Goal: Entertainment & Leisure: Consume media (video, audio)

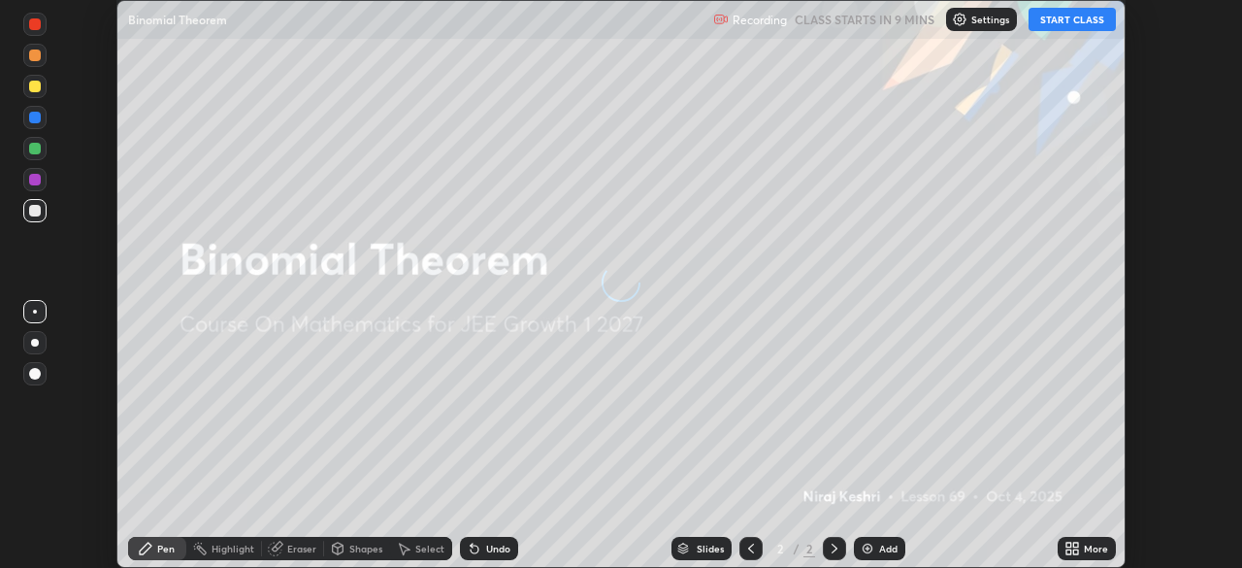
scroll to position [568, 1242]
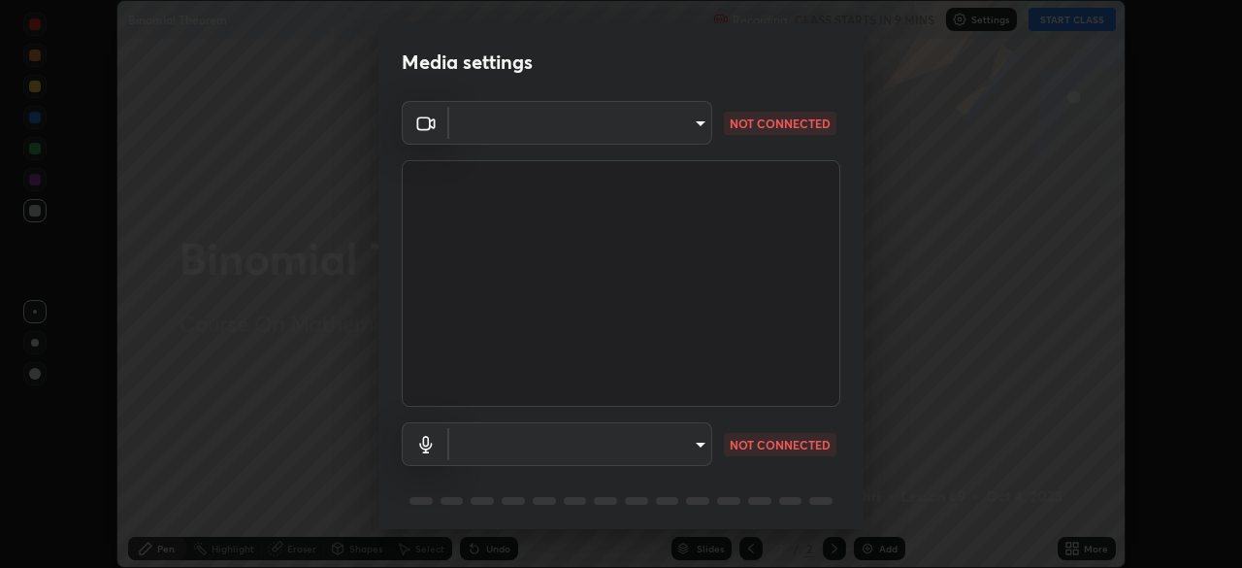
type input "2e9b027d6a4255688e554df818383ce9ed5f881db366686a8468352ce6a31e43"
click at [676, 450] on body "Erase all Binomial Theorem Recording CLASS STARTS IN 9 MINS Settings START CLAS…" at bounding box center [621, 284] width 1242 height 568
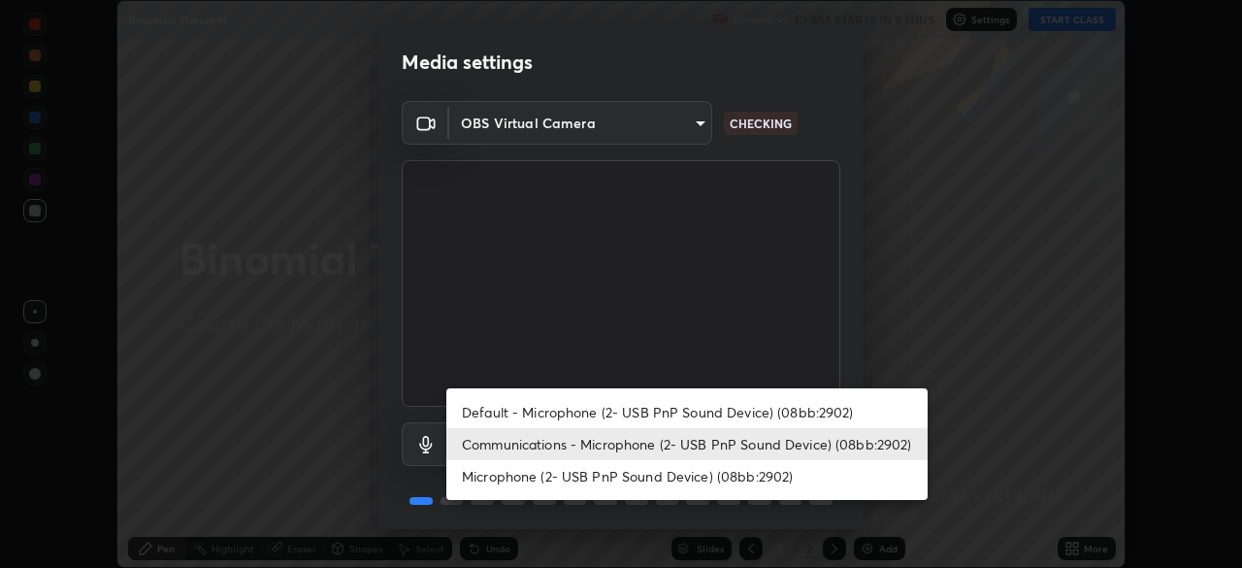
click at [664, 410] on li "Default - Microphone (2- USB PnP Sound Device) (08bb:2902)" at bounding box center [686, 412] width 481 height 32
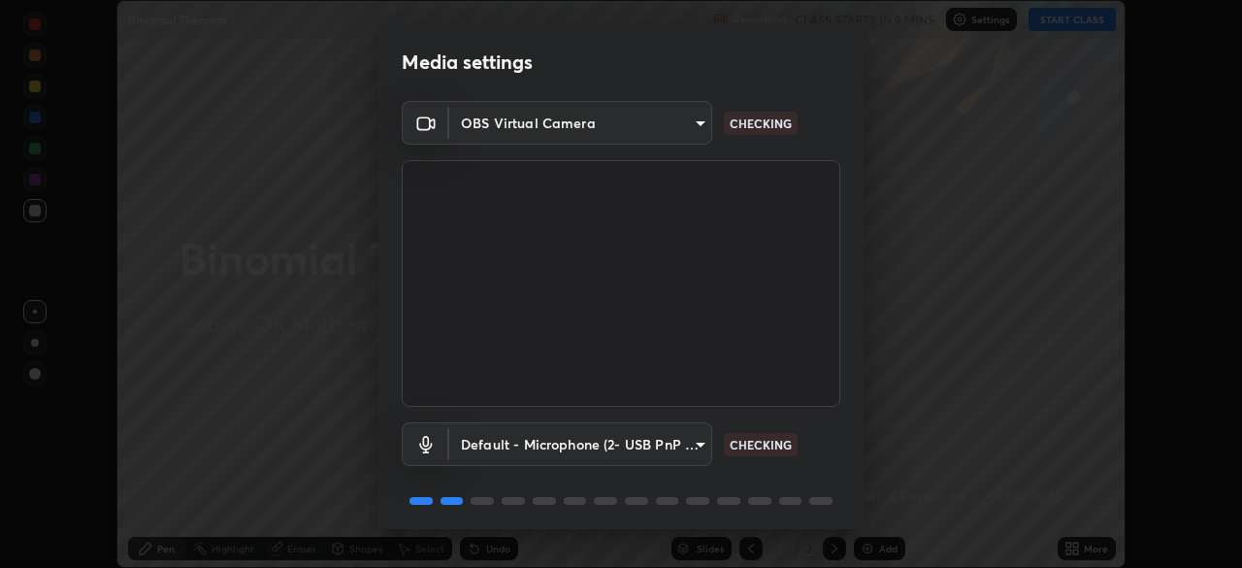
click at [674, 438] on body "Erase all Binomial Theorem Recording CLASS STARTS IN 9 MINS Settings START CLAS…" at bounding box center [621, 284] width 1242 height 568
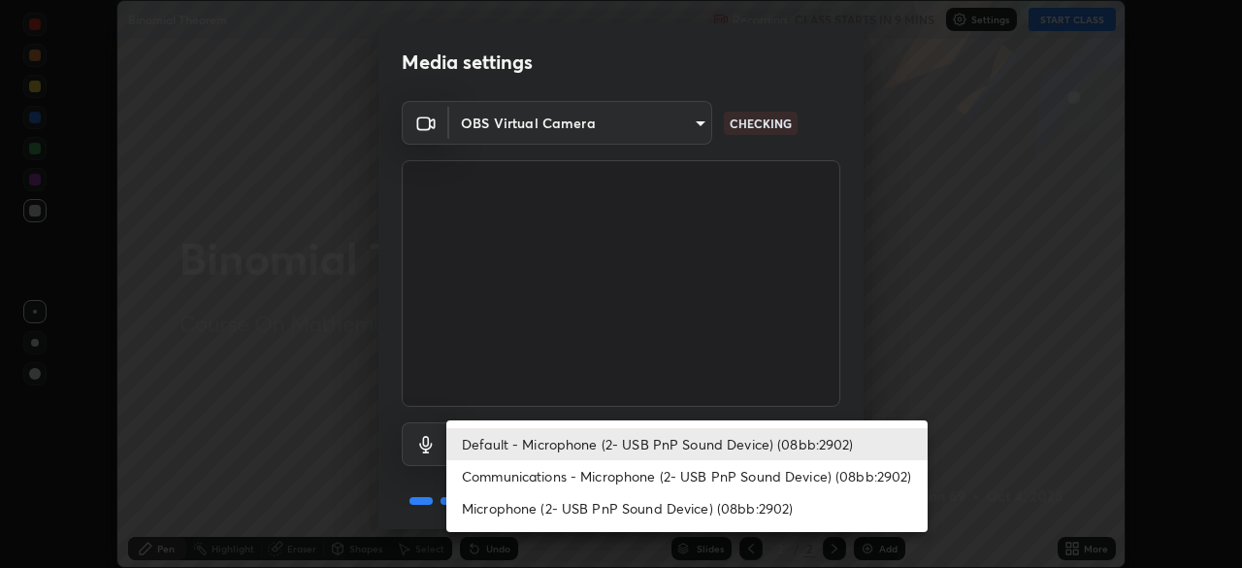
click at [673, 476] on li "Communications - Microphone (2- USB PnP Sound Device) (08bb:2902)" at bounding box center [686, 476] width 481 height 32
type input "communications"
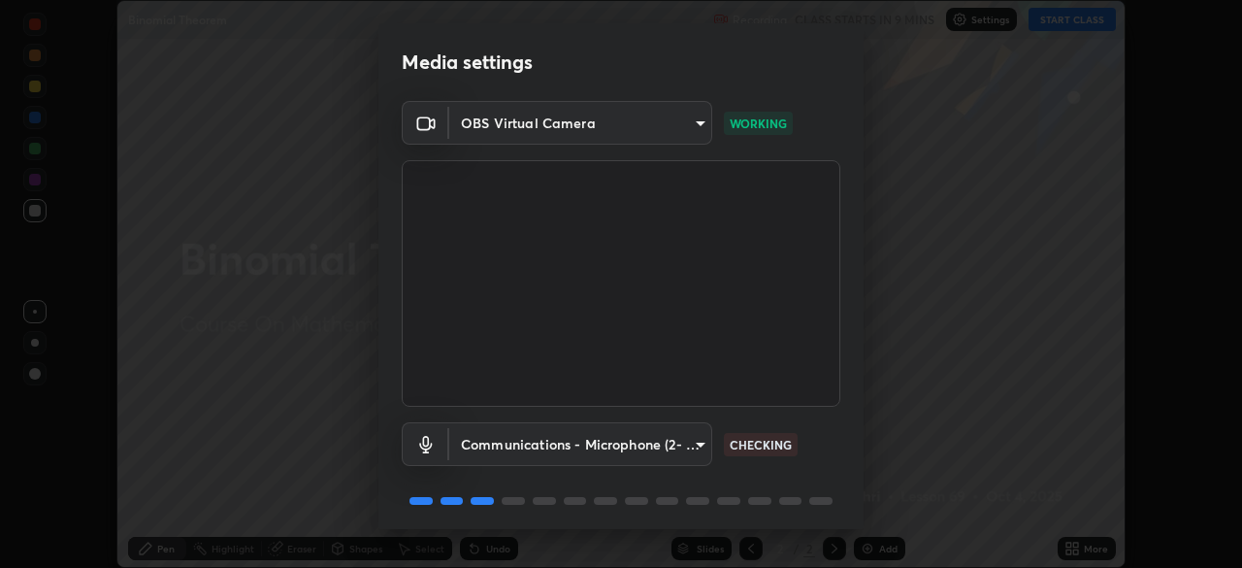
scroll to position [69, 0]
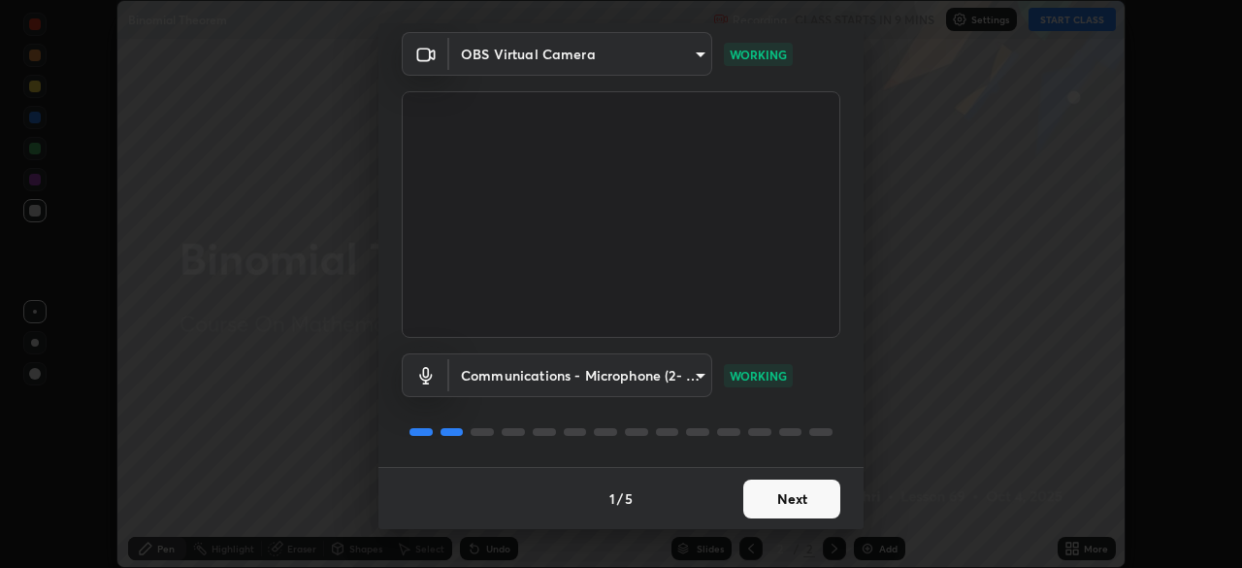
click at [768, 496] on button "Next" at bounding box center [791, 498] width 97 height 39
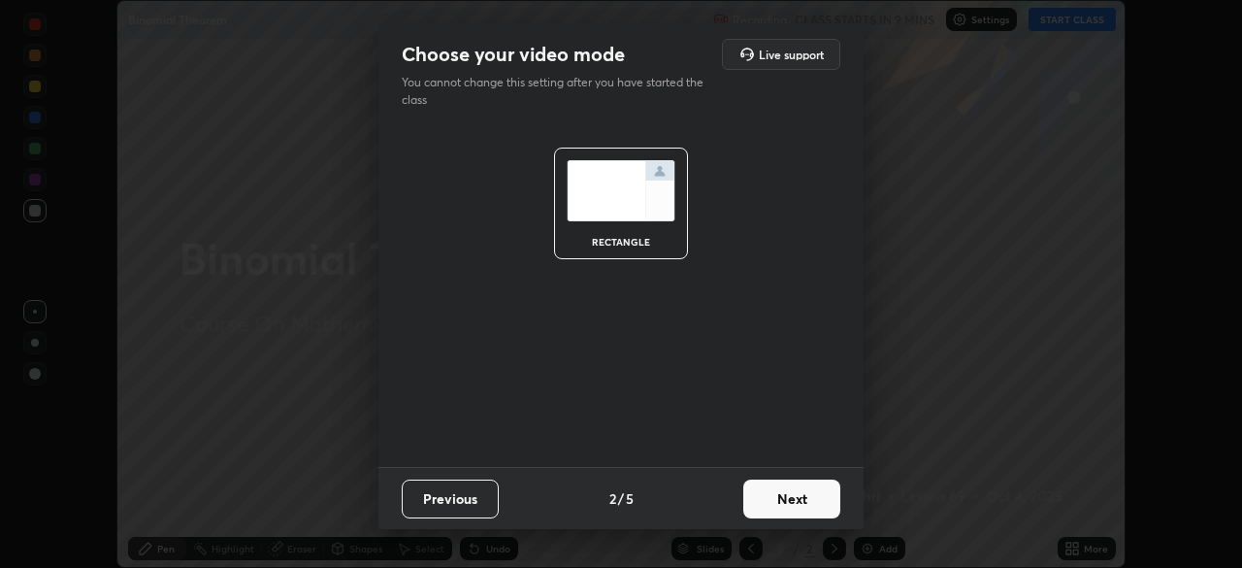
click at [779, 496] on button "Next" at bounding box center [791, 498] width 97 height 39
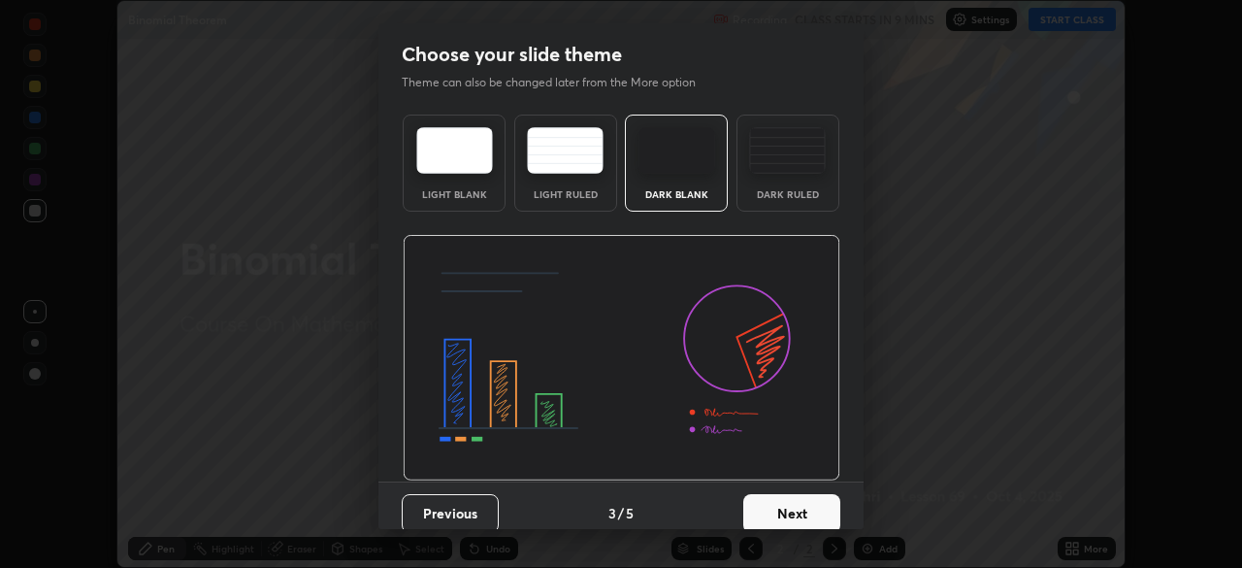
click at [805, 501] on button "Next" at bounding box center [791, 513] width 97 height 39
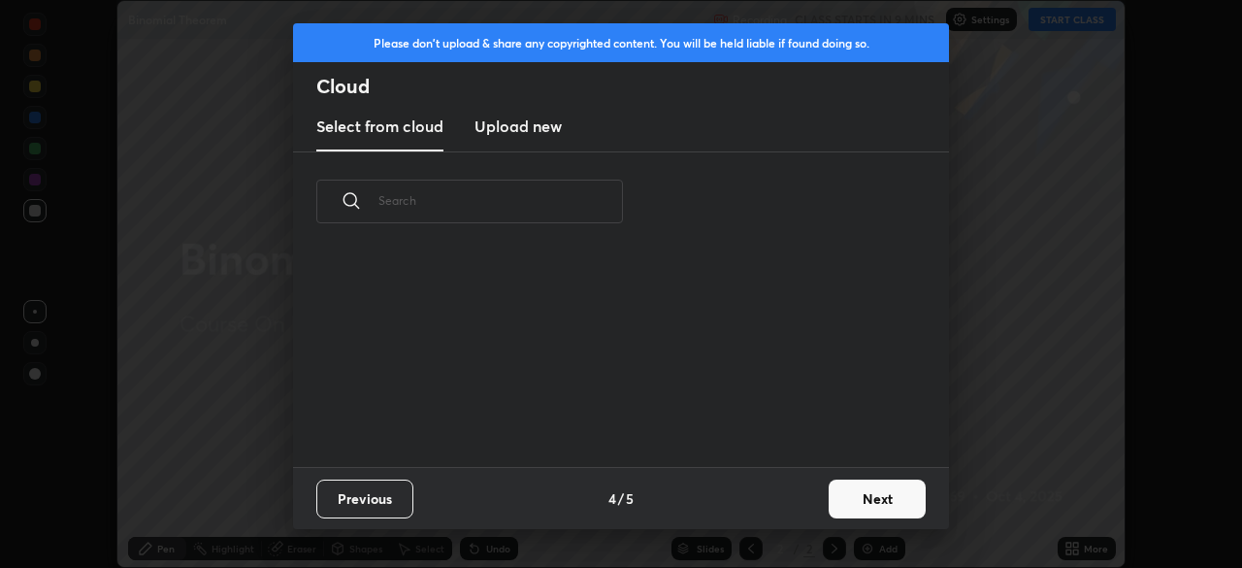
click at [835, 494] on button "Next" at bounding box center [876, 498] width 97 height 39
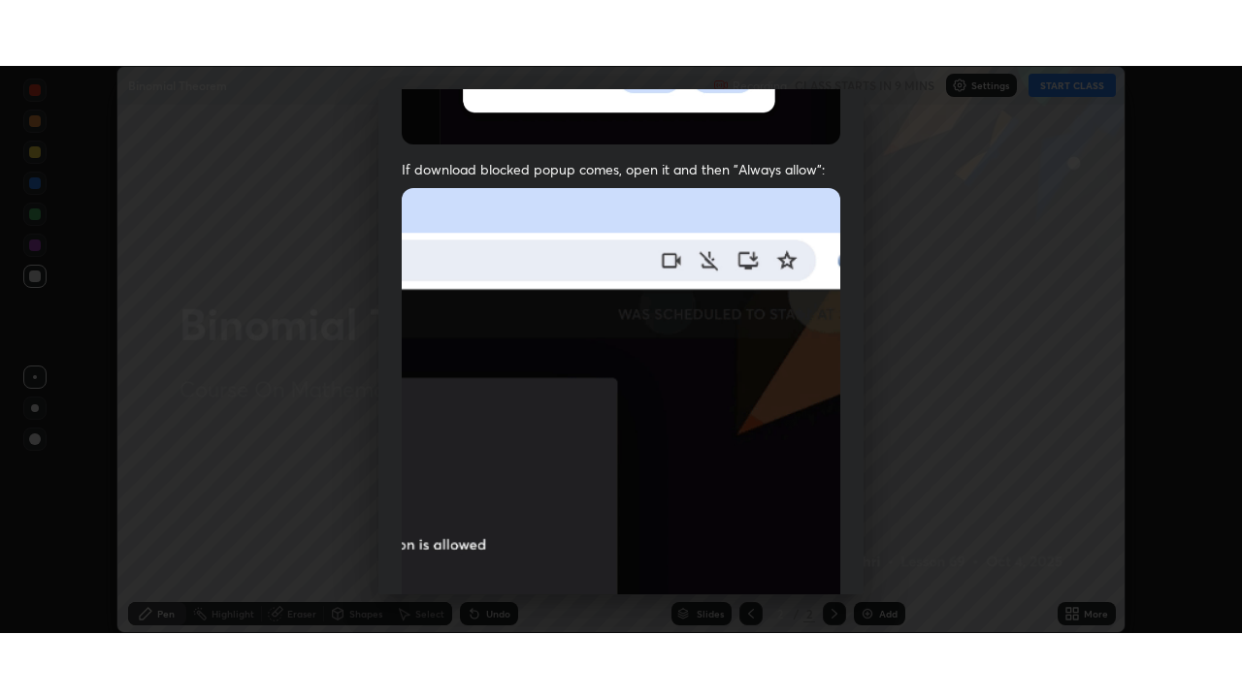
scroll to position [465, 0]
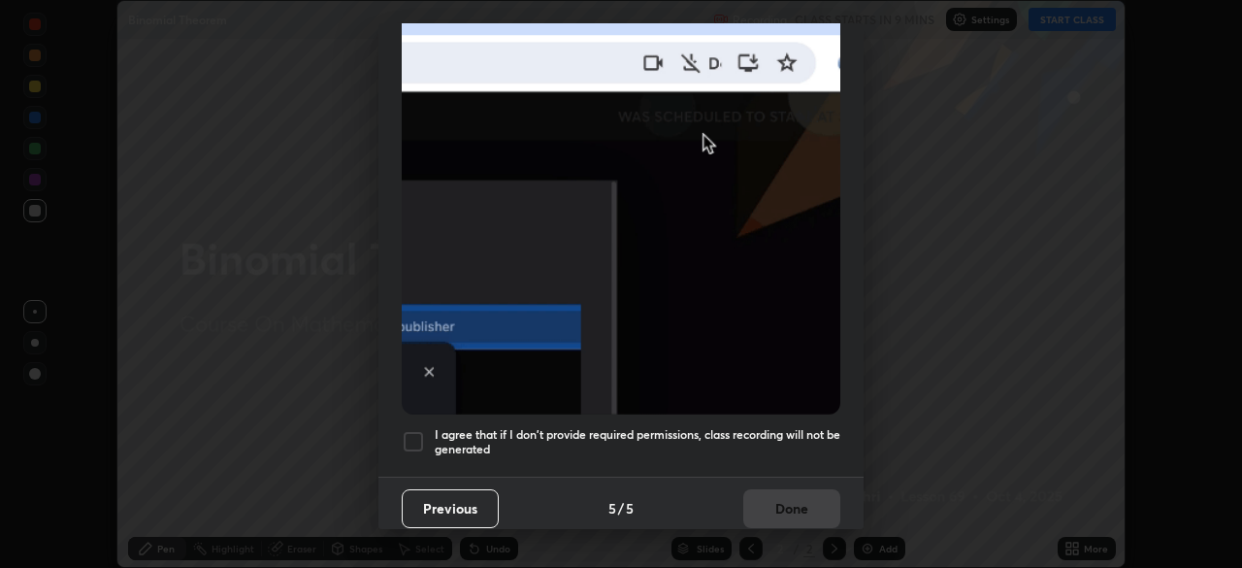
click at [418, 430] on div at bounding box center [413, 441] width 23 height 23
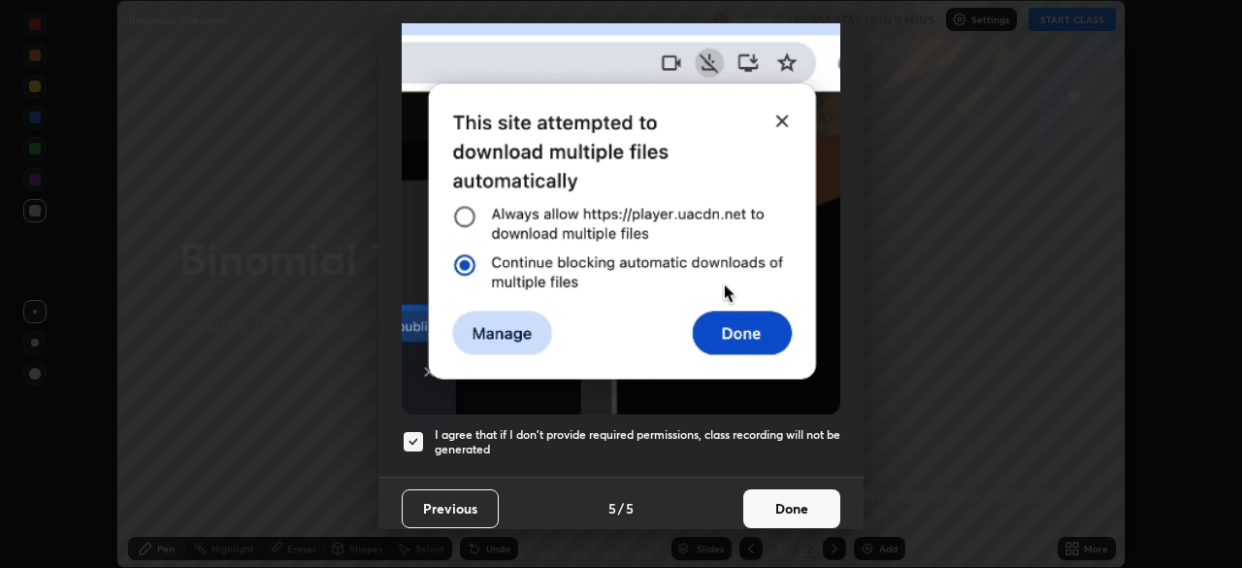
click at [789, 492] on button "Done" at bounding box center [791, 508] width 97 height 39
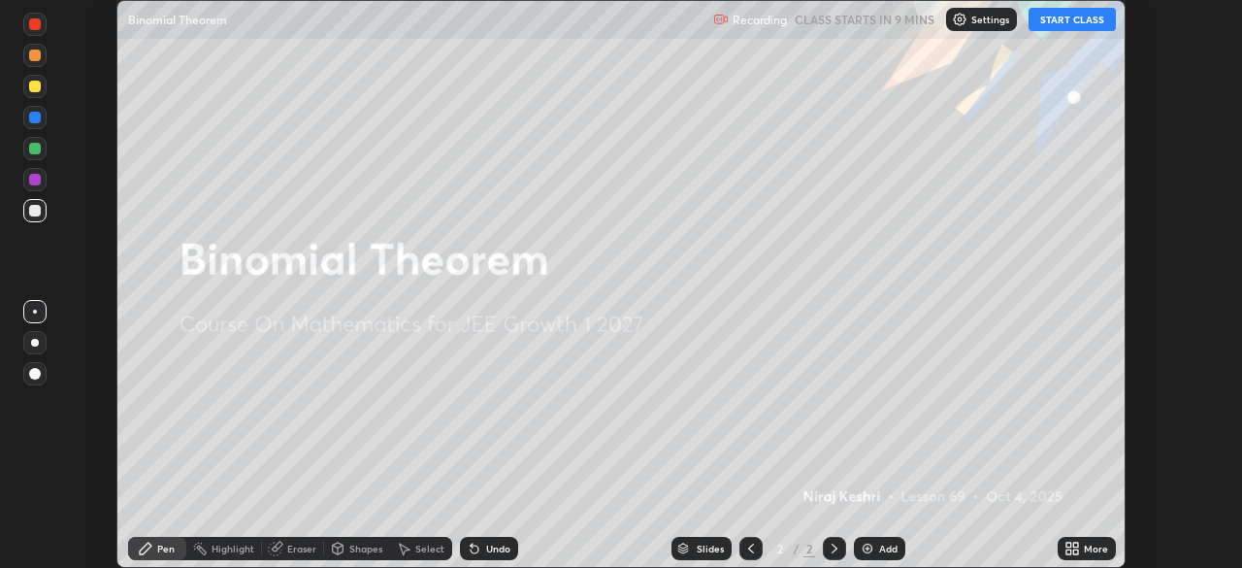
click at [1069, 23] on button "START CLASS" at bounding box center [1071, 19] width 87 height 23
click at [1068, 551] on icon at bounding box center [1068, 551] width 5 height 5
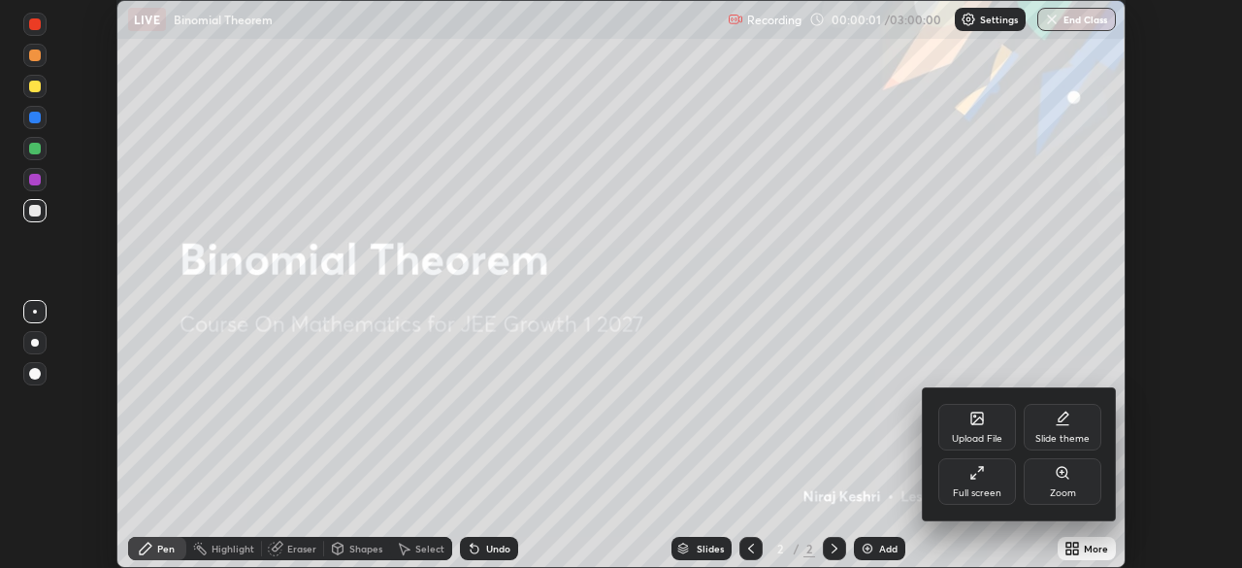
click at [974, 489] on div "Full screen" at bounding box center [977, 493] width 49 height 10
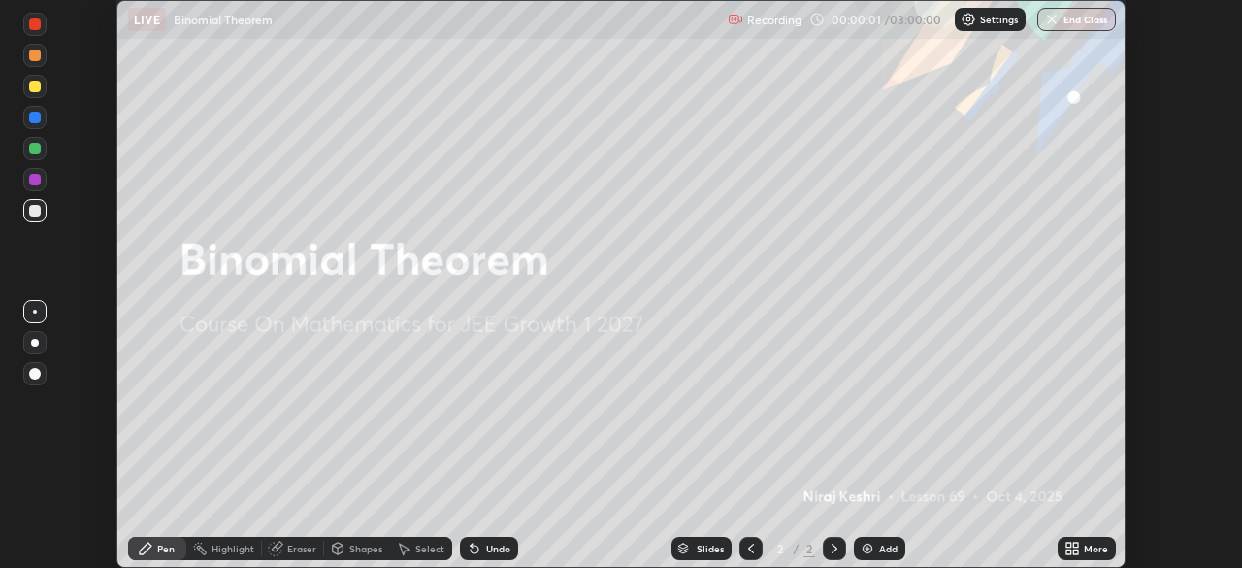
scroll to position [698, 1242]
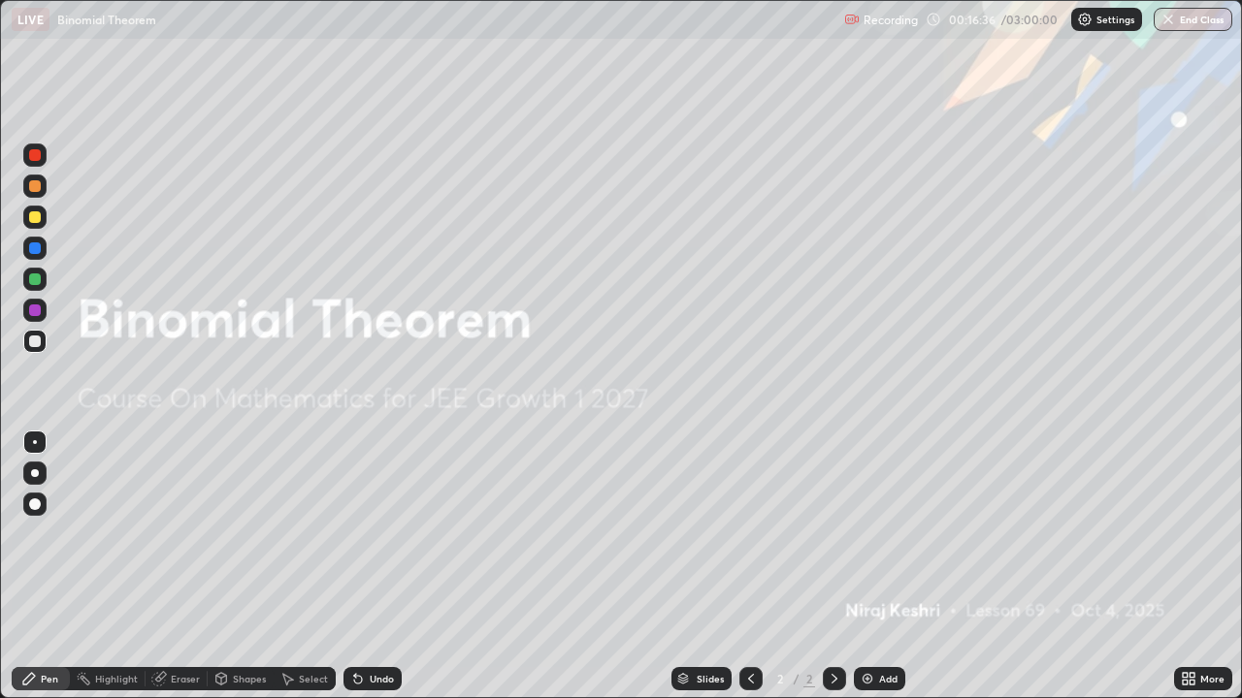
click at [892, 567] on div "Add" at bounding box center [888, 679] width 18 height 10
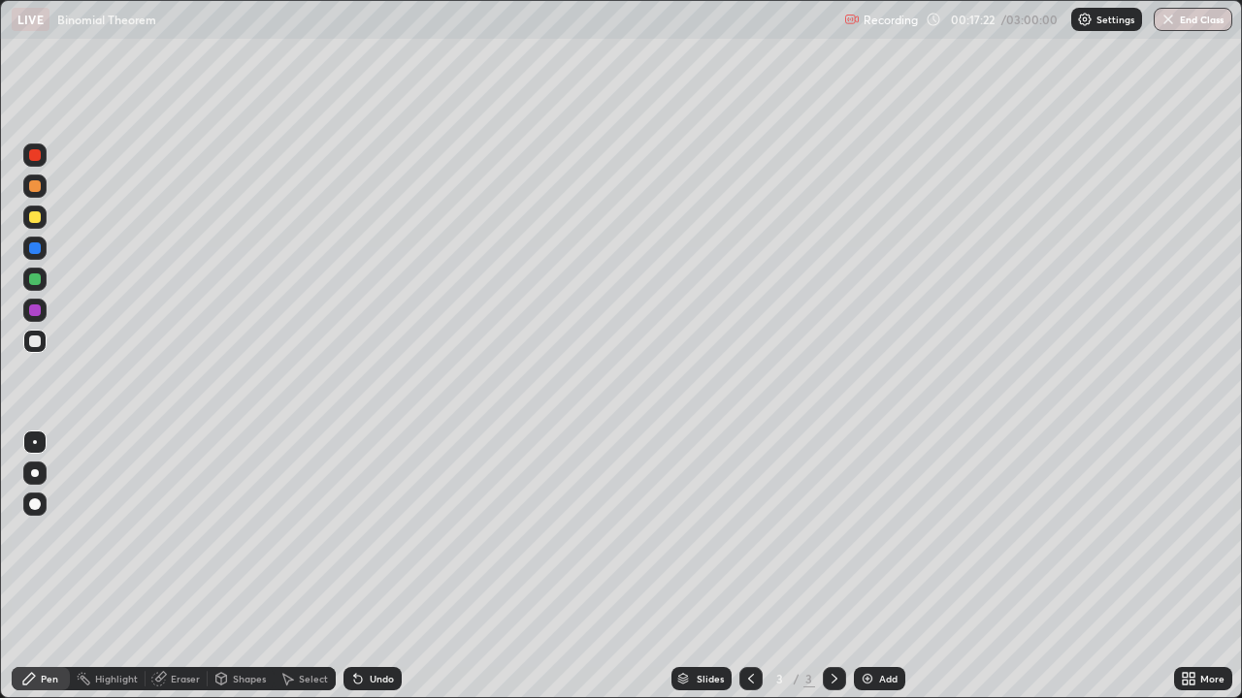
click at [1201, 567] on div "More" at bounding box center [1212, 679] width 24 height 10
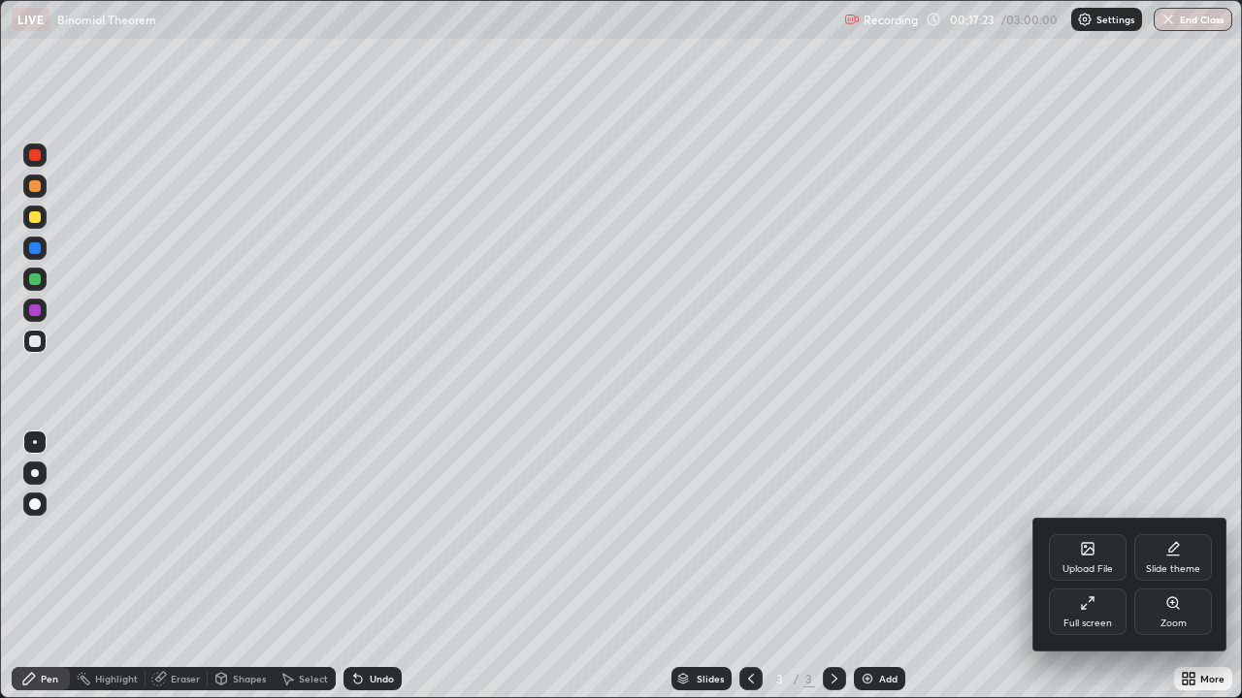
click at [1092, 567] on div "Full screen" at bounding box center [1088, 612] width 78 height 47
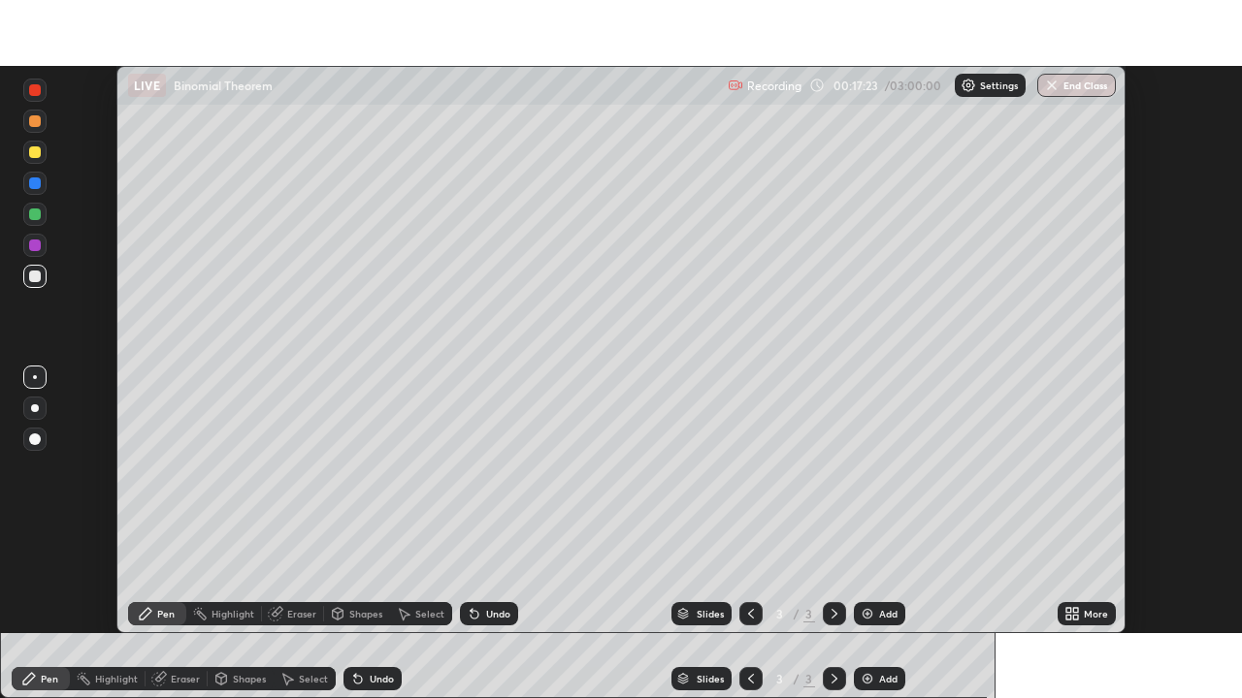
scroll to position [96443, 95769]
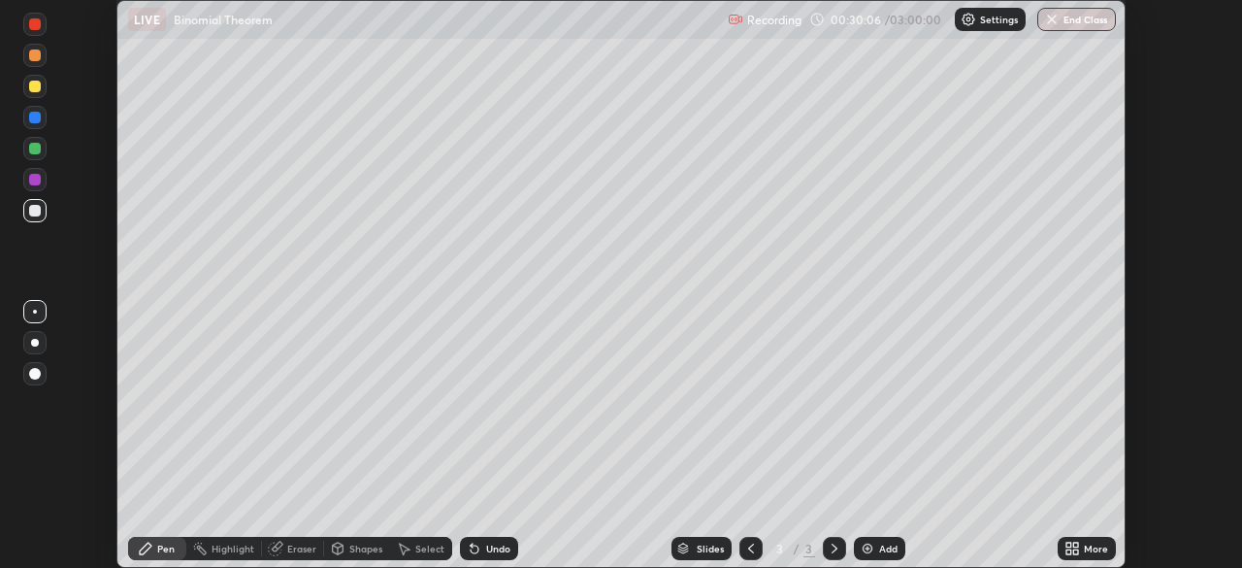
click at [1074, 542] on icon at bounding box center [1075, 544] width 5 height 5
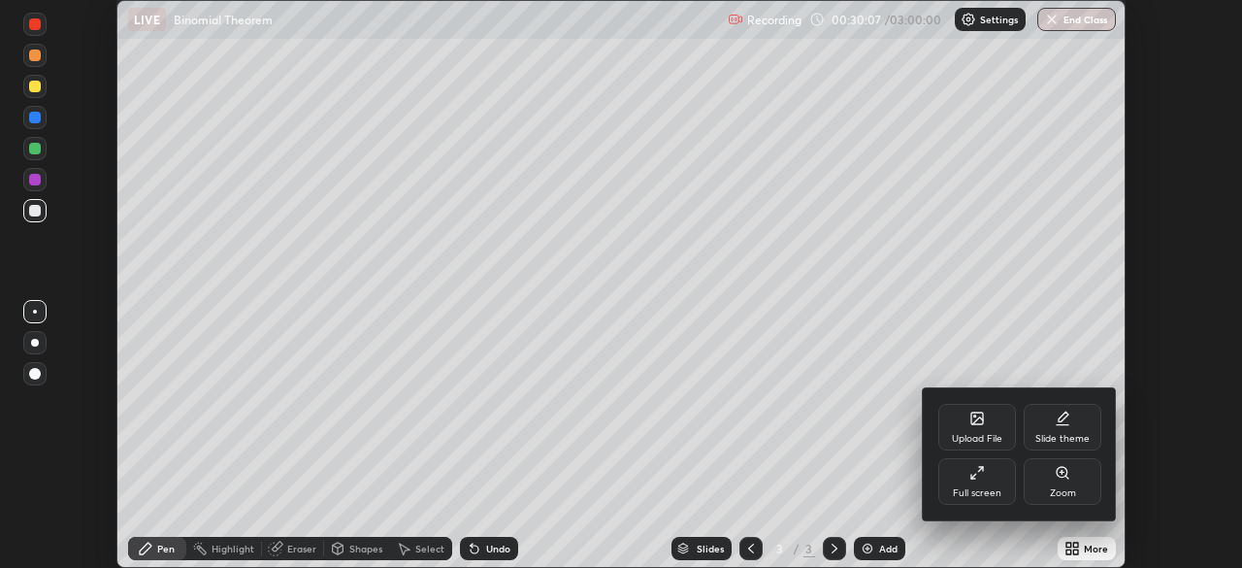
click at [957, 472] on div "Full screen" at bounding box center [977, 481] width 78 height 47
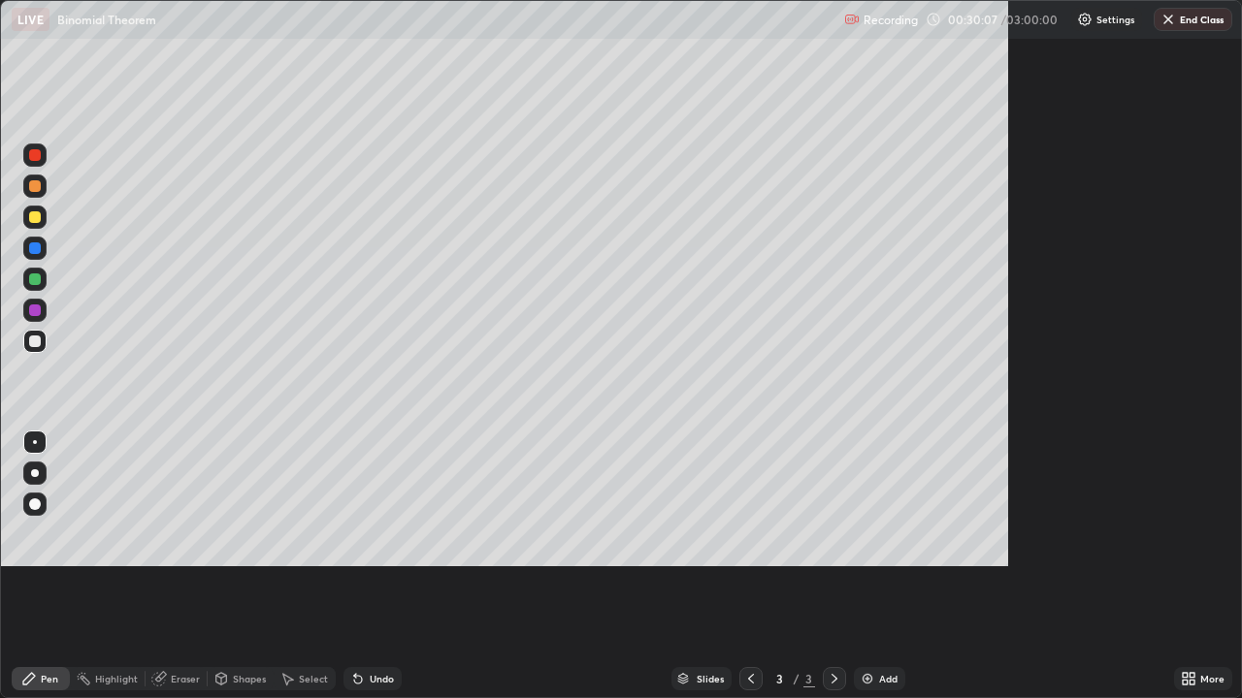
scroll to position [698, 1242]
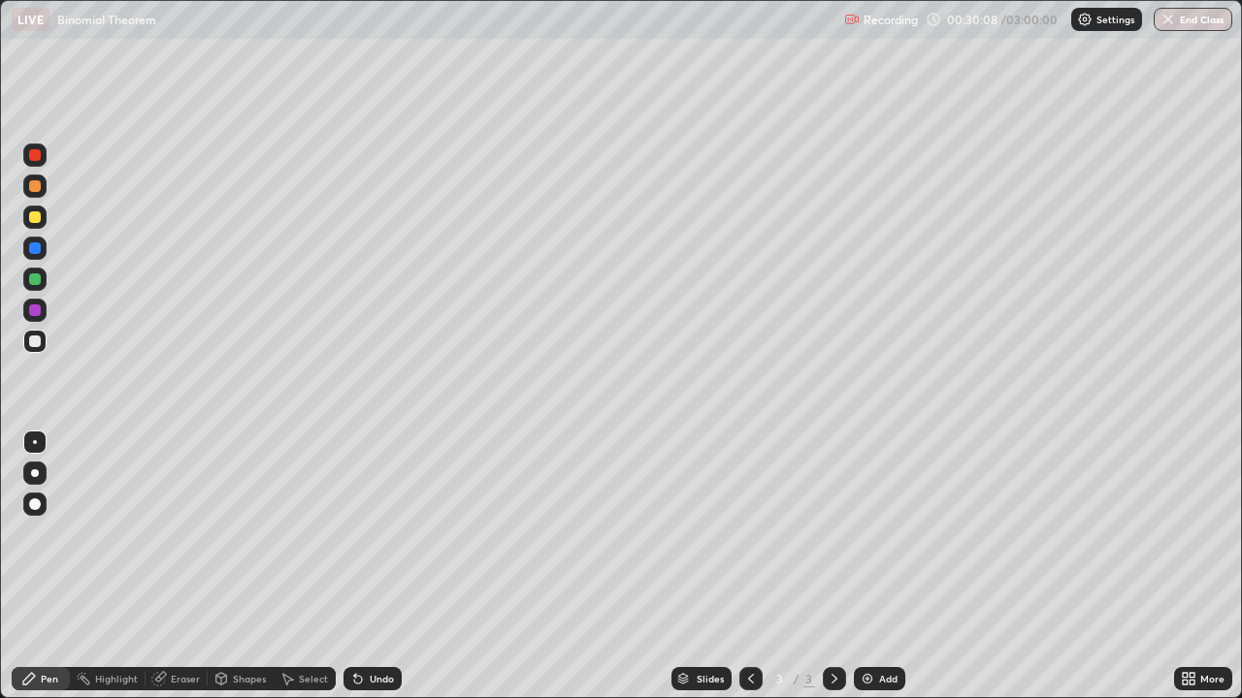
click at [886, 567] on div "Add" at bounding box center [888, 679] width 18 height 10
click at [748, 567] on icon at bounding box center [751, 679] width 16 height 16
click at [35, 219] on div at bounding box center [35, 217] width 12 height 12
click at [355, 567] on icon at bounding box center [358, 680] width 8 height 8
click at [358, 567] on icon at bounding box center [358, 680] width 8 height 8
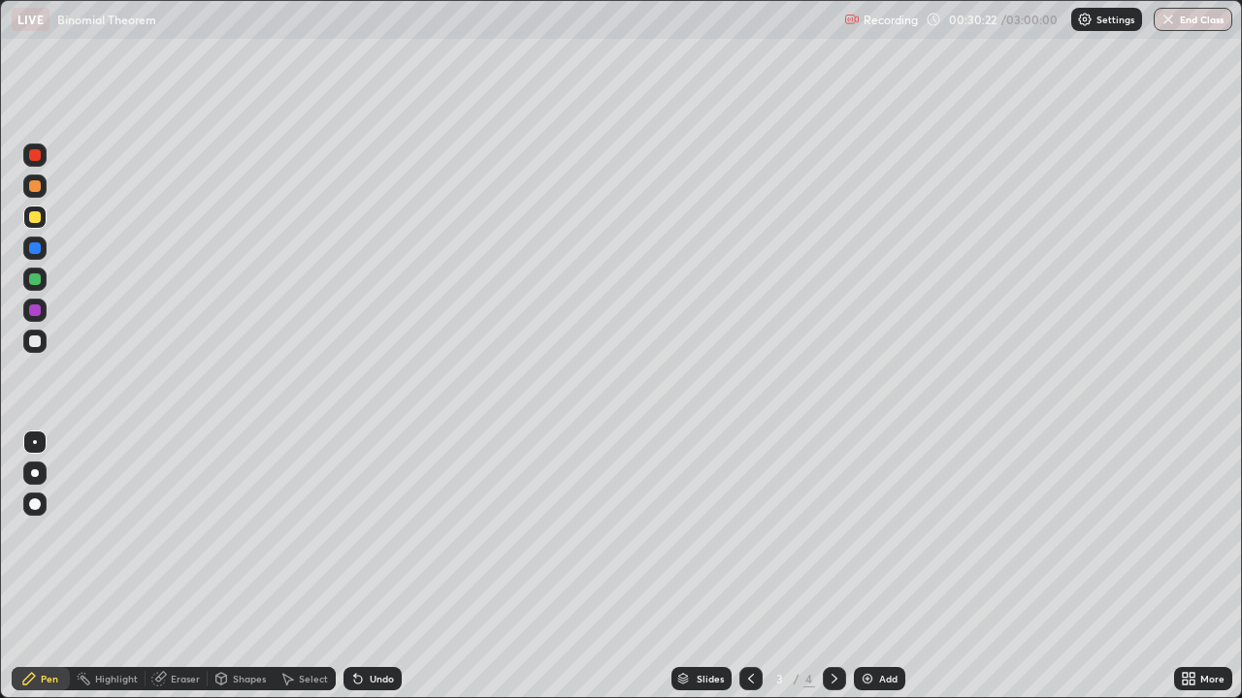
click at [354, 567] on icon at bounding box center [358, 680] width 8 height 8
click at [43, 342] on div at bounding box center [34, 341] width 23 height 23
click at [33, 278] on div at bounding box center [35, 280] width 12 height 12
click at [29, 336] on div at bounding box center [34, 341] width 23 height 23
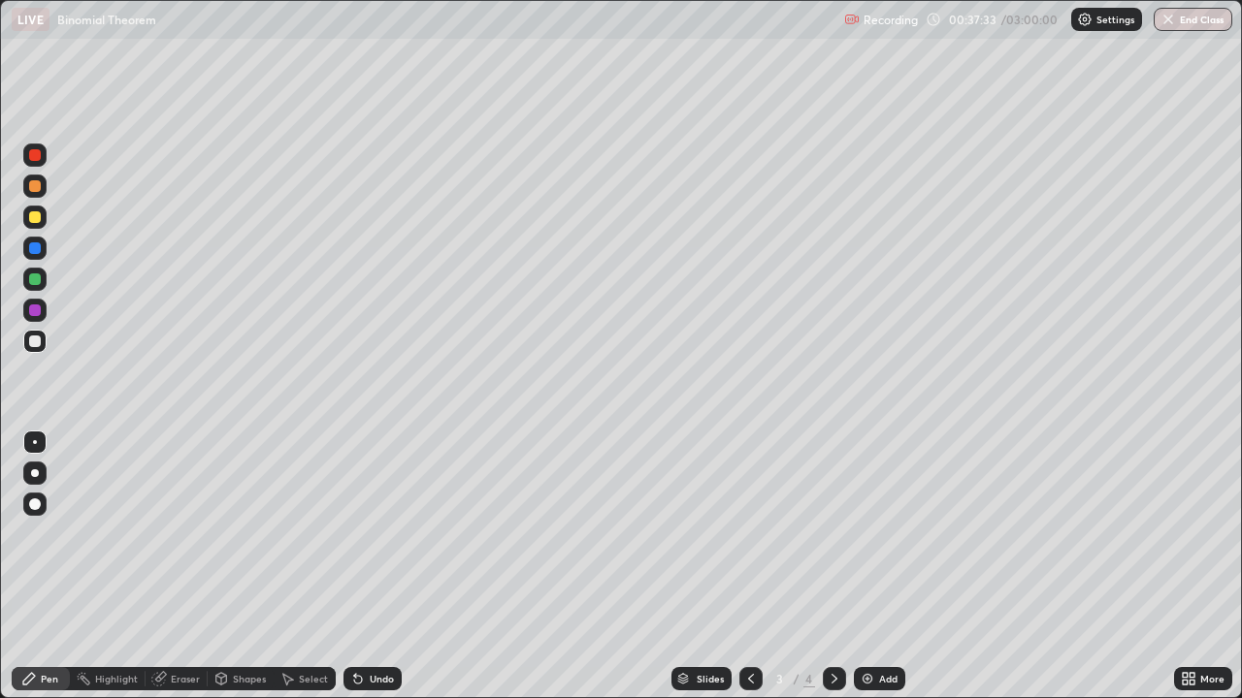
click at [35, 218] on div at bounding box center [35, 217] width 12 height 12
click at [870, 567] on img at bounding box center [868, 679] width 16 height 16
click at [35, 188] on div at bounding box center [35, 186] width 12 height 12
click at [39, 279] on div at bounding box center [35, 280] width 12 height 12
click at [36, 341] on div at bounding box center [35, 342] width 12 height 12
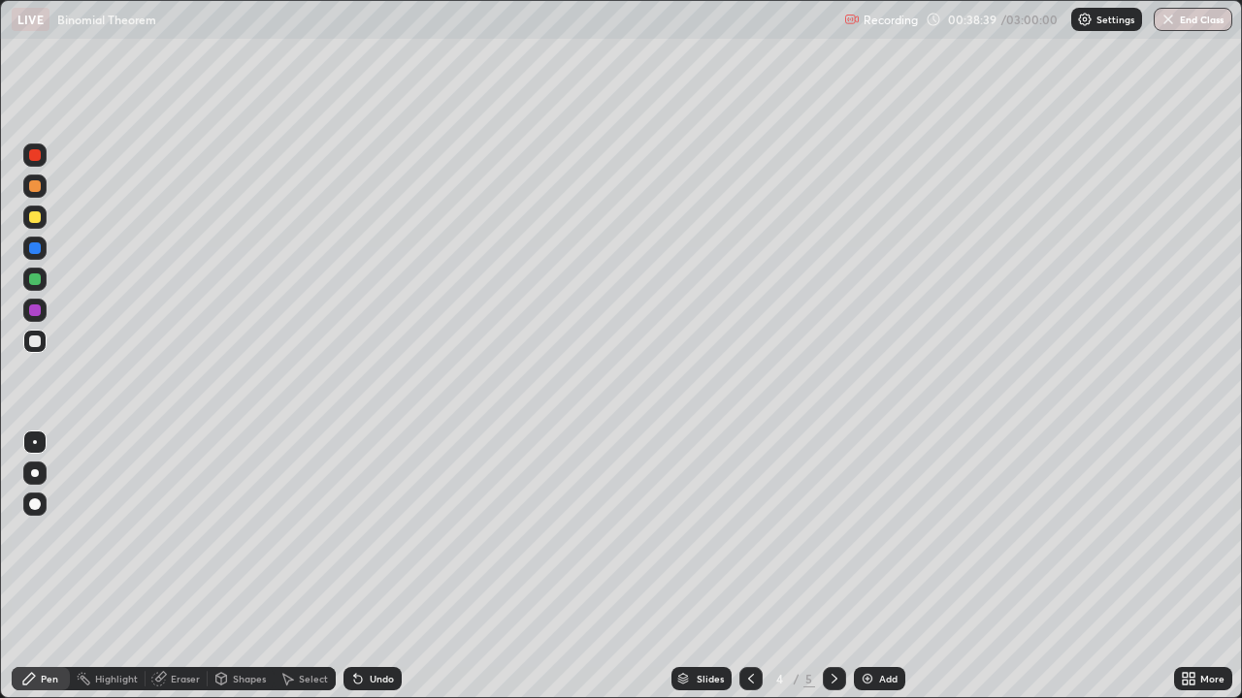
click at [740, 567] on div at bounding box center [750, 678] width 23 height 23
click at [829, 567] on icon at bounding box center [835, 679] width 16 height 16
click at [34, 188] on div at bounding box center [35, 186] width 12 height 12
click at [35, 342] on div at bounding box center [35, 342] width 12 height 12
click at [38, 220] on div at bounding box center [35, 217] width 12 height 12
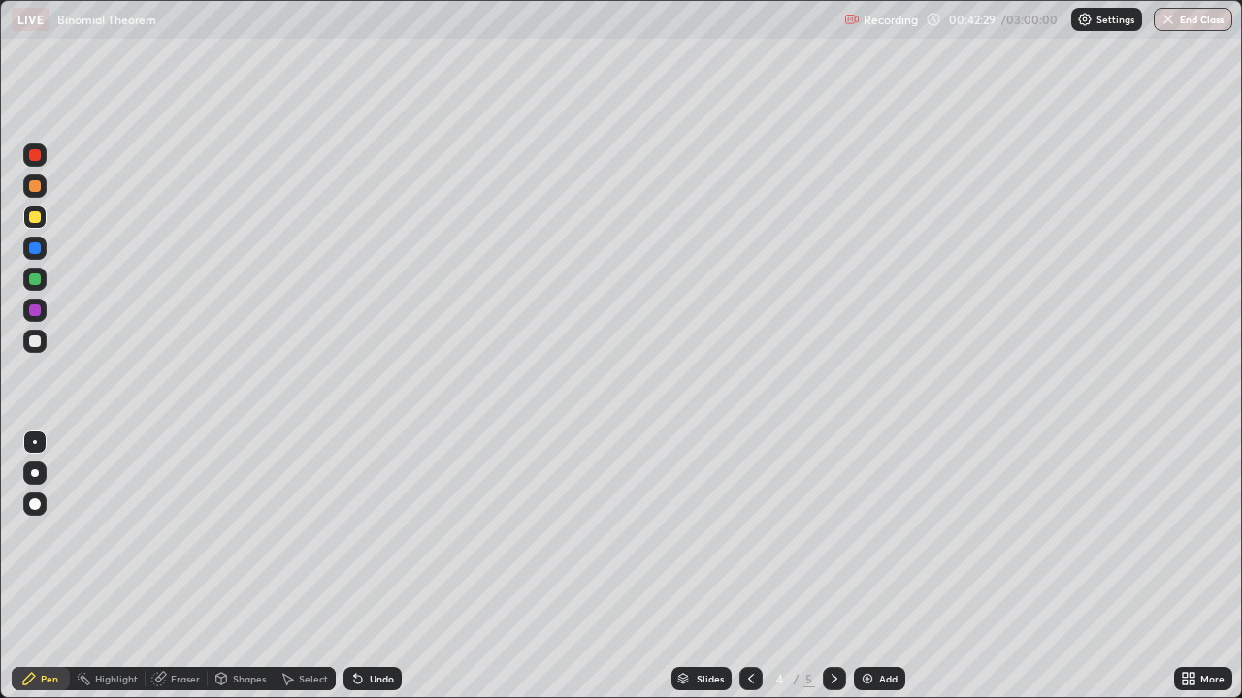
click at [171, 567] on div "Eraser" at bounding box center [185, 679] width 29 height 10
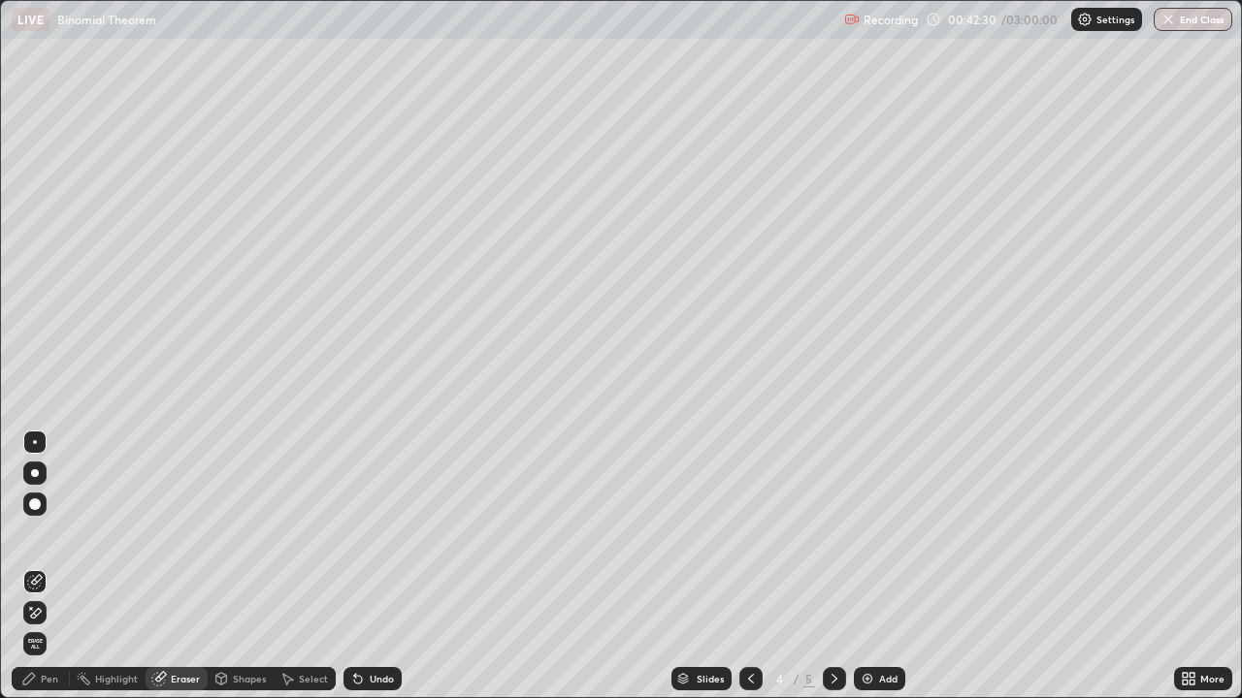
click at [42, 567] on div "Pen" at bounding box center [49, 679] width 17 height 10
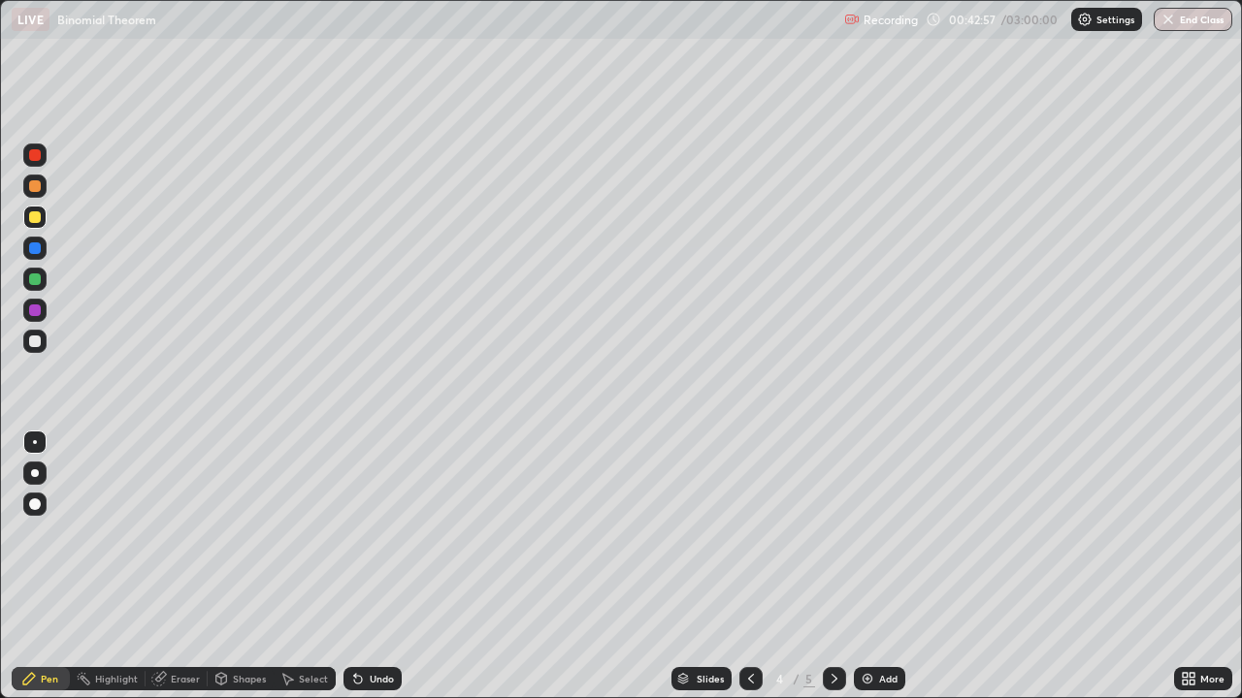
click at [832, 567] on icon at bounding box center [835, 679] width 16 height 16
click at [354, 567] on icon at bounding box center [358, 680] width 8 height 8
click at [355, 567] on icon at bounding box center [358, 680] width 8 height 8
click at [35, 187] on div at bounding box center [35, 186] width 12 height 12
click at [746, 567] on icon at bounding box center [751, 679] width 16 height 16
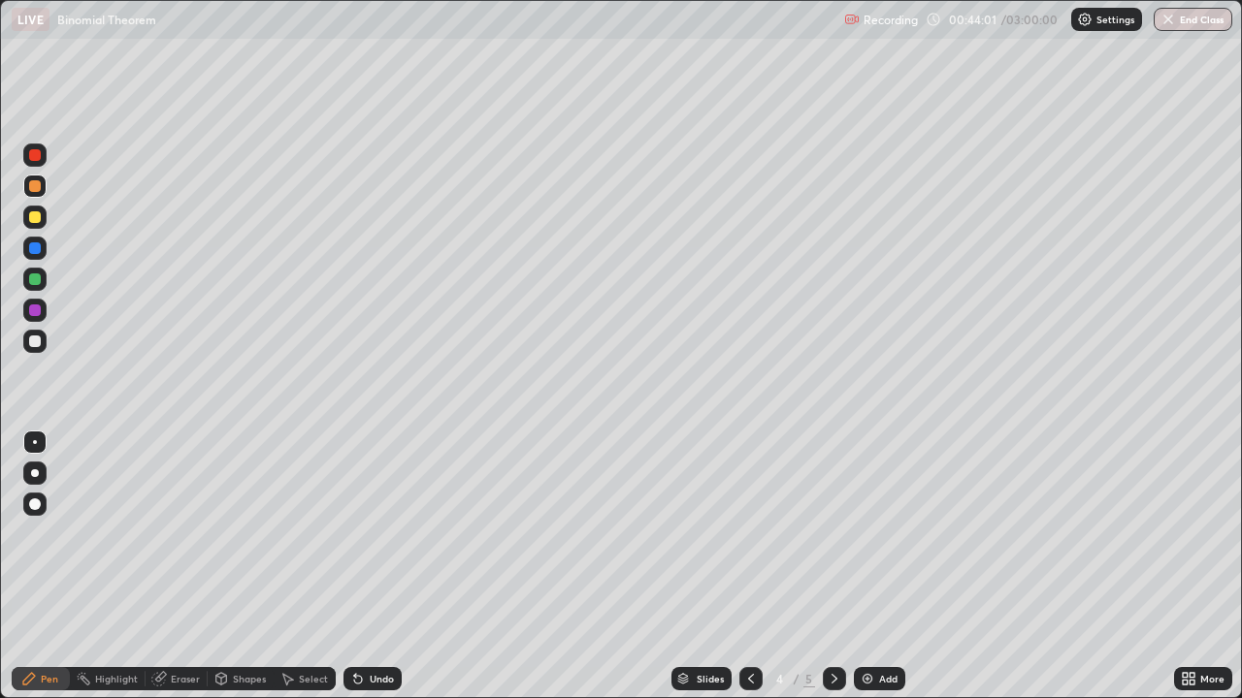
click at [359, 567] on icon at bounding box center [358, 679] width 16 height 16
click at [367, 567] on div "Undo" at bounding box center [372, 678] width 58 height 23
click at [832, 567] on icon at bounding box center [835, 679] width 16 height 16
click at [35, 342] on div at bounding box center [35, 342] width 12 height 12
click at [749, 567] on icon at bounding box center [751, 679] width 16 height 16
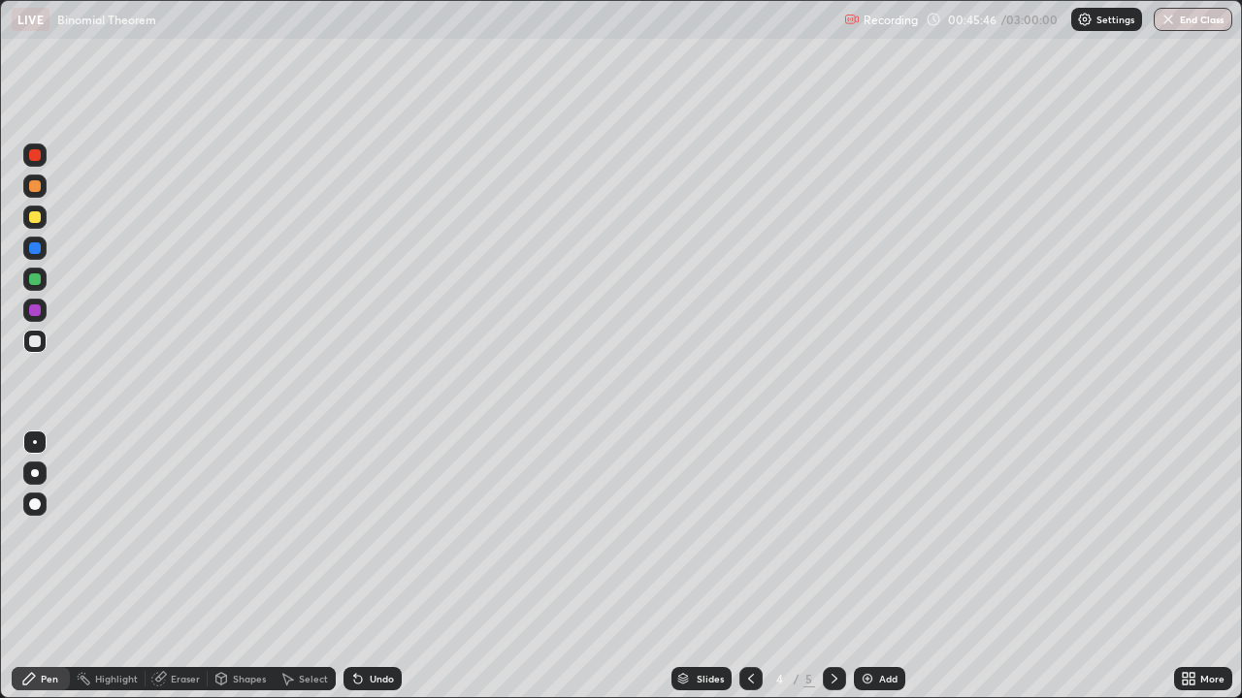
click at [831, 567] on icon at bounding box center [834, 679] width 6 height 10
click at [370, 567] on div "Undo" at bounding box center [382, 679] width 24 height 10
click at [365, 567] on div "Undo" at bounding box center [372, 678] width 58 height 23
click at [361, 567] on icon at bounding box center [358, 679] width 16 height 16
click at [355, 567] on icon at bounding box center [358, 680] width 8 height 8
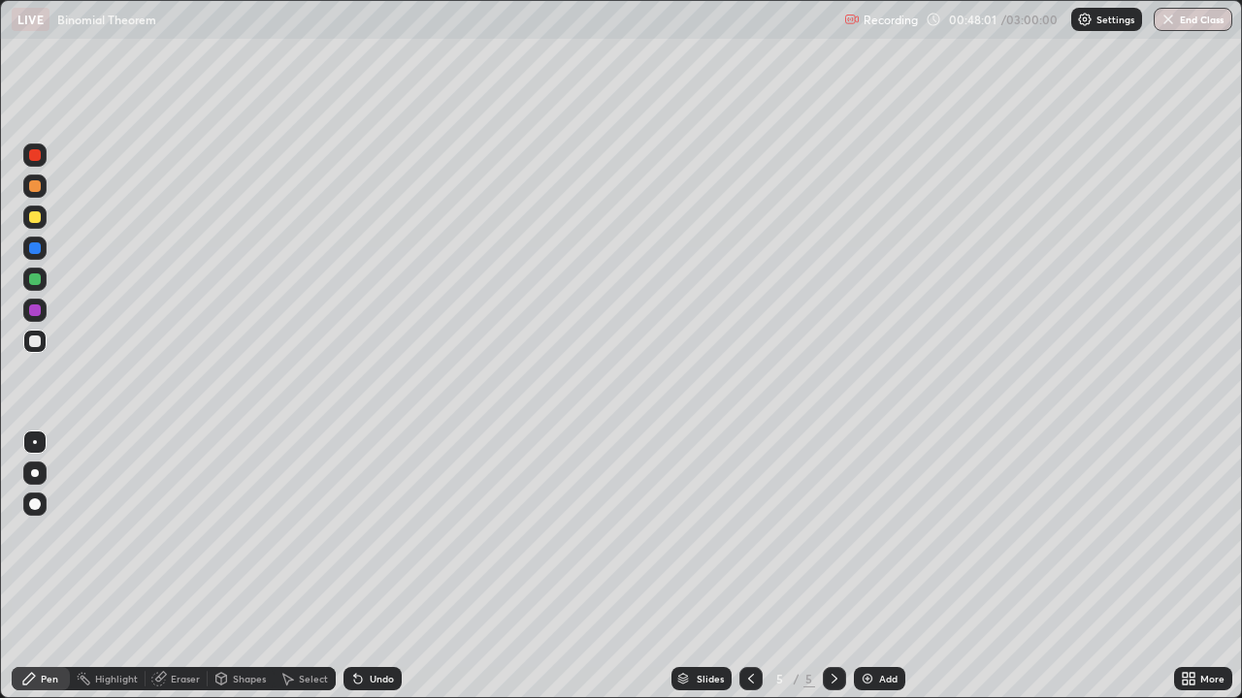
click at [355, 567] on icon at bounding box center [358, 680] width 8 height 8
click at [362, 567] on div "Undo" at bounding box center [372, 678] width 58 height 23
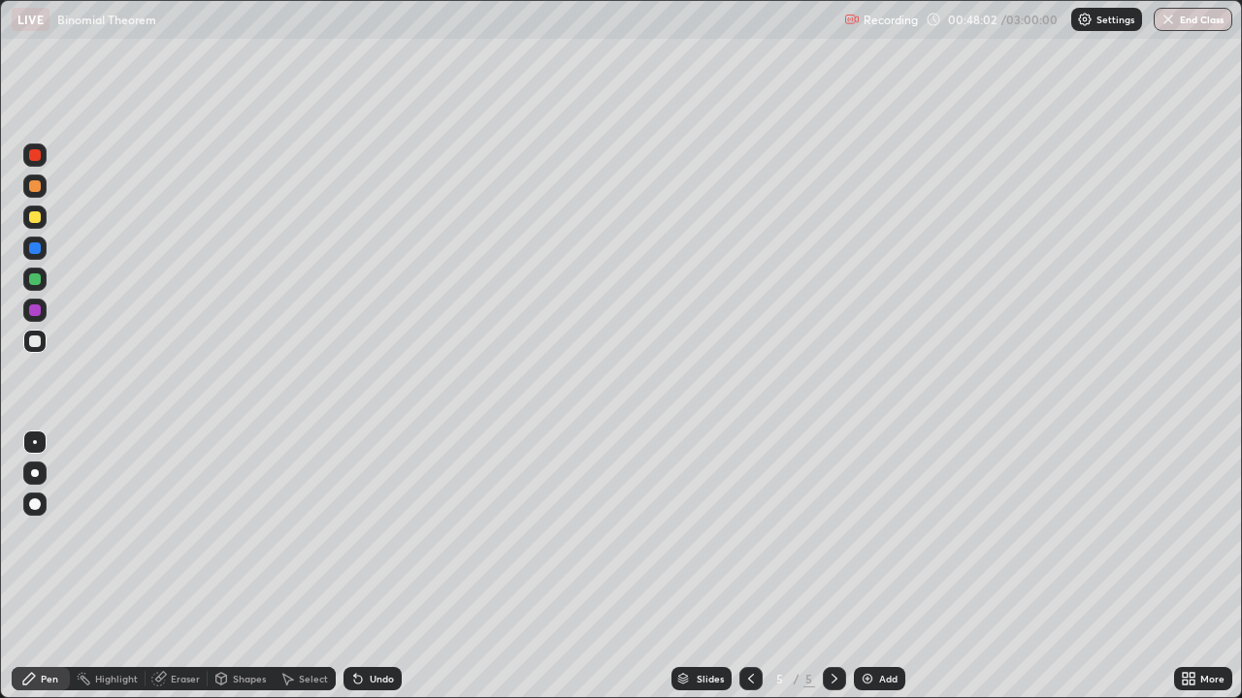
click at [362, 567] on div "Undo" at bounding box center [372, 678] width 58 height 23
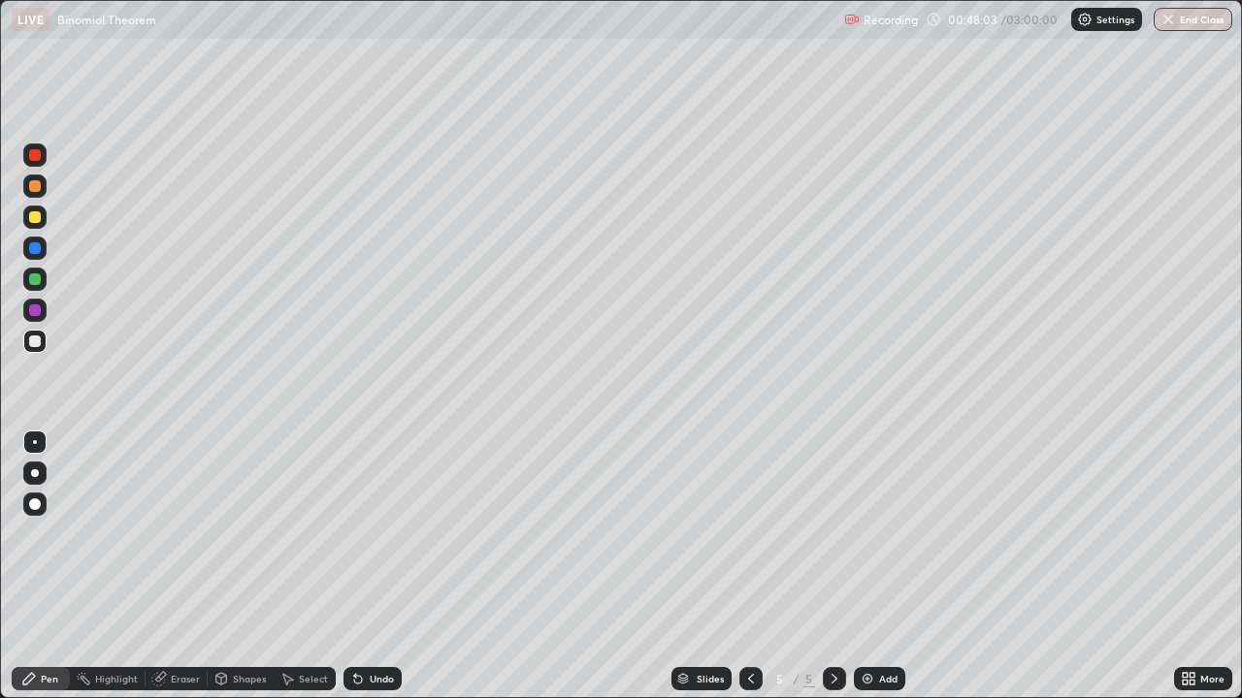
click at [359, 567] on icon at bounding box center [358, 679] width 16 height 16
click at [870, 567] on img at bounding box center [868, 679] width 16 height 16
click at [32, 220] on div at bounding box center [35, 217] width 12 height 12
click at [749, 567] on icon at bounding box center [751, 679] width 16 height 16
click at [39, 350] on div at bounding box center [34, 341] width 23 height 23
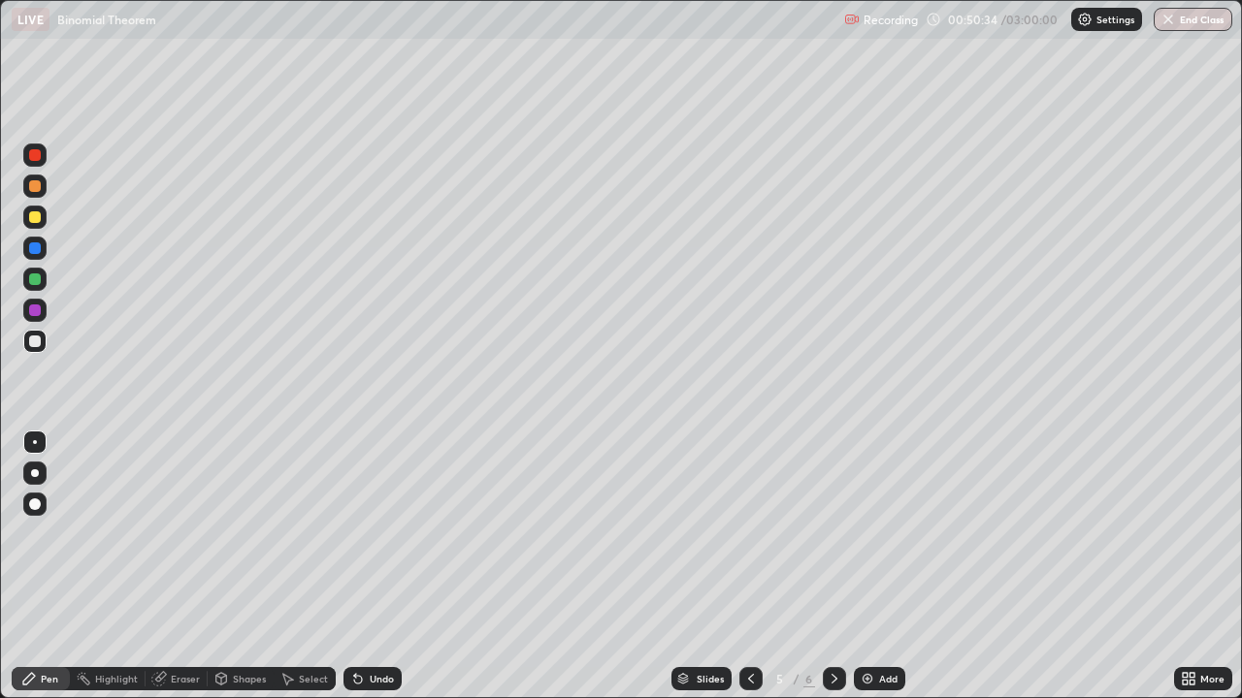
click at [832, 567] on icon at bounding box center [835, 679] width 16 height 16
click at [36, 186] on div at bounding box center [35, 186] width 12 height 12
click at [35, 340] on div at bounding box center [35, 342] width 12 height 12
click at [378, 567] on div "Undo" at bounding box center [382, 679] width 24 height 10
click at [375, 567] on div "Undo" at bounding box center [382, 679] width 24 height 10
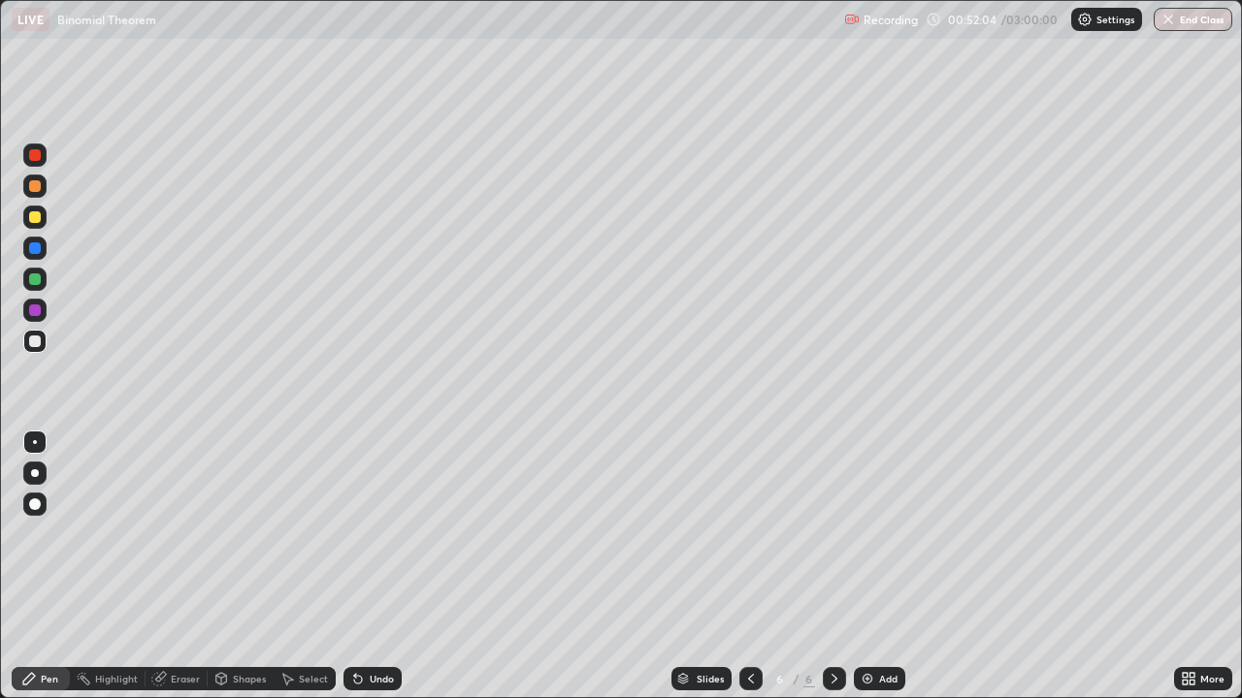
click at [375, 567] on div "Undo" at bounding box center [382, 679] width 24 height 10
click at [369, 567] on div "Undo" at bounding box center [372, 678] width 58 height 23
click at [31, 281] on div at bounding box center [35, 280] width 12 height 12
click at [35, 218] on div at bounding box center [35, 217] width 12 height 12
click at [866, 567] on img at bounding box center [868, 679] width 16 height 16
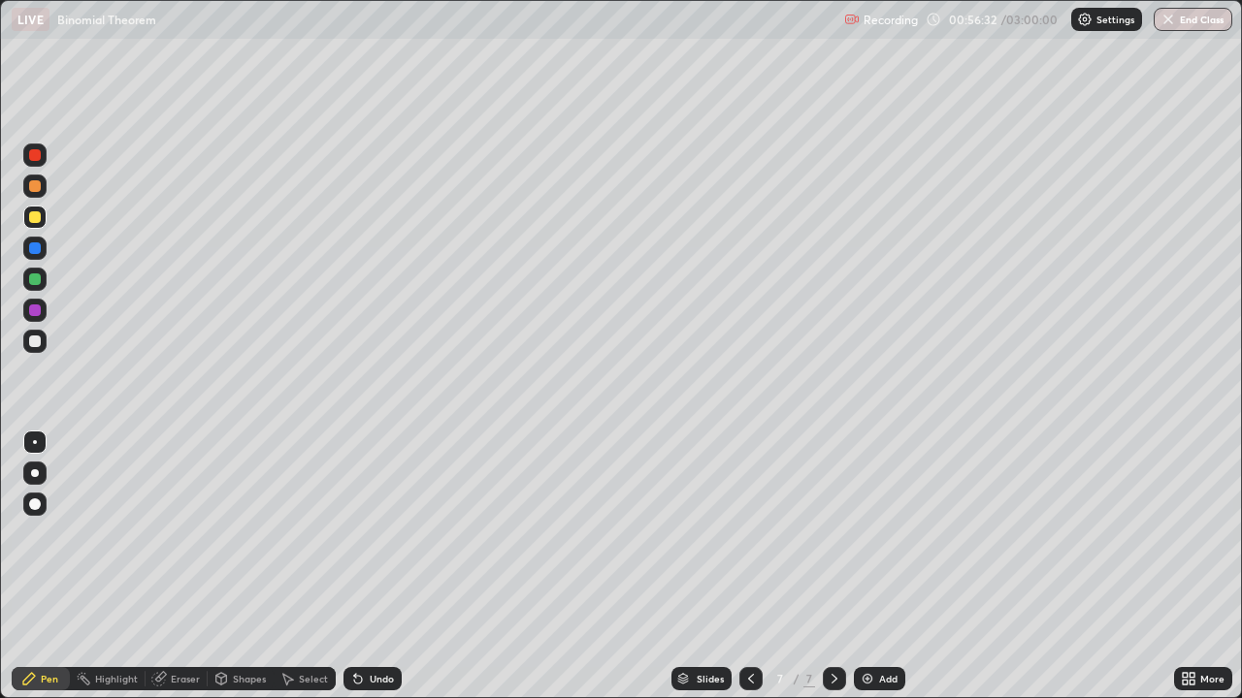
click at [37, 188] on div at bounding box center [35, 186] width 12 height 12
click at [35, 342] on div at bounding box center [35, 342] width 12 height 12
click at [373, 567] on div "Undo" at bounding box center [372, 678] width 58 height 23
click at [370, 567] on div "Undo" at bounding box center [372, 678] width 58 height 23
click at [366, 567] on div "Undo" at bounding box center [372, 678] width 58 height 23
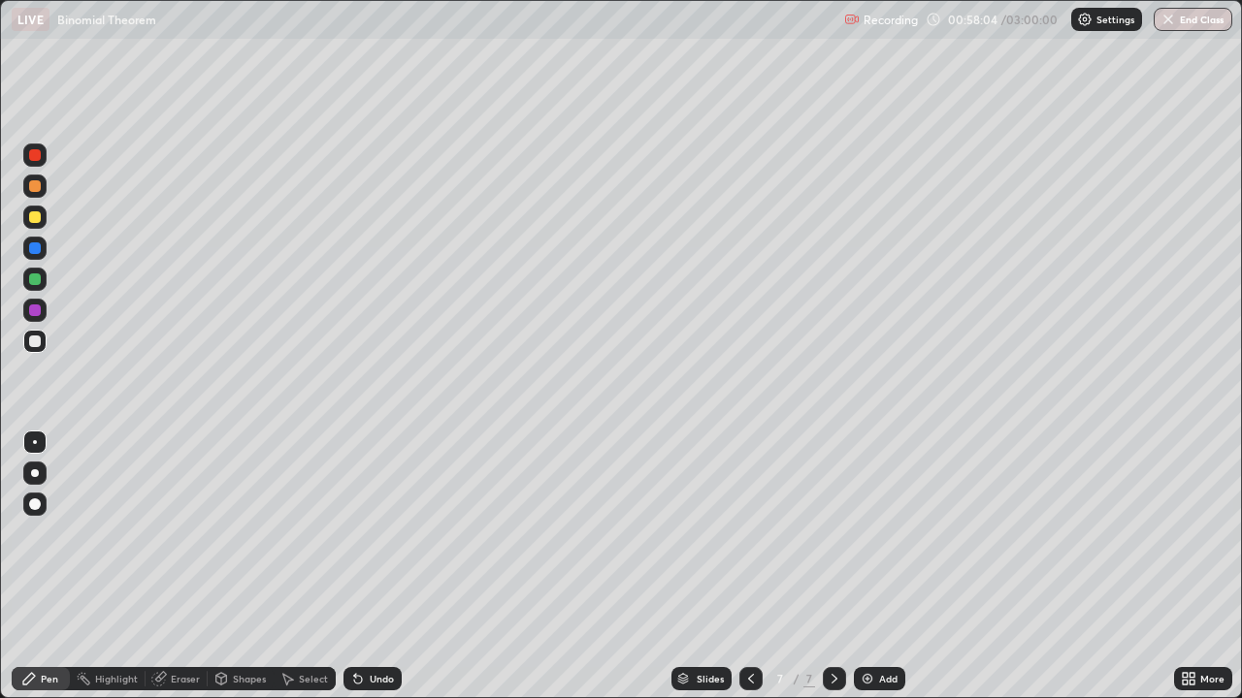
click at [35, 221] on div at bounding box center [35, 217] width 12 height 12
click at [34, 313] on div at bounding box center [35, 311] width 12 height 12
click at [35, 339] on div at bounding box center [35, 342] width 12 height 12
click at [373, 567] on div "Undo" at bounding box center [382, 679] width 24 height 10
click at [366, 567] on div "Undo" at bounding box center [372, 678] width 58 height 23
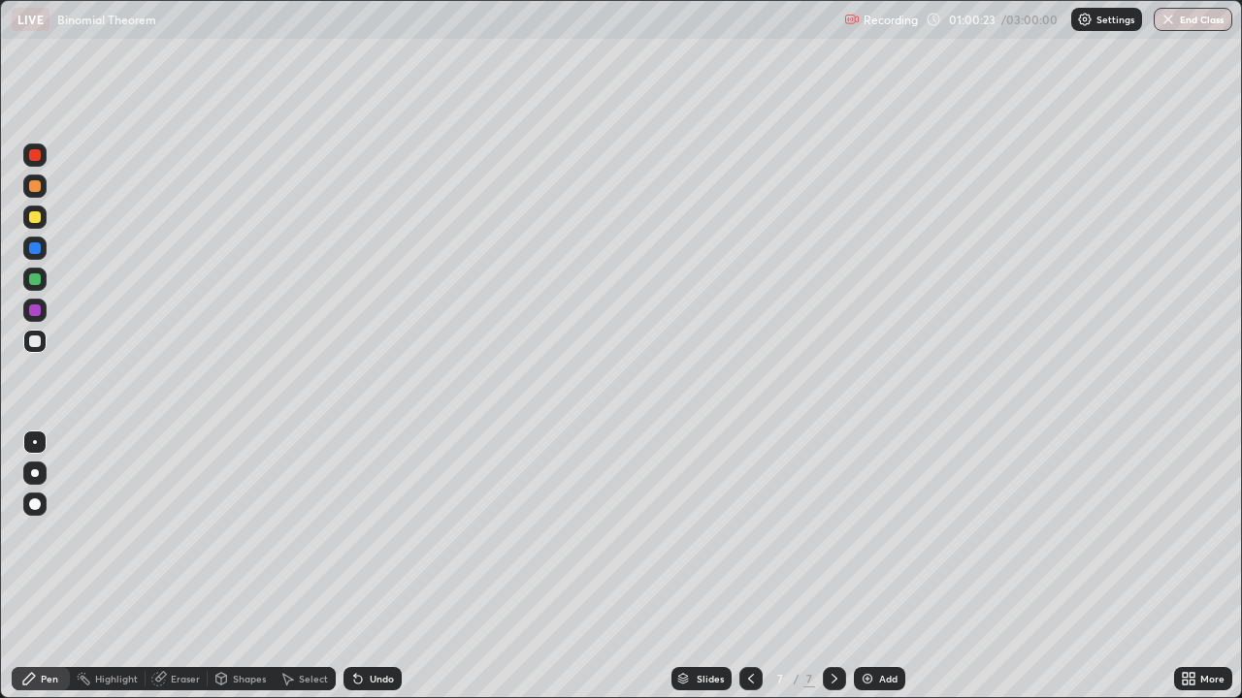
click at [366, 567] on div "Undo" at bounding box center [372, 678] width 58 height 23
click at [354, 567] on icon at bounding box center [355, 675] width 2 height 2
click at [368, 567] on div "Undo" at bounding box center [372, 678] width 58 height 23
click at [374, 567] on div "Undo" at bounding box center [372, 678] width 58 height 23
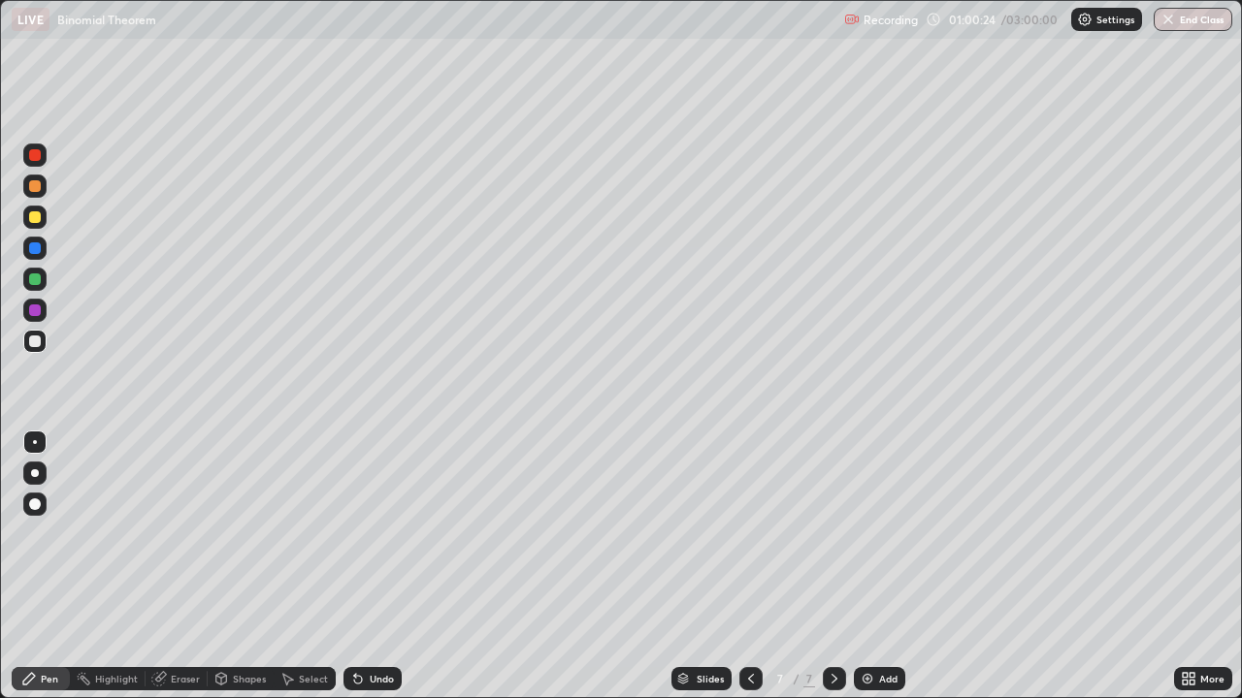
click at [371, 567] on div "Undo" at bounding box center [372, 678] width 58 height 23
click at [367, 567] on div "Undo" at bounding box center [372, 678] width 58 height 23
click at [373, 567] on div "Undo" at bounding box center [372, 678] width 58 height 23
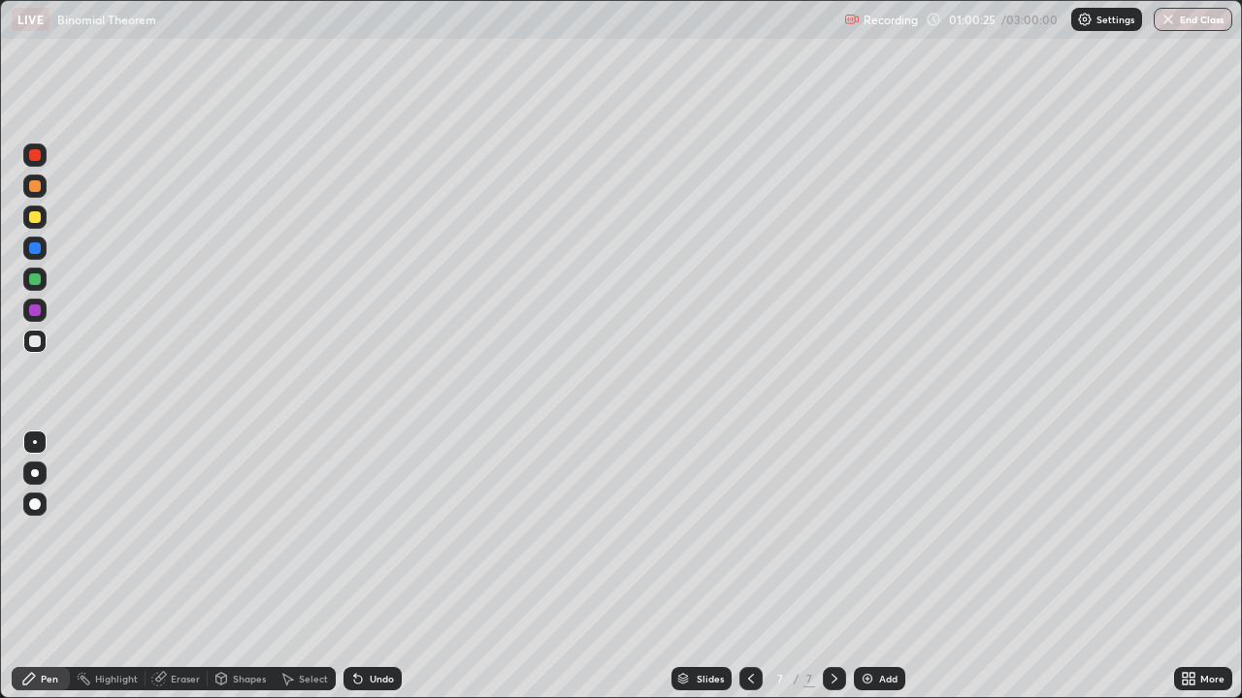
click at [373, 567] on div "Undo" at bounding box center [372, 678] width 58 height 23
click at [373, 567] on div "Undo" at bounding box center [382, 679] width 24 height 10
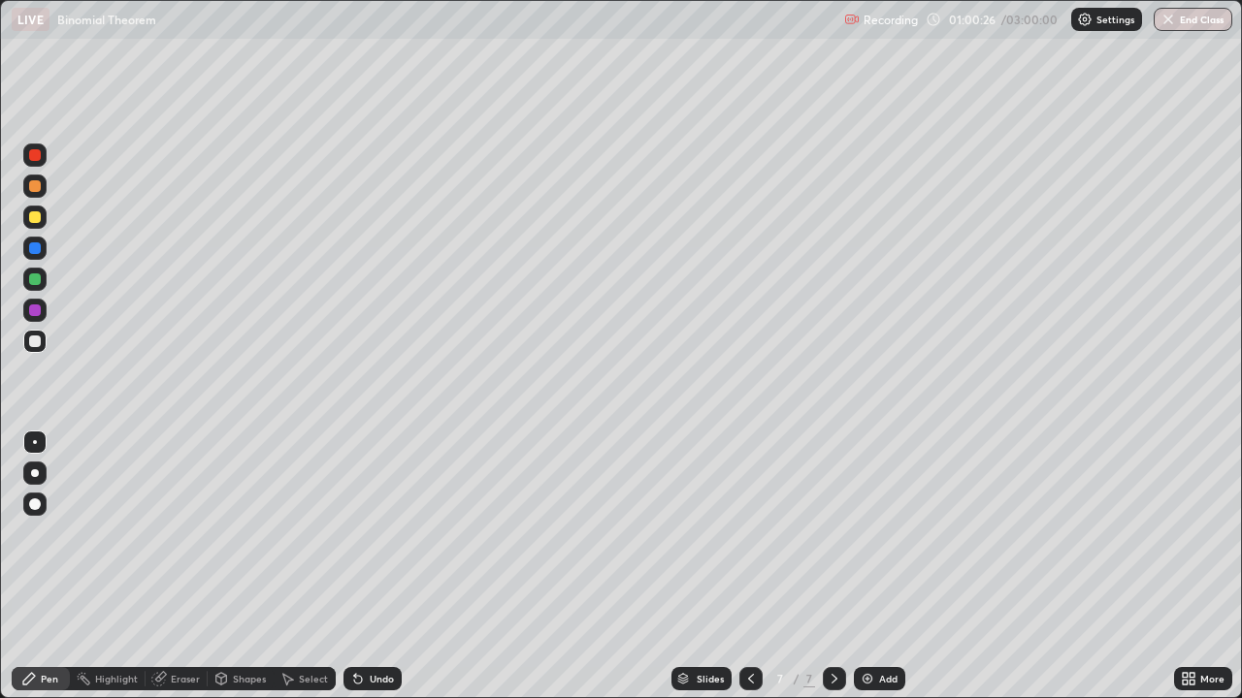
click at [370, 567] on div "Undo" at bounding box center [382, 679] width 24 height 10
click at [366, 567] on div "Undo" at bounding box center [372, 678] width 58 height 23
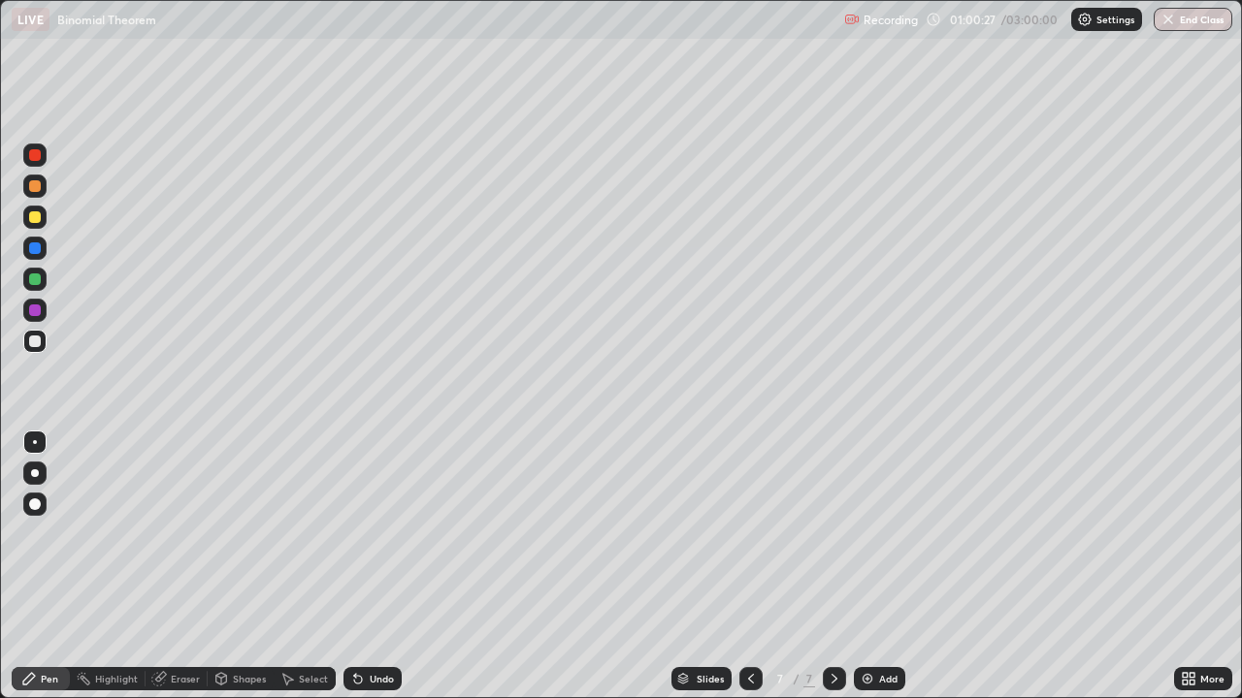
click at [365, 567] on div "Undo" at bounding box center [372, 678] width 58 height 23
click at [371, 567] on div "Undo" at bounding box center [382, 679] width 24 height 10
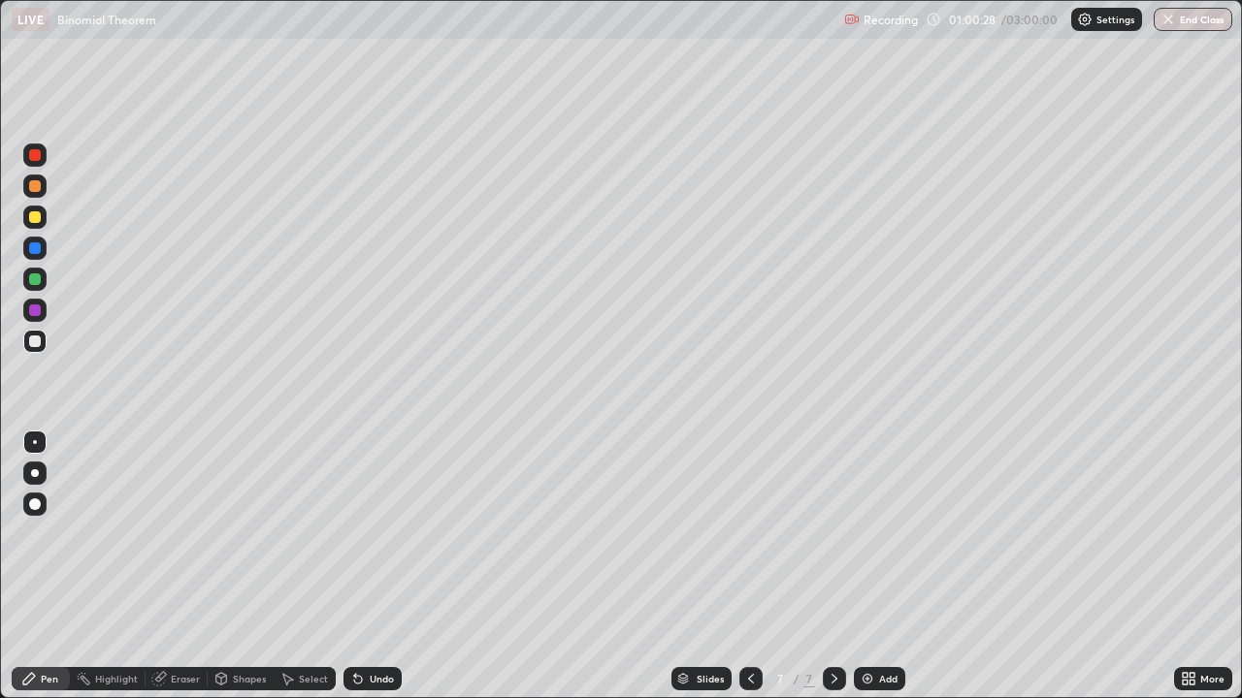
click at [371, 567] on div "Undo" at bounding box center [382, 679] width 24 height 10
click at [370, 567] on div "Undo" at bounding box center [382, 679] width 24 height 10
click at [372, 567] on div "Undo" at bounding box center [382, 679] width 24 height 10
click at [373, 567] on div "Undo" at bounding box center [382, 679] width 24 height 10
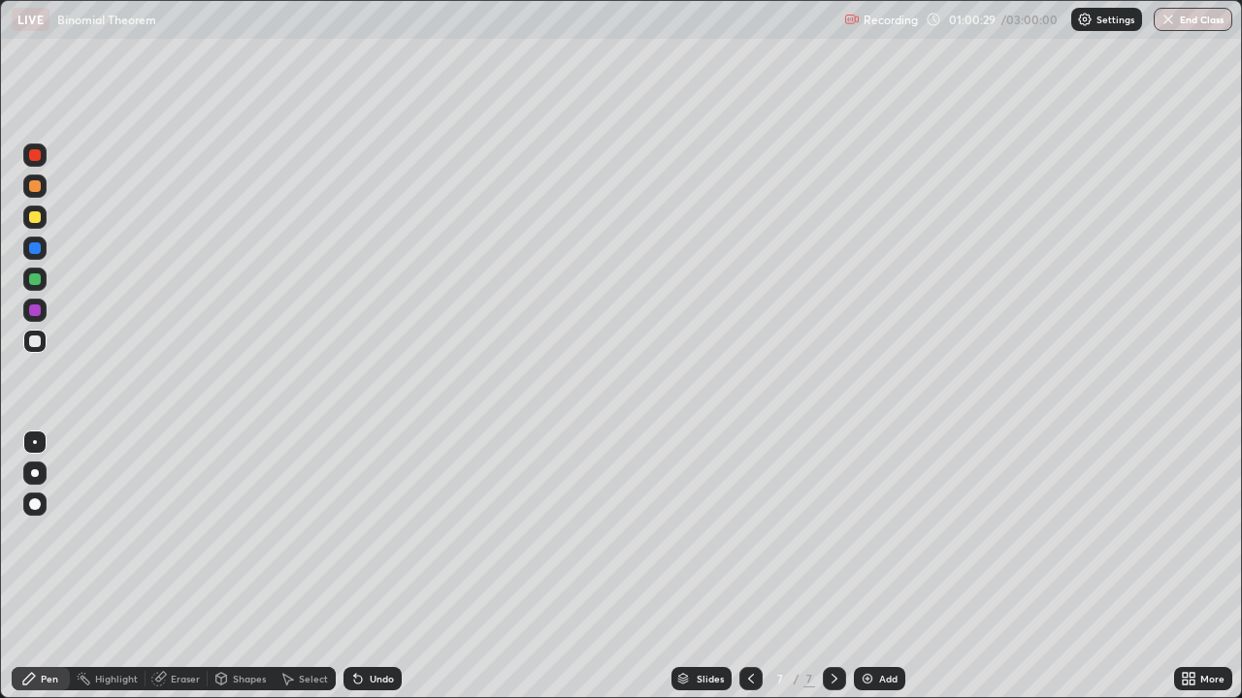
click at [373, 567] on div "Undo" at bounding box center [382, 679] width 24 height 10
click at [370, 567] on div "Undo" at bounding box center [382, 679] width 24 height 10
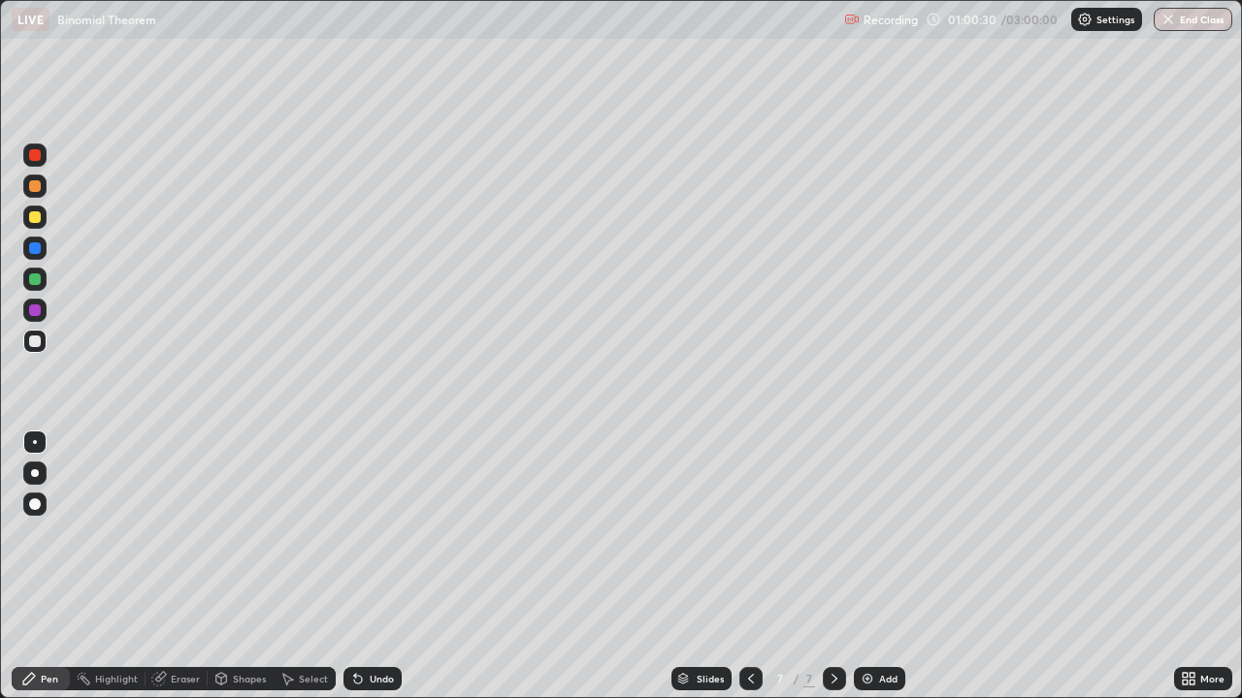
click at [370, 567] on div "Undo" at bounding box center [382, 679] width 24 height 10
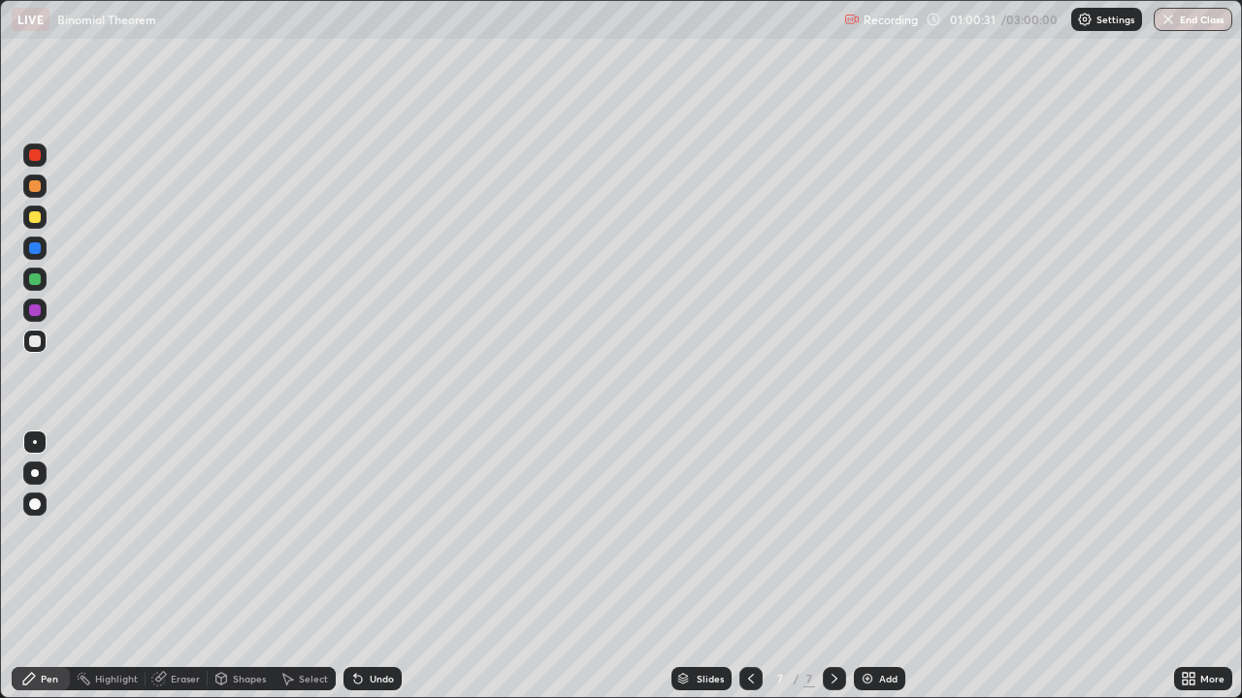
click at [370, 567] on div "Undo" at bounding box center [382, 679] width 24 height 10
click at [360, 567] on icon at bounding box center [358, 679] width 16 height 16
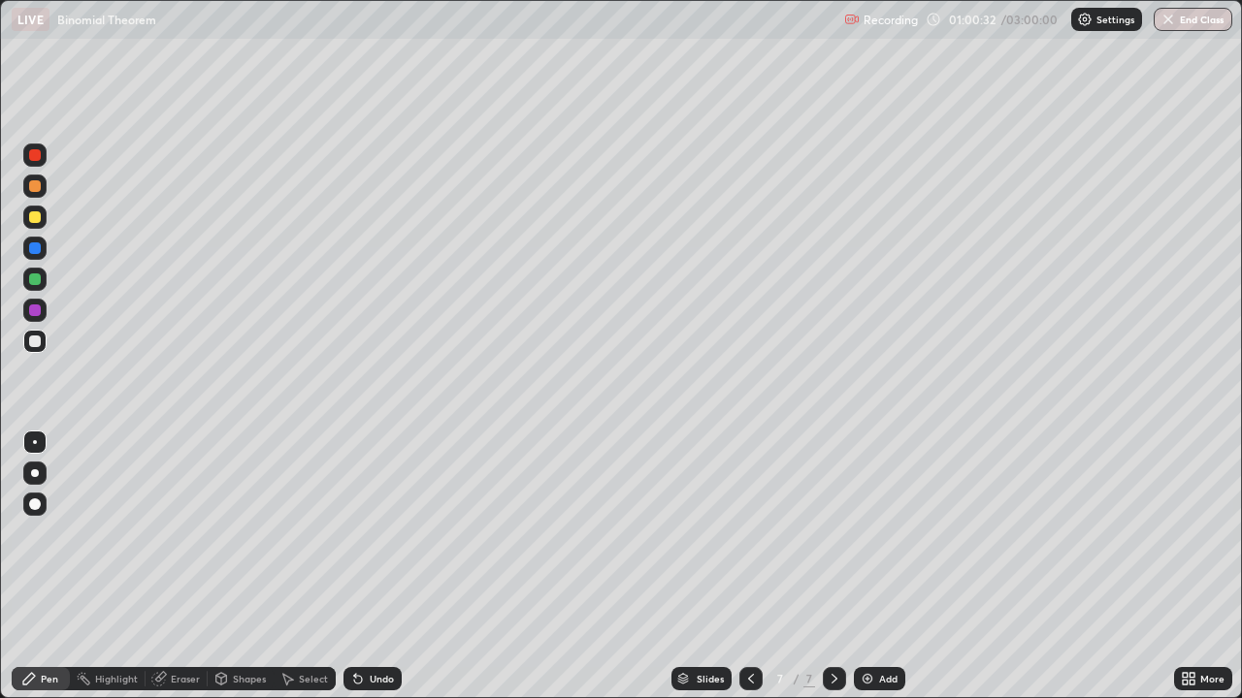
click at [360, 567] on icon at bounding box center [358, 679] width 16 height 16
click at [38, 278] on div at bounding box center [35, 280] width 12 height 12
click at [35, 187] on div at bounding box center [35, 186] width 12 height 12
click at [357, 567] on icon at bounding box center [358, 680] width 8 height 8
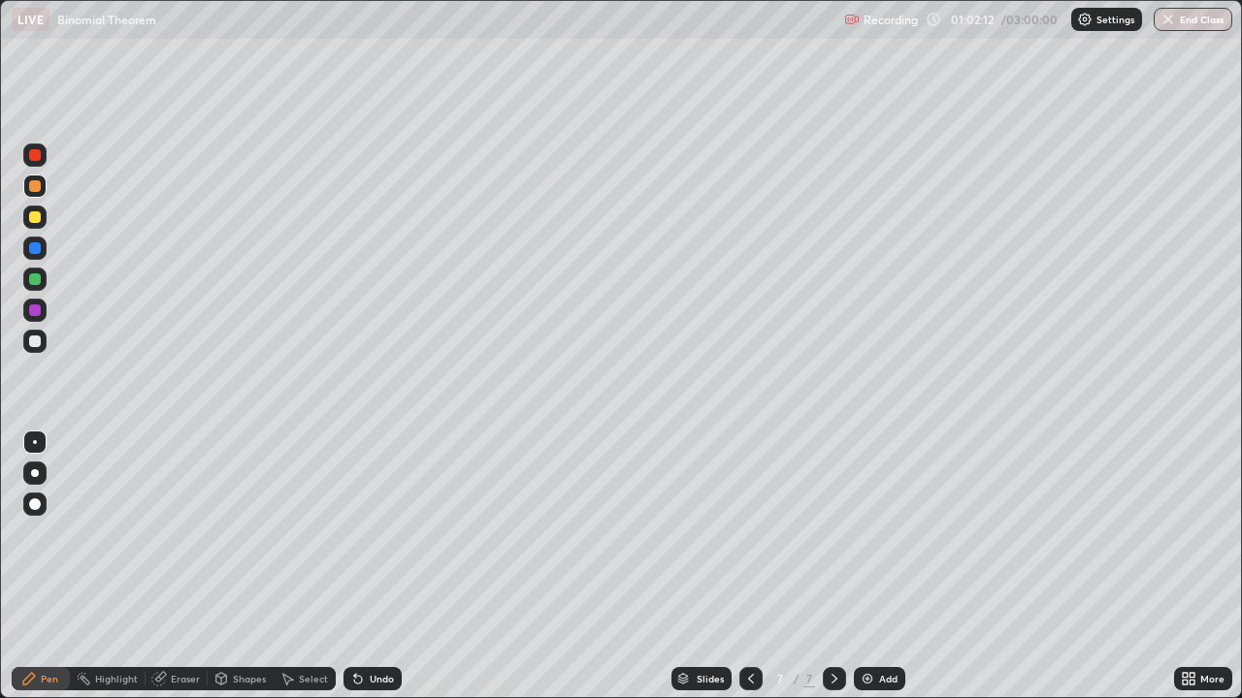
click at [355, 567] on icon at bounding box center [358, 680] width 8 height 8
click at [364, 567] on div "Undo" at bounding box center [372, 678] width 58 height 23
click at [355, 567] on icon at bounding box center [358, 680] width 8 height 8
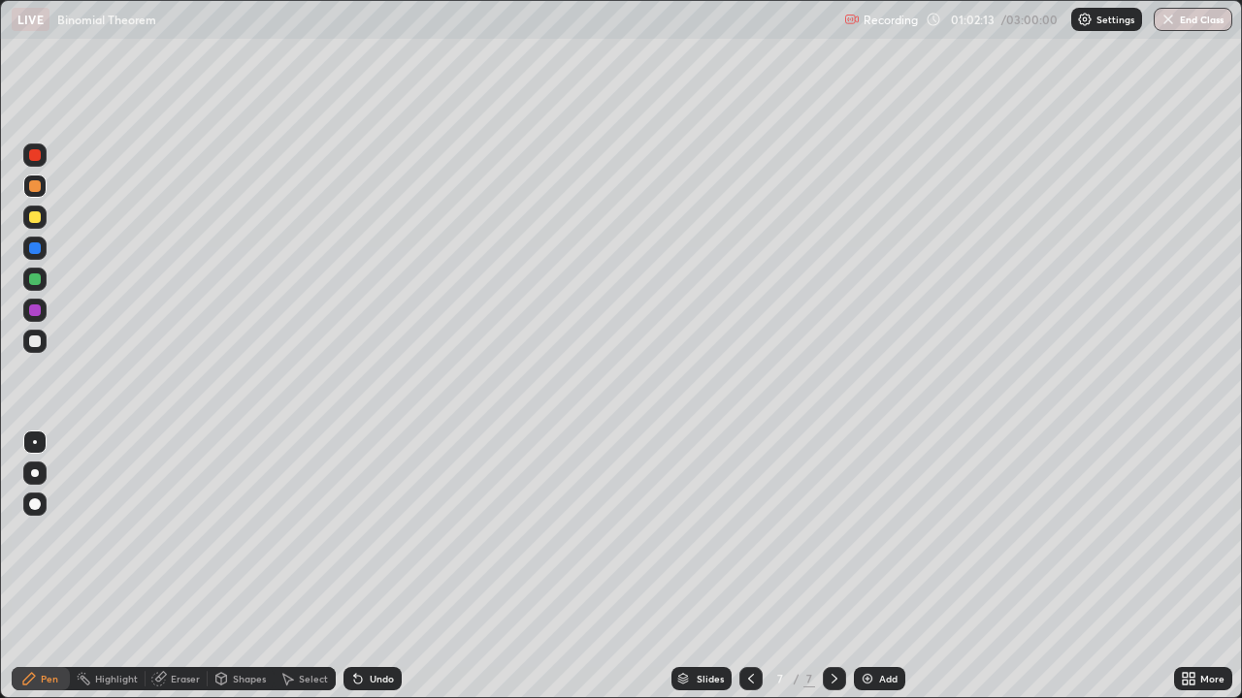
click at [359, 567] on icon at bounding box center [358, 680] width 8 height 8
click at [359, 567] on icon at bounding box center [358, 679] width 16 height 16
click at [365, 567] on div "Undo" at bounding box center [372, 678] width 58 height 23
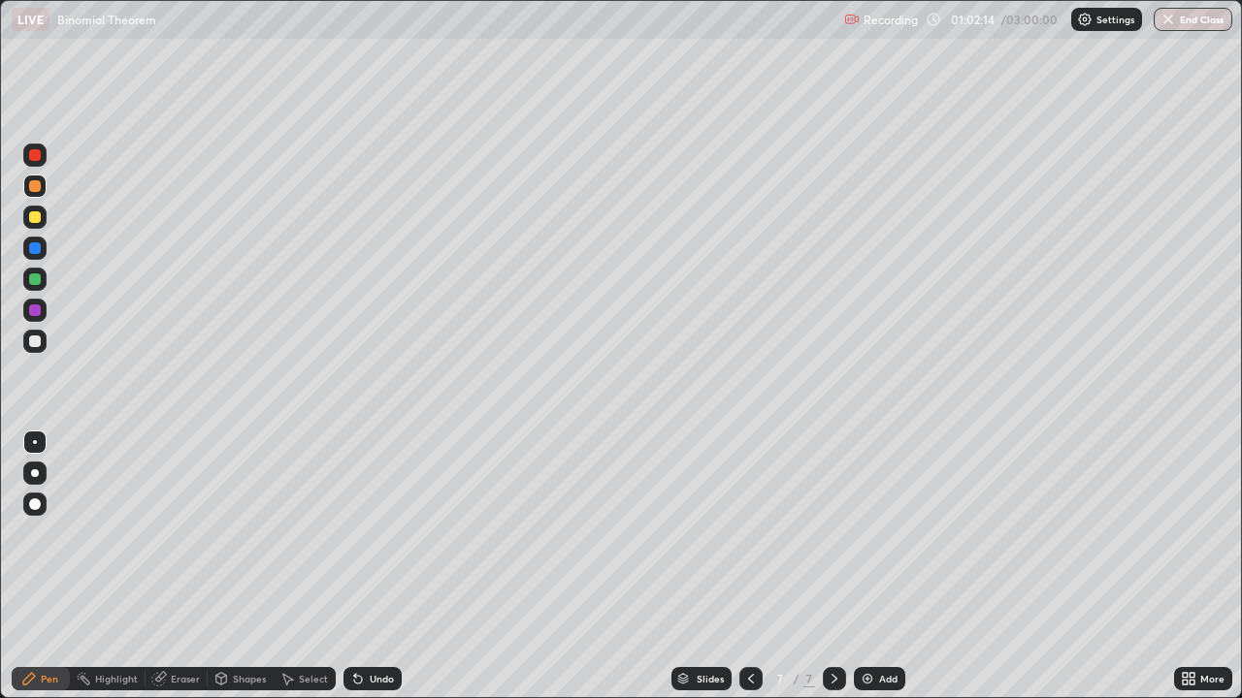
click at [365, 567] on div "Undo" at bounding box center [372, 678] width 58 height 23
click at [366, 567] on div "Undo" at bounding box center [372, 678] width 58 height 23
click at [365, 567] on div "Undo" at bounding box center [372, 678] width 58 height 23
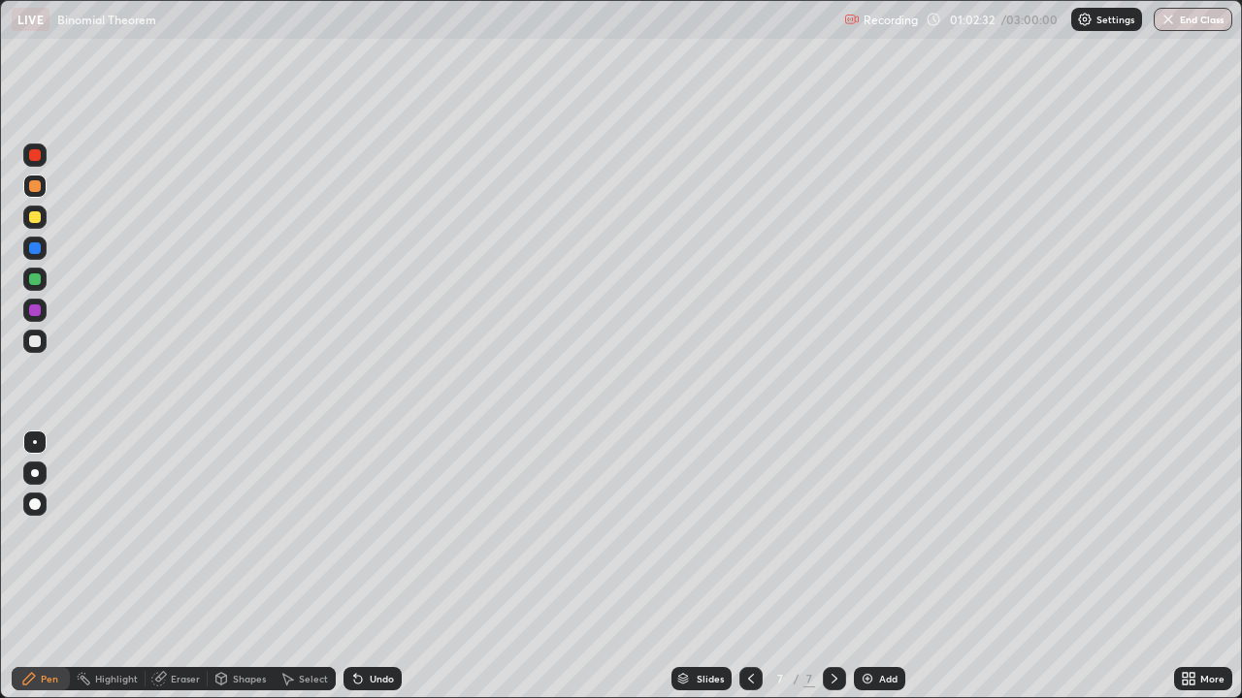
click at [34, 279] on div at bounding box center [35, 280] width 12 height 12
click at [35, 344] on div at bounding box center [35, 342] width 12 height 12
click at [39, 279] on div at bounding box center [35, 280] width 12 height 12
click at [36, 313] on div at bounding box center [35, 311] width 12 height 12
click at [40, 251] on div at bounding box center [35, 249] width 12 height 12
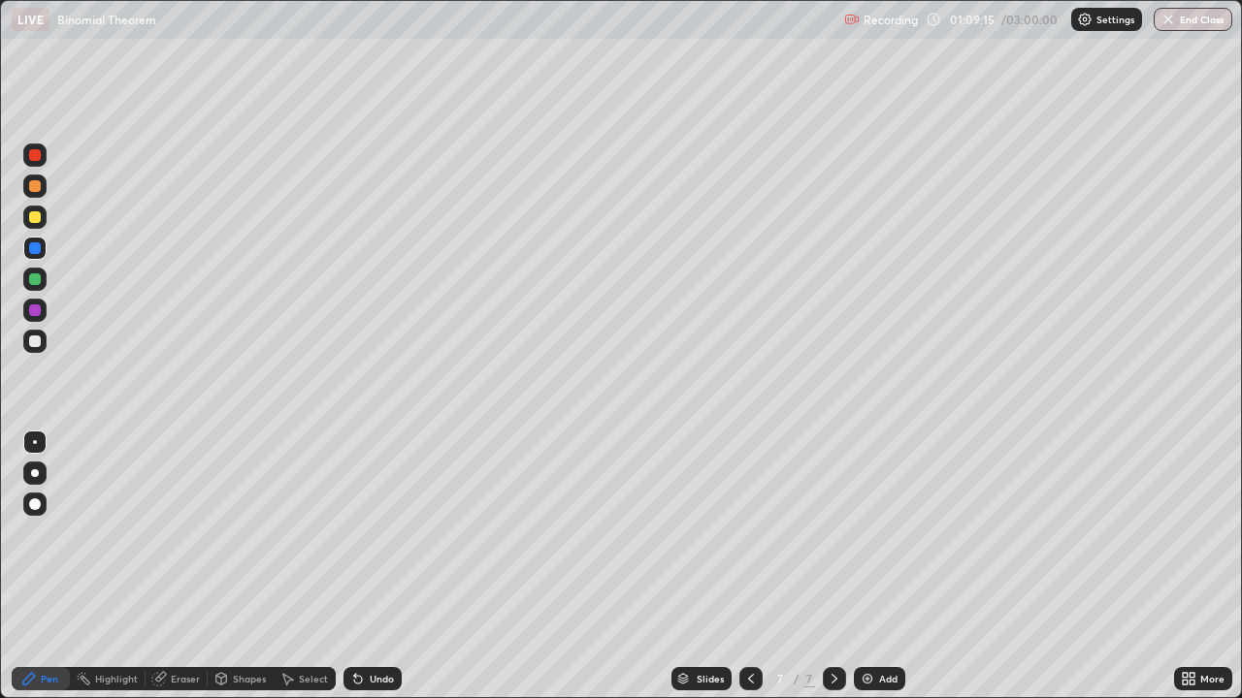
click at [36, 341] on div at bounding box center [35, 342] width 12 height 12
click at [875, 567] on div "Add" at bounding box center [879, 678] width 51 height 23
click at [37, 221] on div at bounding box center [35, 217] width 12 height 12
click at [39, 338] on div at bounding box center [35, 342] width 12 height 12
click at [36, 194] on div at bounding box center [34, 186] width 23 height 23
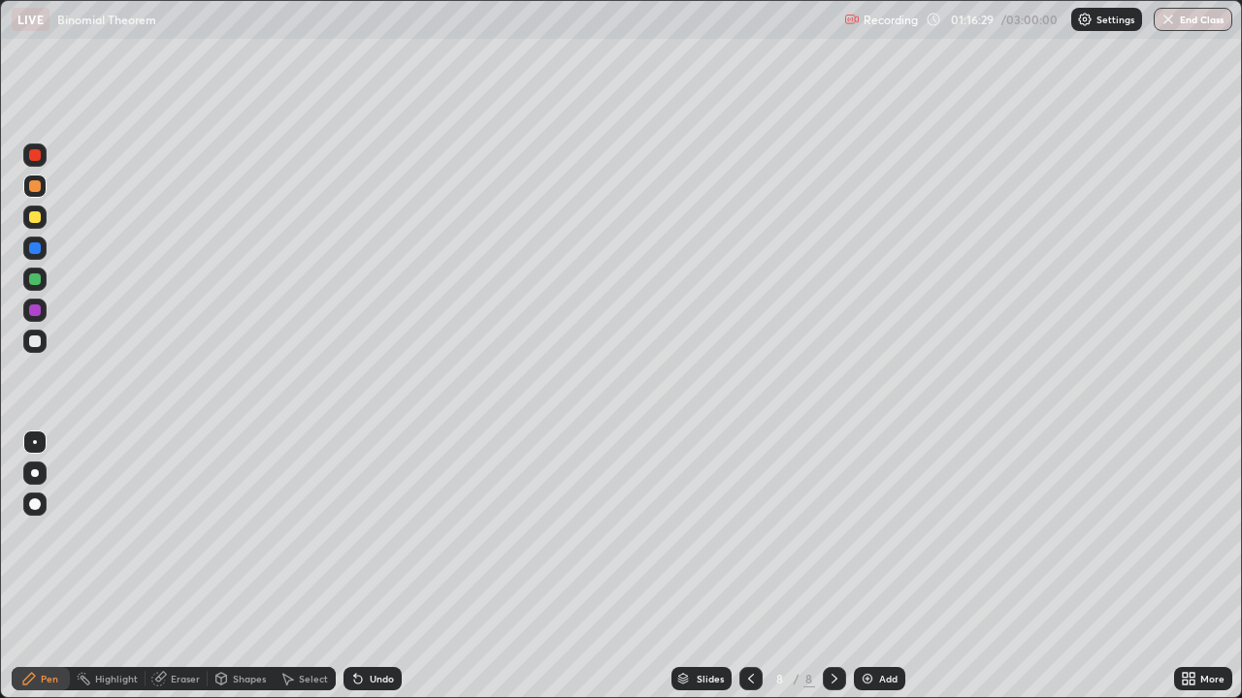
click at [366, 567] on div "Undo" at bounding box center [372, 678] width 58 height 23
click at [364, 567] on div "Undo" at bounding box center [372, 678] width 58 height 23
click at [357, 567] on icon at bounding box center [358, 680] width 8 height 8
click at [354, 567] on icon at bounding box center [355, 675] width 2 height 2
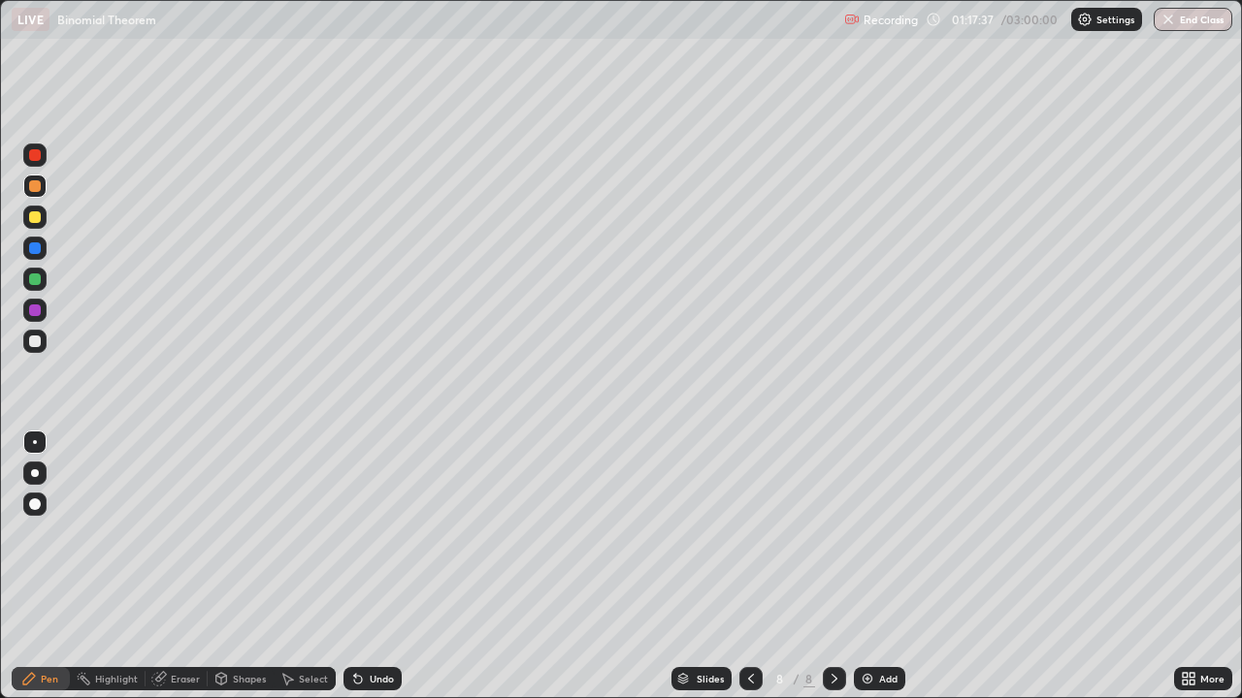
click at [36, 339] on div at bounding box center [35, 342] width 12 height 12
click at [872, 567] on img at bounding box center [868, 679] width 16 height 16
click at [363, 567] on icon at bounding box center [358, 679] width 16 height 16
click at [365, 567] on div "Undo" at bounding box center [372, 678] width 58 height 23
click at [373, 567] on div "Undo" at bounding box center [382, 679] width 24 height 10
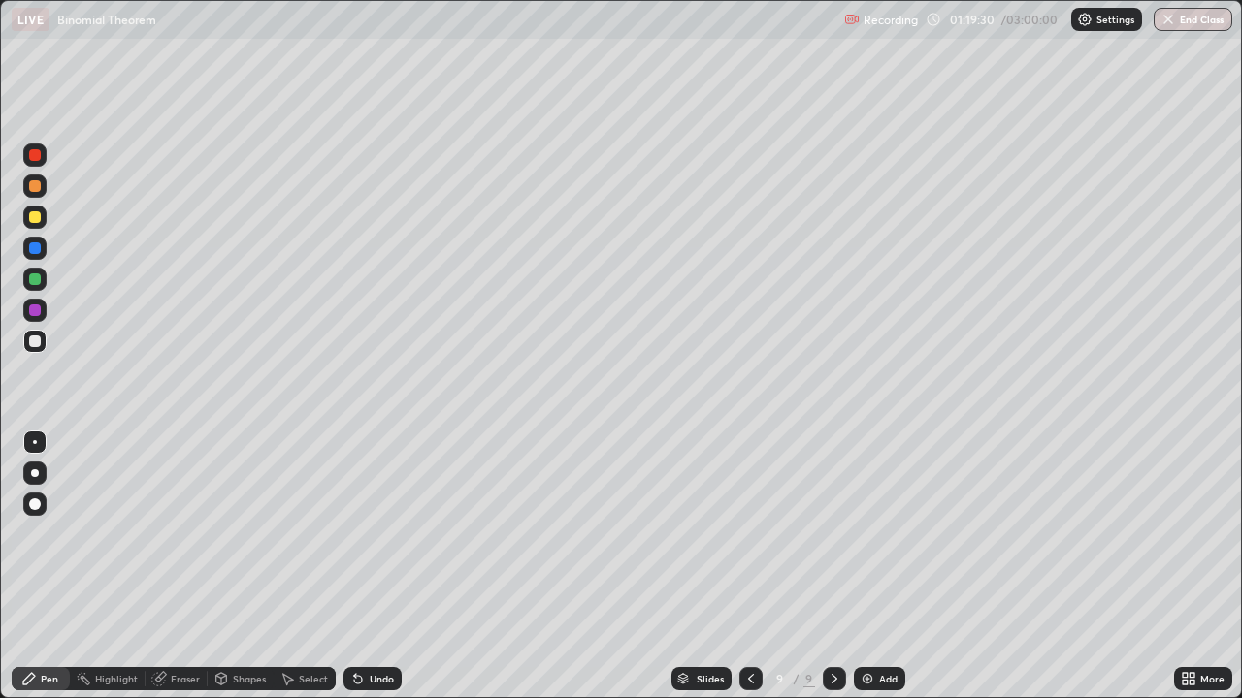
click at [371, 567] on div "Undo" at bounding box center [382, 679] width 24 height 10
click at [35, 218] on div at bounding box center [35, 217] width 12 height 12
click at [37, 189] on div at bounding box center [35, 186] width 12 height 12
click at [36, 309] on div at bounding box center [35, 311] width 12 height 12
click at [171, 567] on div "Eraser" at bounding box center [185, 679] width 29 height 10
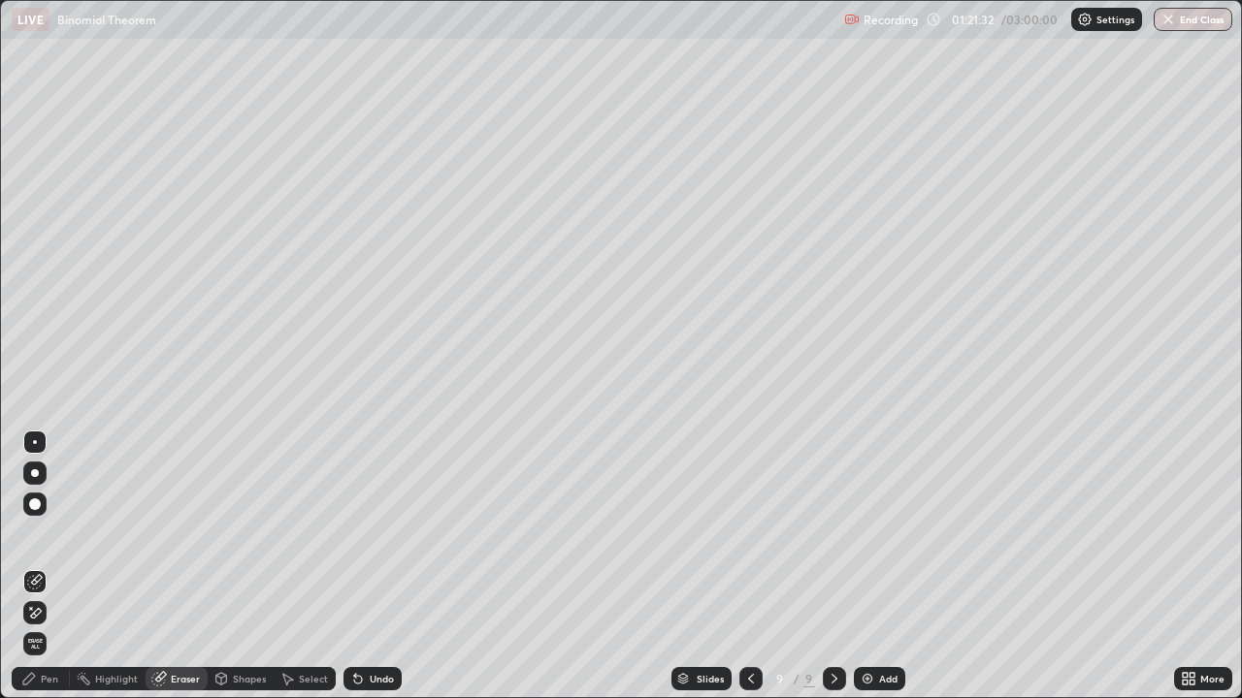
click at [51, 567] on div "Pen" at bounding box center [41, 678] width 58 height 23
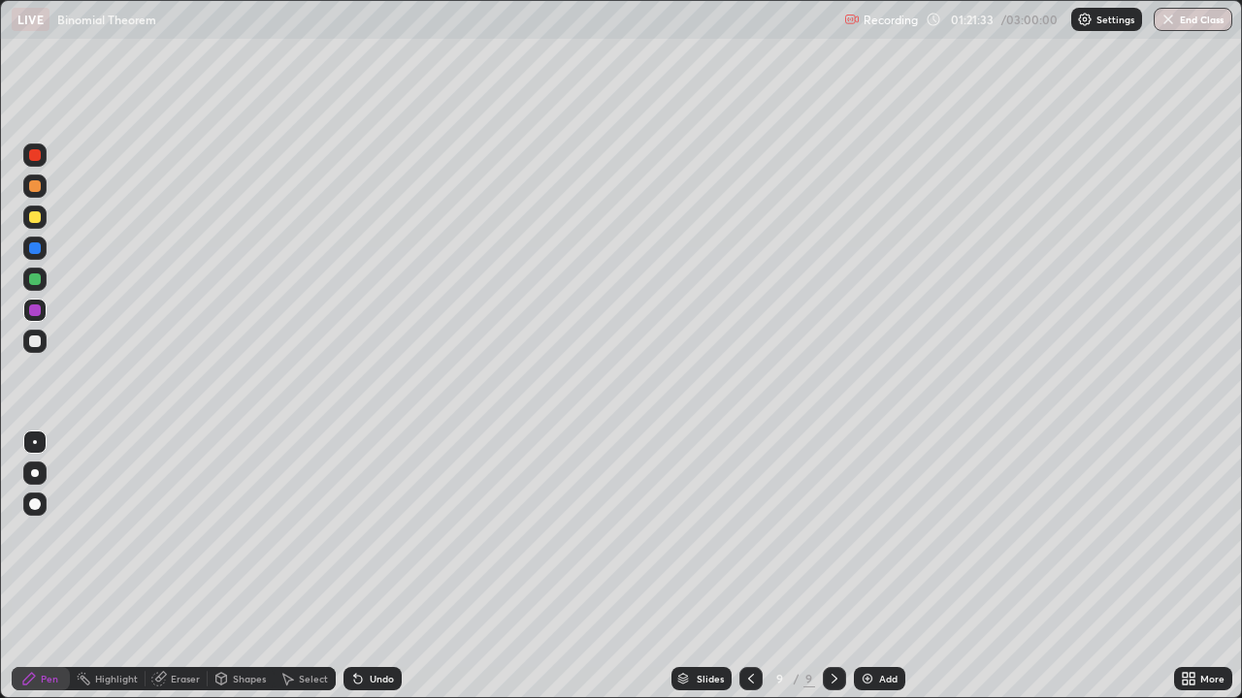
click at [29, 345] on div at bounding box center [35, 342] width 12 height 12
click at [33, 218] on div at bounding box center [35, 217] width 12 height 12
click at [749, 567] on icon at bounding box center [751, 679] width 16 height 16
click at [830, 567] on icon at bounding box center [835, 679] width 16 height 16
click at [748, 567] on icon at bounding box center [751, 679] width 6 height 10
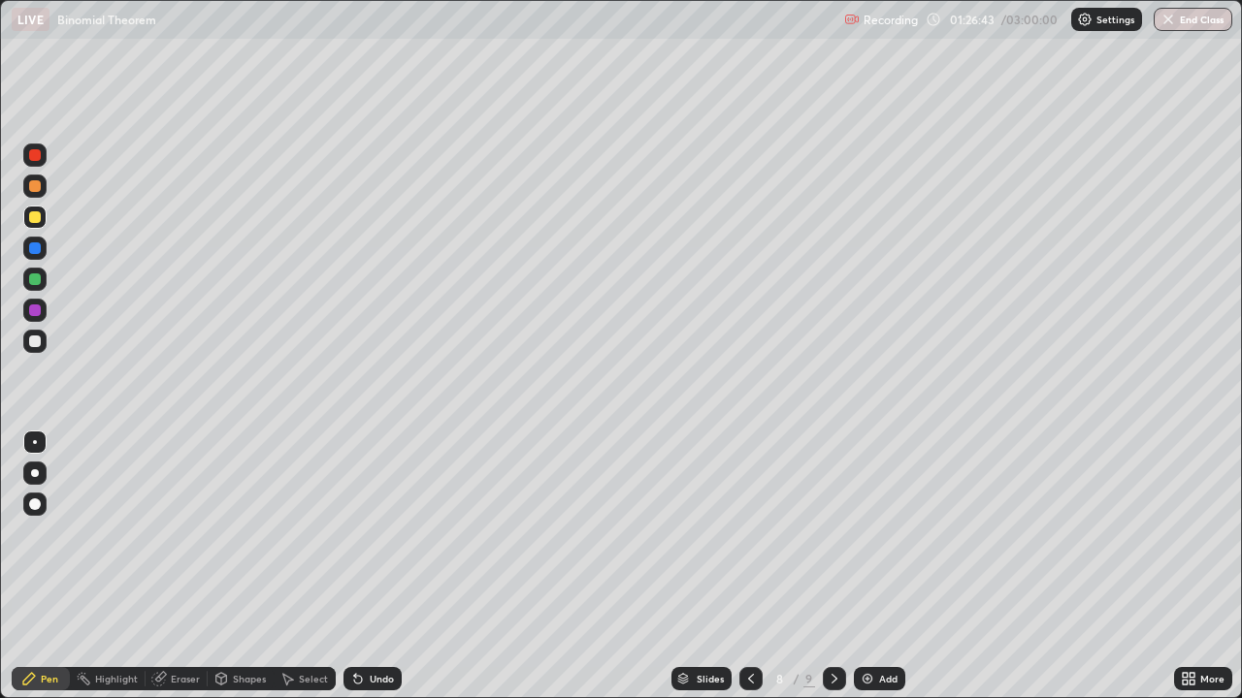
click at [34, 341] on div at bounding box center [35, 342] width 12 height 12
click at [171, 567] on div "Eraser" at bounding box center [185, 679] width 29 height 10
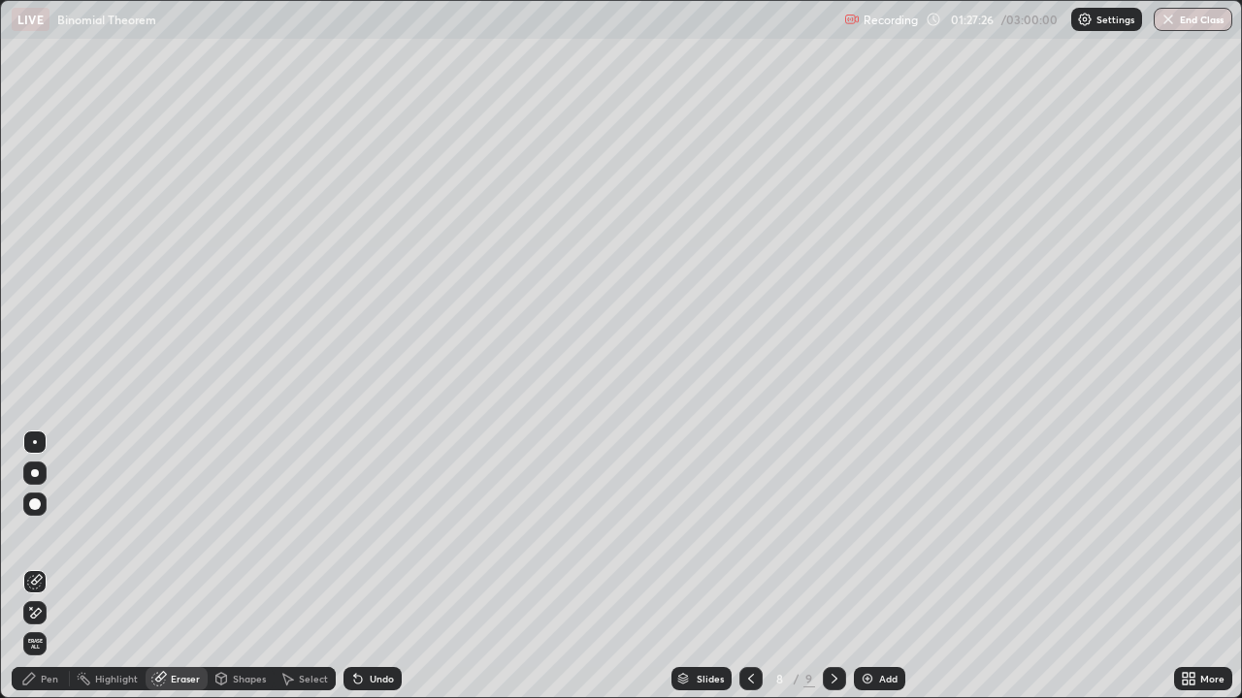
click at [829, 567] on icon at bounding box center [835, 679] width 16 height 16
click at [827, 567] on div at bounding box center [834, 678] width 23 height 23
click at [882, 567] on div "Add" at bounding box center [888, 679] width 18 height 10
click at [55, 567] on div "Pen" at bounding box center [49, 679] width 17 height 10
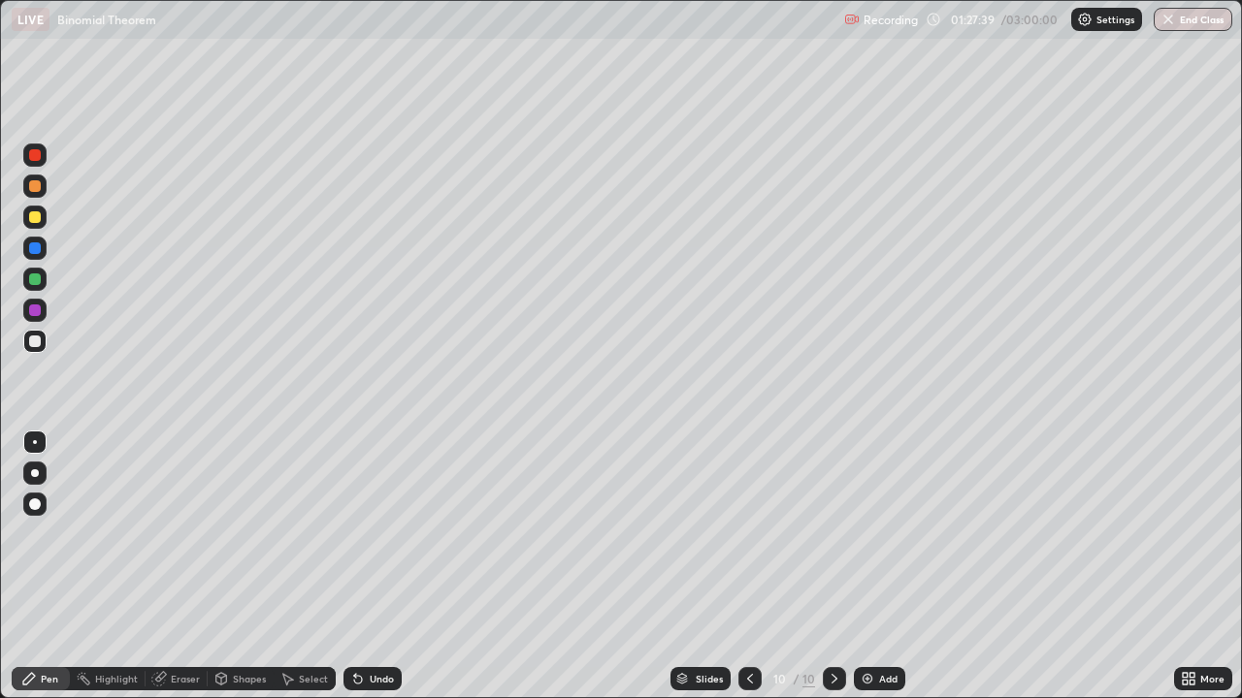
click at [375, 567] on div "Undo" at bounding box center [382, 679] width 24 height 10
click at [377, 567] on div "Undo" at bounding box center [382, 679] width 24 height 10
click at [35, 218] on div at bounding box center [35, 217] width 12 height 12
click at [748, 567] on icon at bounding box center [750, 679] width 16 height 16
click at [751, 567] on icon at bounding box center [750, 679] width 16 height 16
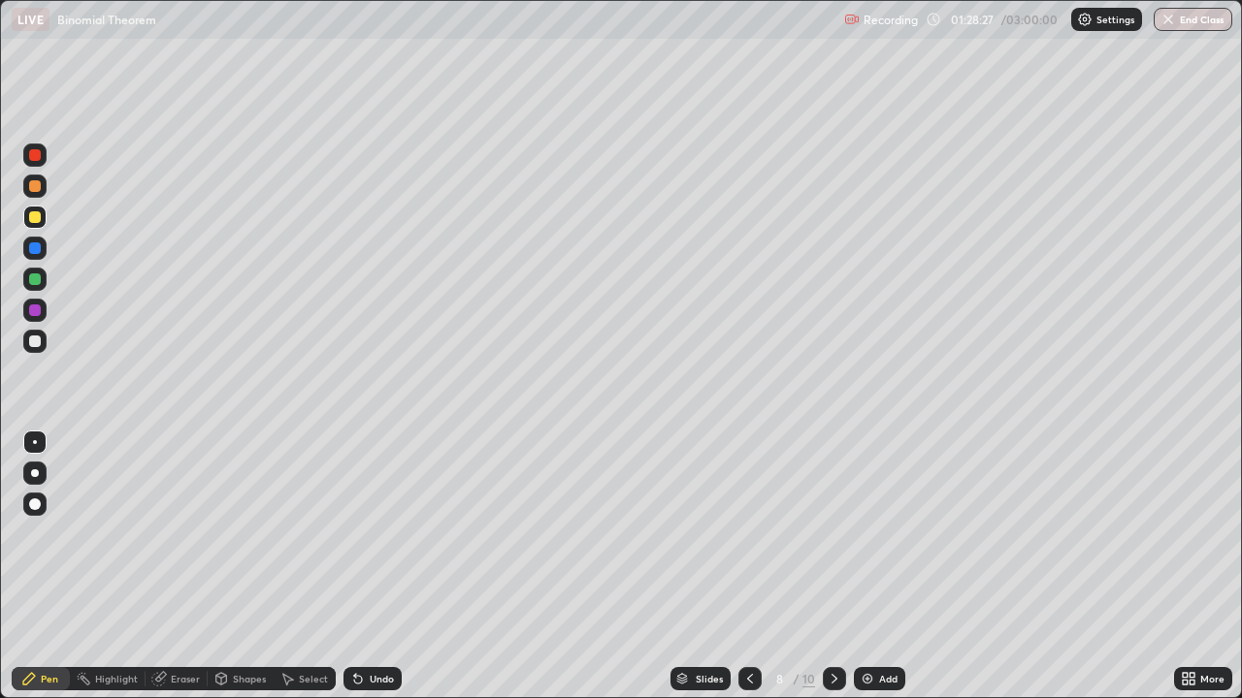
click at [823, 567] on div at bounding box center [834, 679] width 23 height 39
click at [841, 567] on div at bounding box center [834, 678] width 23 height 23
click at [370, 567] on div "Undo" at bounding box center [382, 679] width 24 height 10
click at [34, 344] on div at bounding box center [35, 342] width 12 height 12
click at [36, 281] on div at bounding box center [35, 280] width 12 height 12
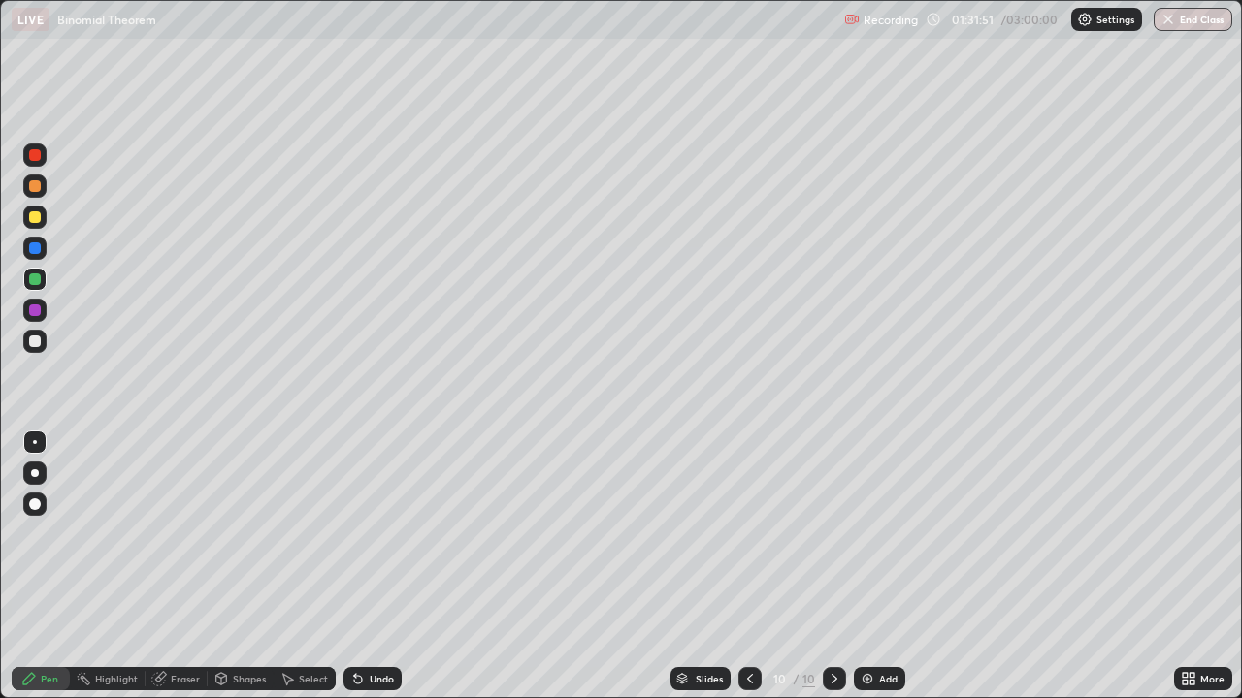
click at [36, 341] on div at bounding box center [35, 342] width 12 height 12
click at [30, 219] on div at bounding box center [35, 217] width 12 height 12
click at [872, 567] on img at bounding box center [868, 679] width 16 height 16
click at [34, 191] on div at bounding box center [35, 186] width 12 height 12
click at [36, 279] on div at bounding box center [35, 280] width 12 height 12
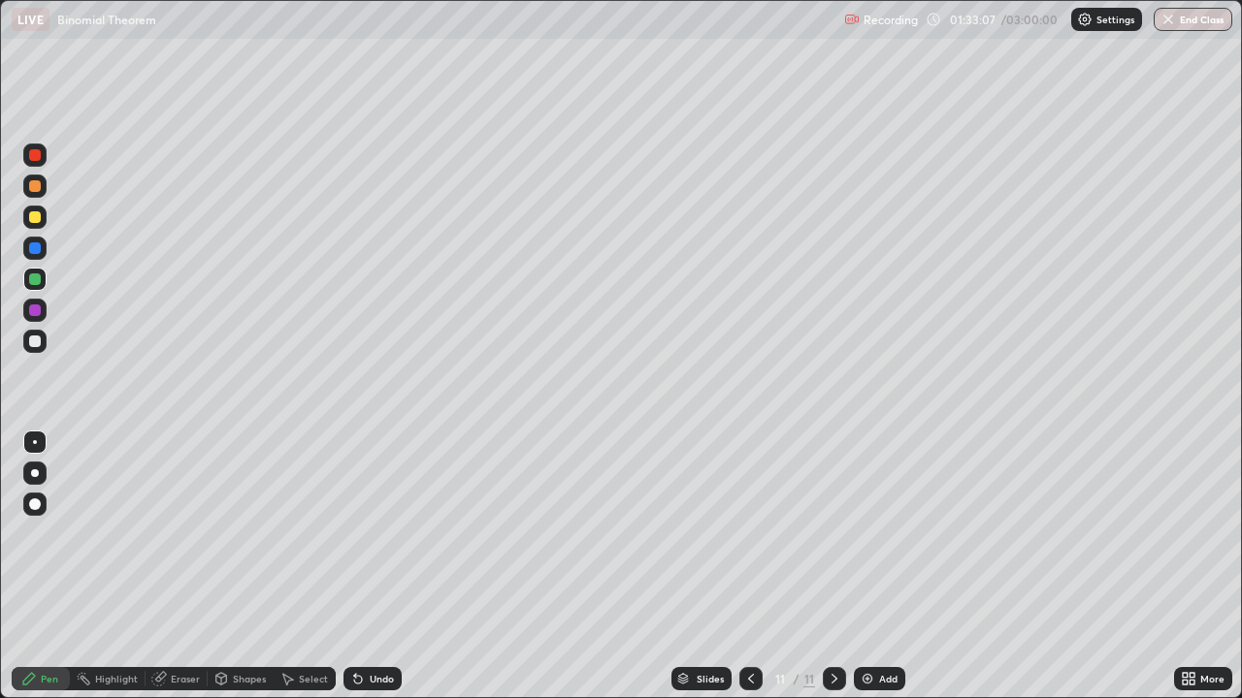
click at [178, 567] on div "Eraser" at bounding box center [185, 679] width 29 height 10
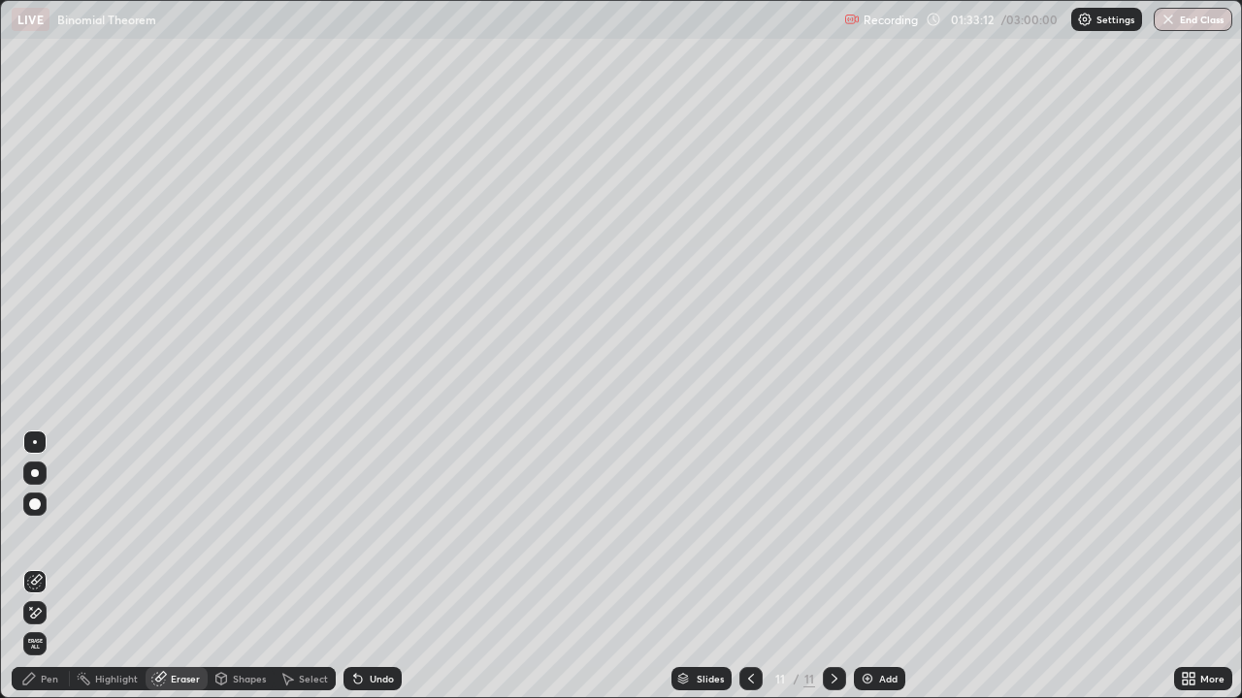
click at [49, 567] on div "Pen" at bounding box center [49, 679] width 17 height 10
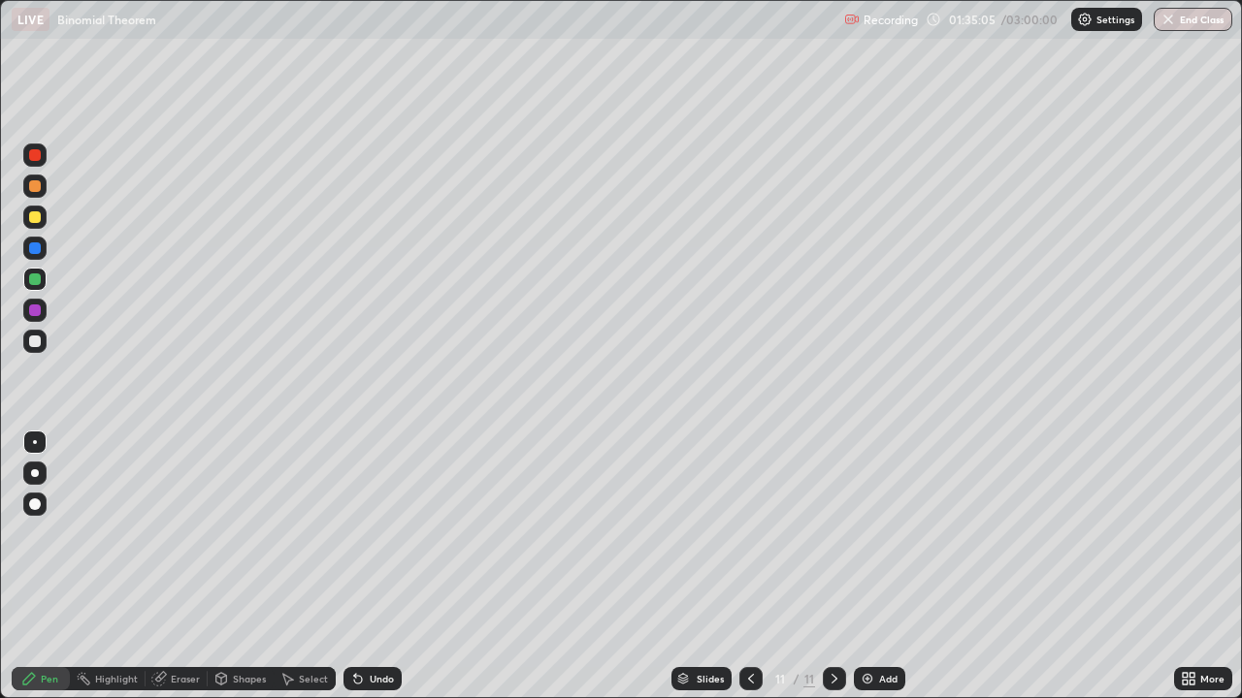
click at [33, 193] on div at bounding box center [34, 186] width 23 height 23
click at [43, 226] on div at bounding box center [34, 217] width 23 height 23
click at [171, 567] on div "Eraser" at bounding box center [185, 679] width 29 height 10
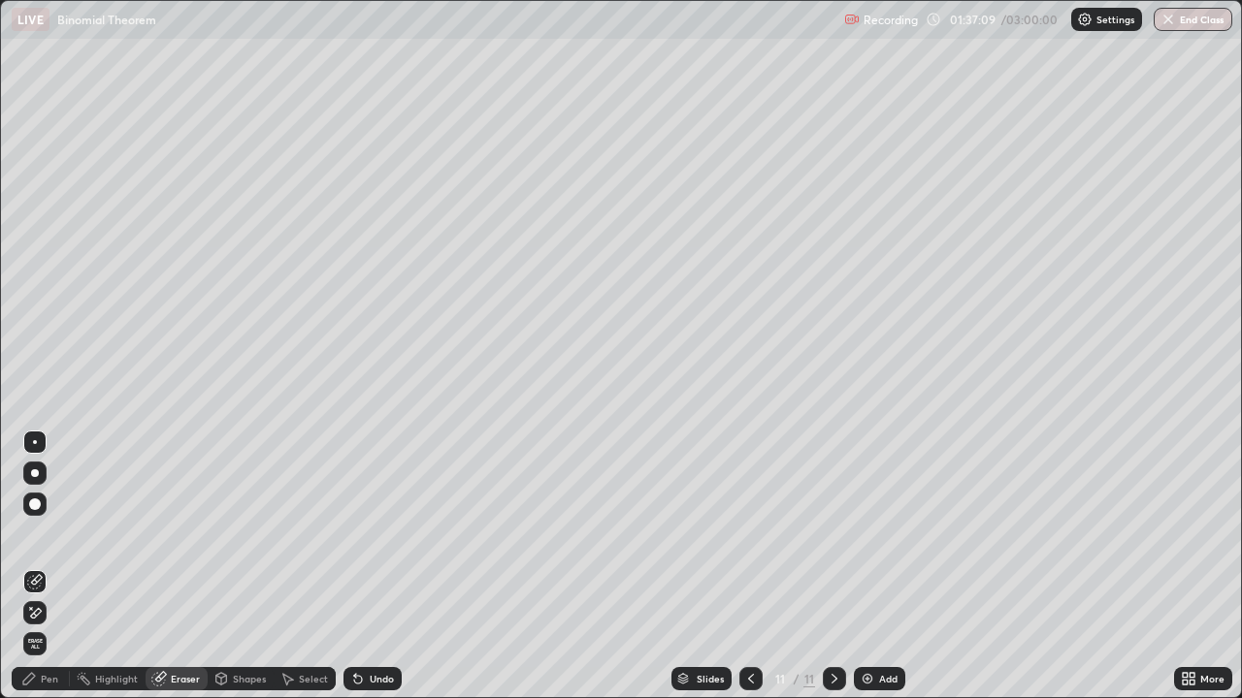
click at [34, 567] on icon at bounding box center [29, 679] width 16 height 16
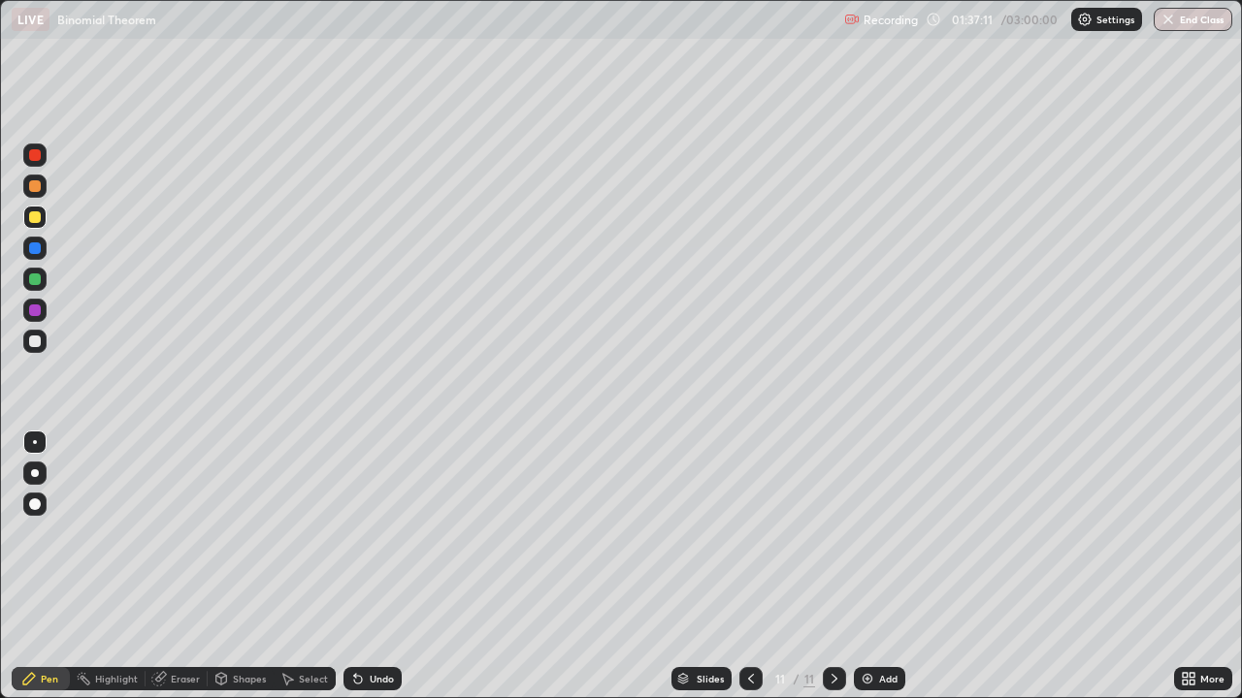
click at [37, 282] on div at bounding box center [35, 280] width 12 height 12
click at [32, 342] on div at bounding box center [35, 342] width 12 height 12
click at [370, 567] on div "Undo" at bounding box center [382, 679] width 24 height 10
click at [365, 567] on div "Undo" at bounding box center [372, 678] width 58 height 23
click at [359, 567] on icon at bounding box center [358, 679] width 16 height 16
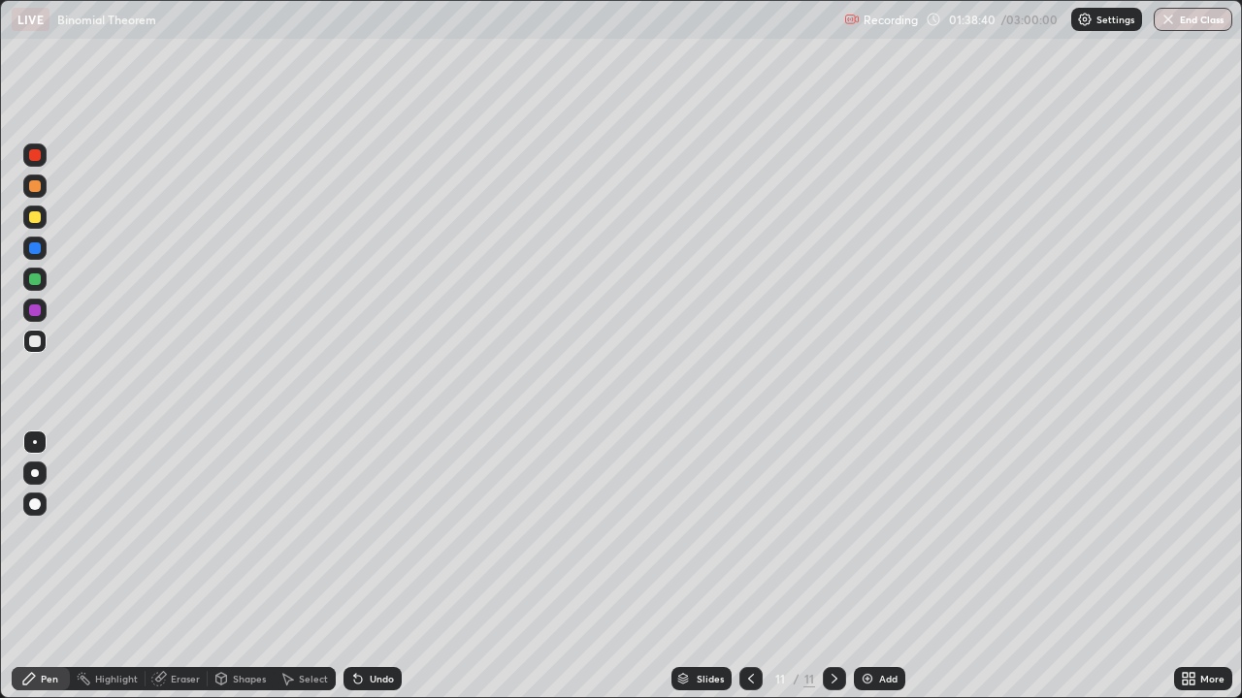
click at [352, 567] on icon at bounding box center [358, 679] width 16 height 16
click at [354, 567] on icon at bounding box center [358, 680] width 8 height 8
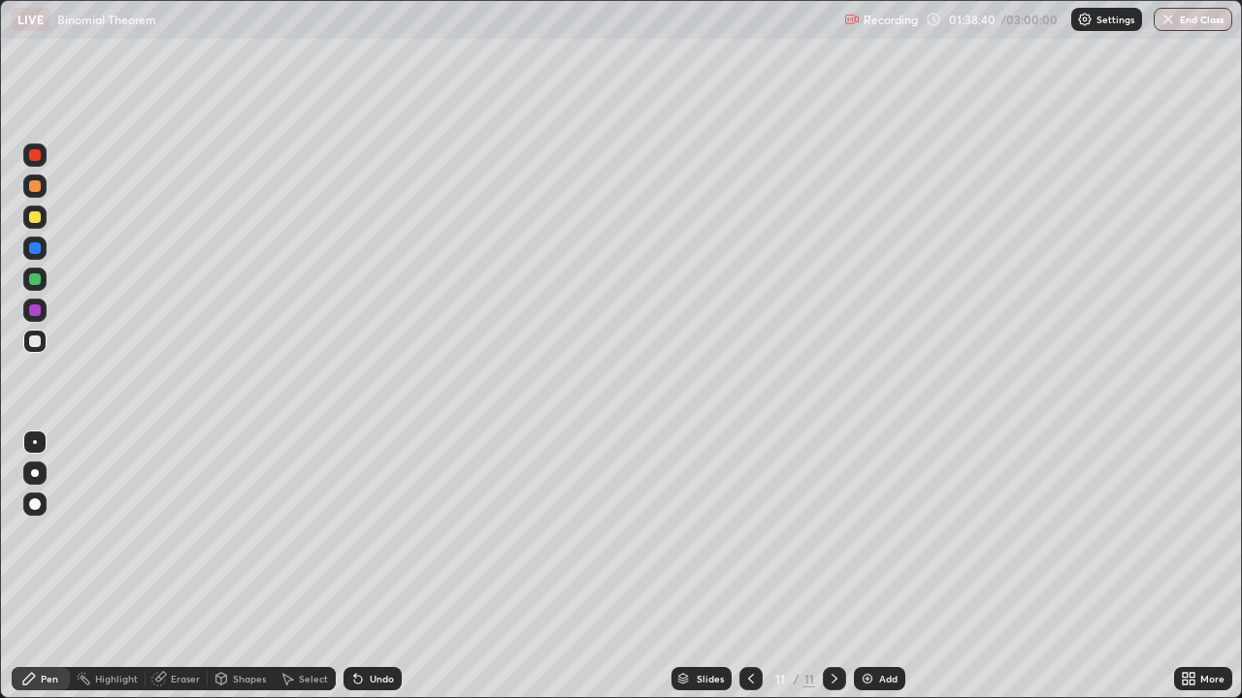
click at [354, 567] on icon at bounding box center [358, 680] width 8 height 8
click at [354, 567] on icon at bounding box center [355, 675] width 2 height 2
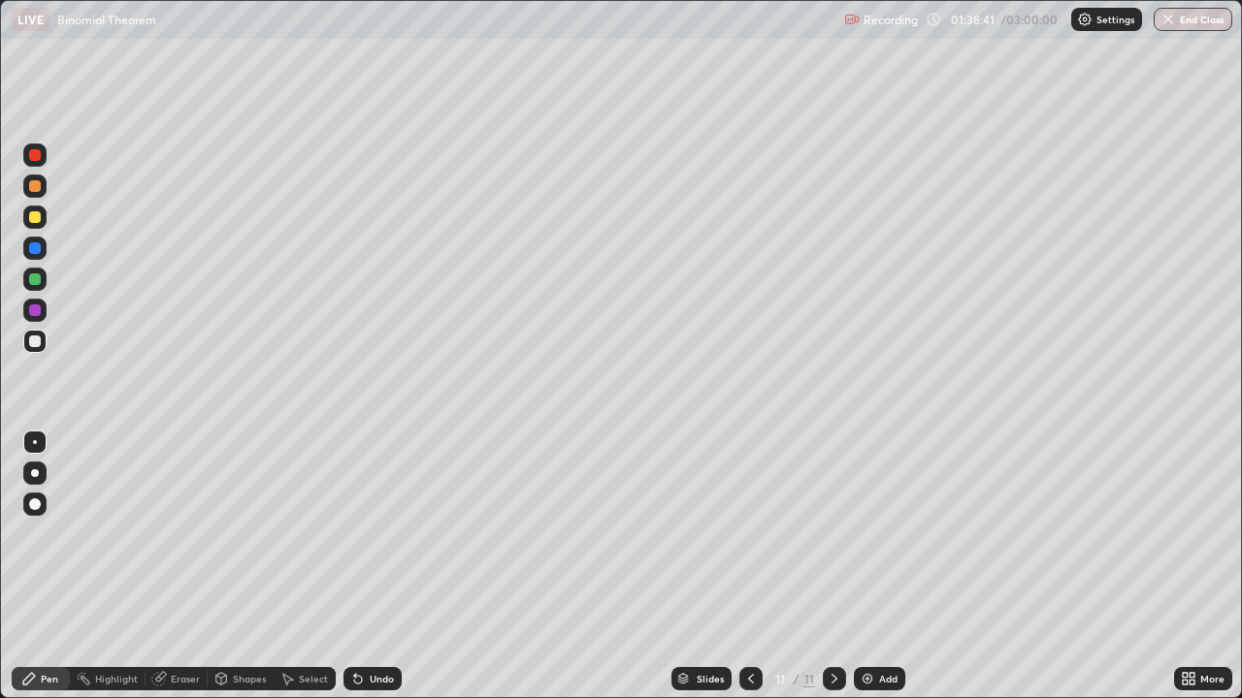
click at [354, 567] on icon at bounding box center [355, 675] width 2 height 2
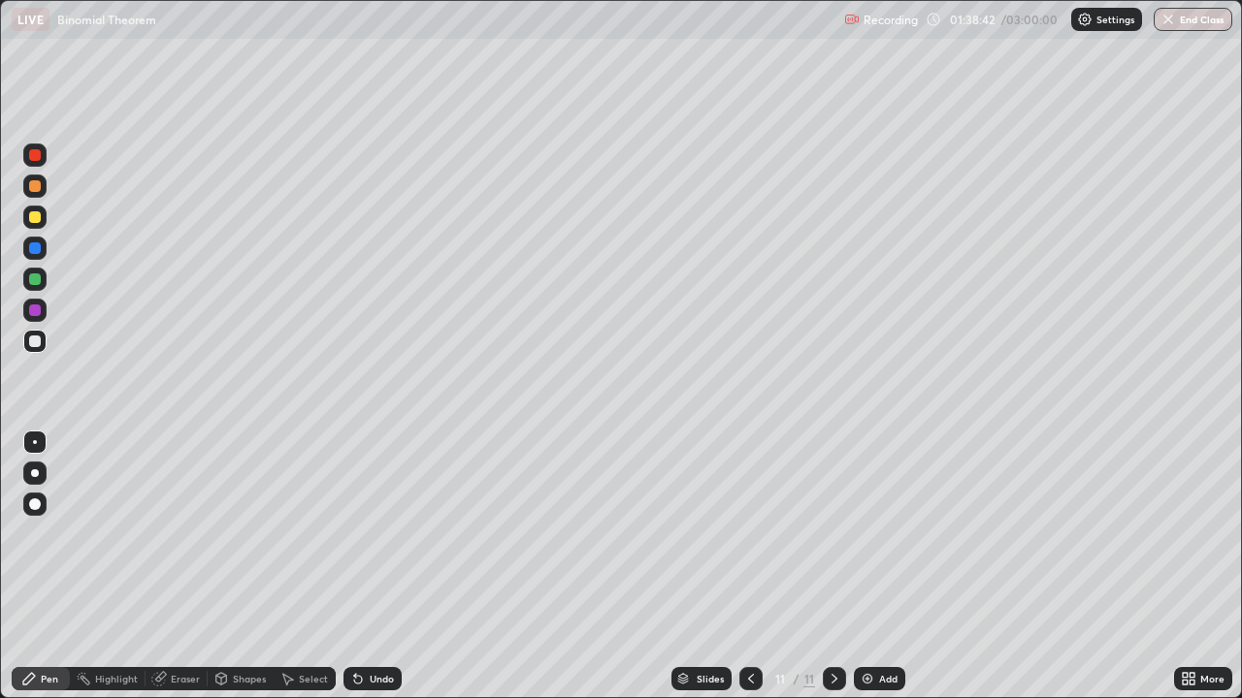
click at [354, 567] on icon at bounding box center [355, 675] width 2 height 2
click at [348, 567] on div "Undo" at bounding box center [372, 678] width 58 height 23
click at [352, 567] on div "Undo" at bounding box center [369, 679] width 66 height 39
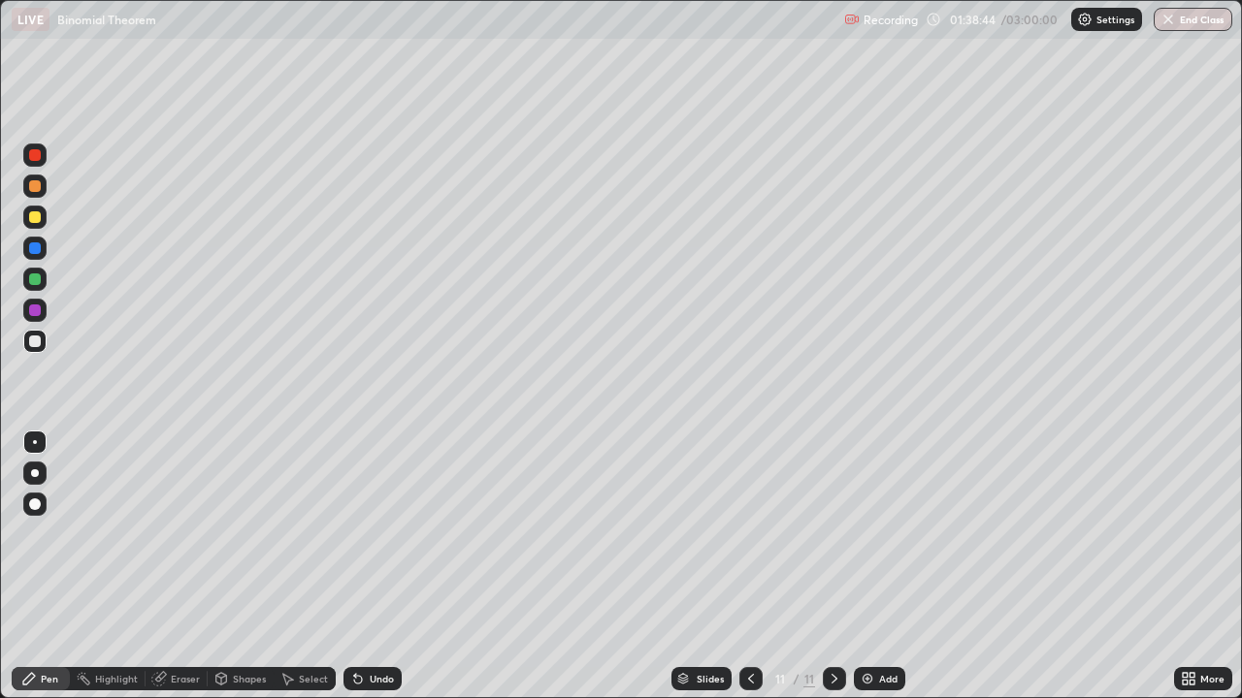
click at [352, 567] on div "Undo" at bounding box center [369, 679] width 66 height 39
click at [350, 567] on div "Undo" at bounding box center [372, 678] width 58 height 23
click at [348, 567] on div "Undo" at bounding box center [372, 678] width 58 height 23
click at [344, 567] on div "Undo" at bounding box center [372, 678] width 58 height 23
click at [35, 315] on div at bounding box center [35, 311] width 12 height 12
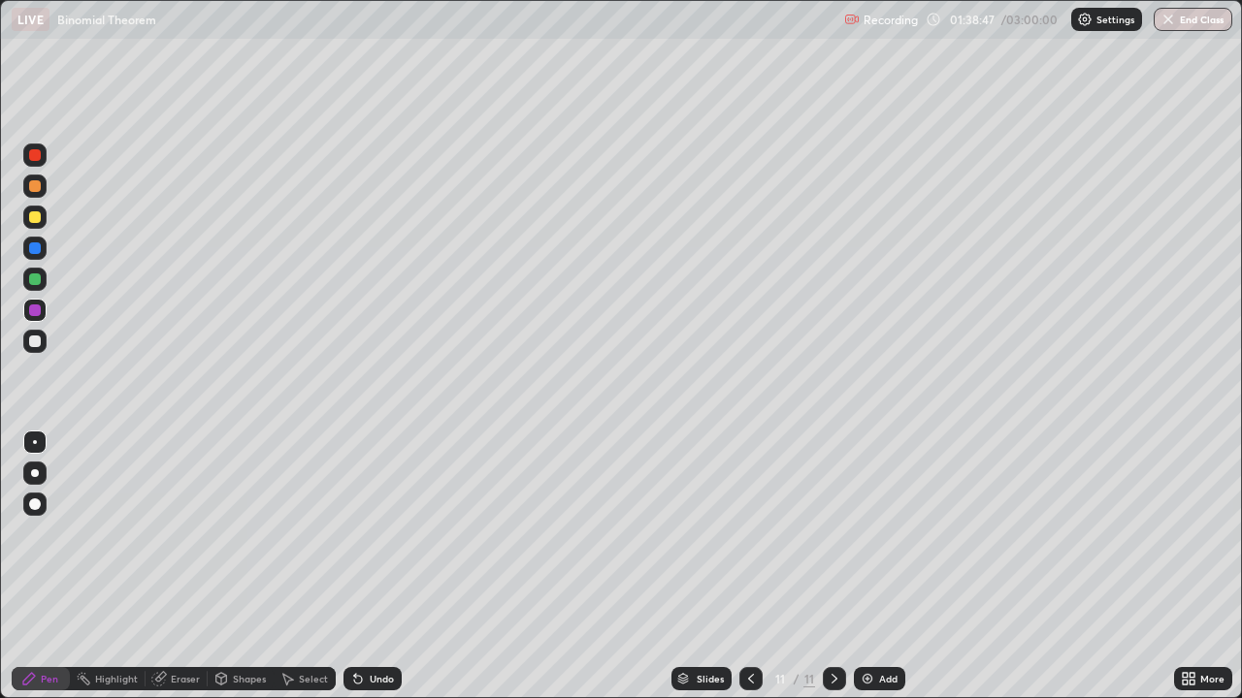
click at [371, 567] on div "Undo" at bounding box center [382, 679] width 24 height 10
click at [381, 567] on div "Undo" at bounding box center [382, 679] width 24 height 10
click at [370, 567] on div "Undo" at bounding box center [382, 679] width 24 height 10
click at [365, 567] on div "Undo" at bounding box center [372, 678] width 58 height 23
click at [40, 342] on div at bounding box center [35, 342] width 12 height 12
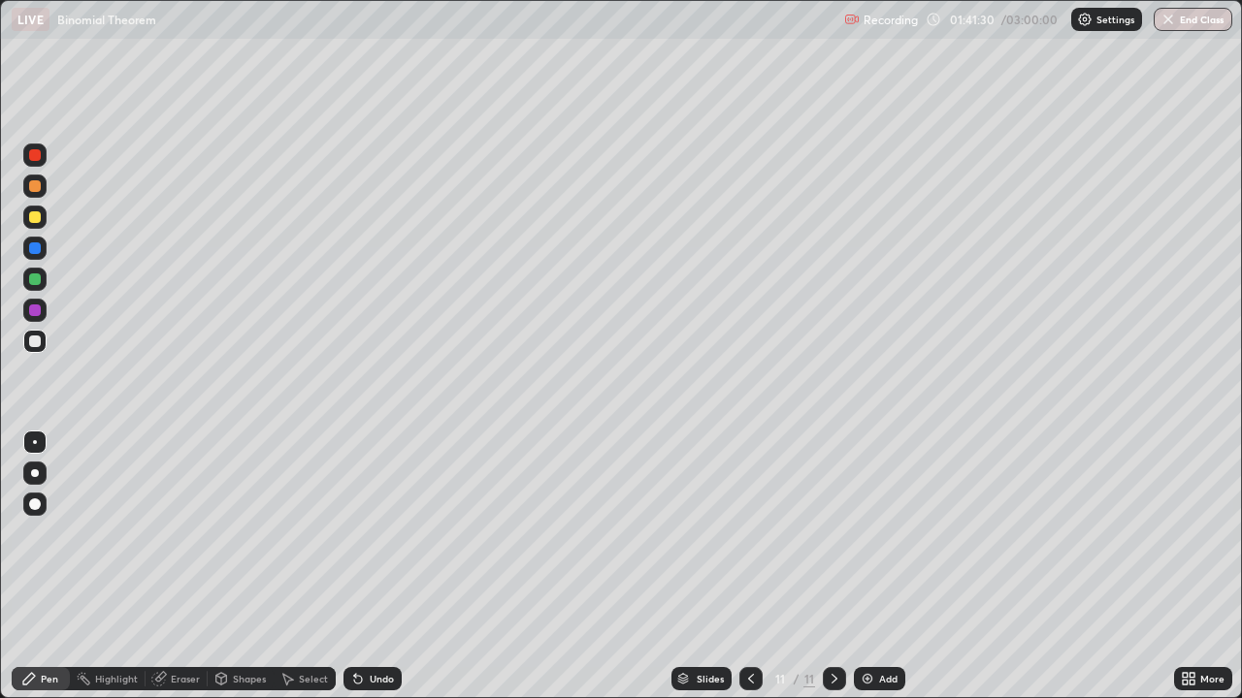
click at [880, 567] on div "Add" at bounding box center [879, 678] width 51 height 23
click at [749, 567] on icon at bounding box center [751, 679] width 16 height 16
click at [830, 567] on icon at bounding box center [835, 679] width 16 height 16
click at [33, 221] on div at bounding box center [35, 217] width 12 height 12
click at [361, 567] on div "Undo" at bounding box center [372, 678] width 58 height 23
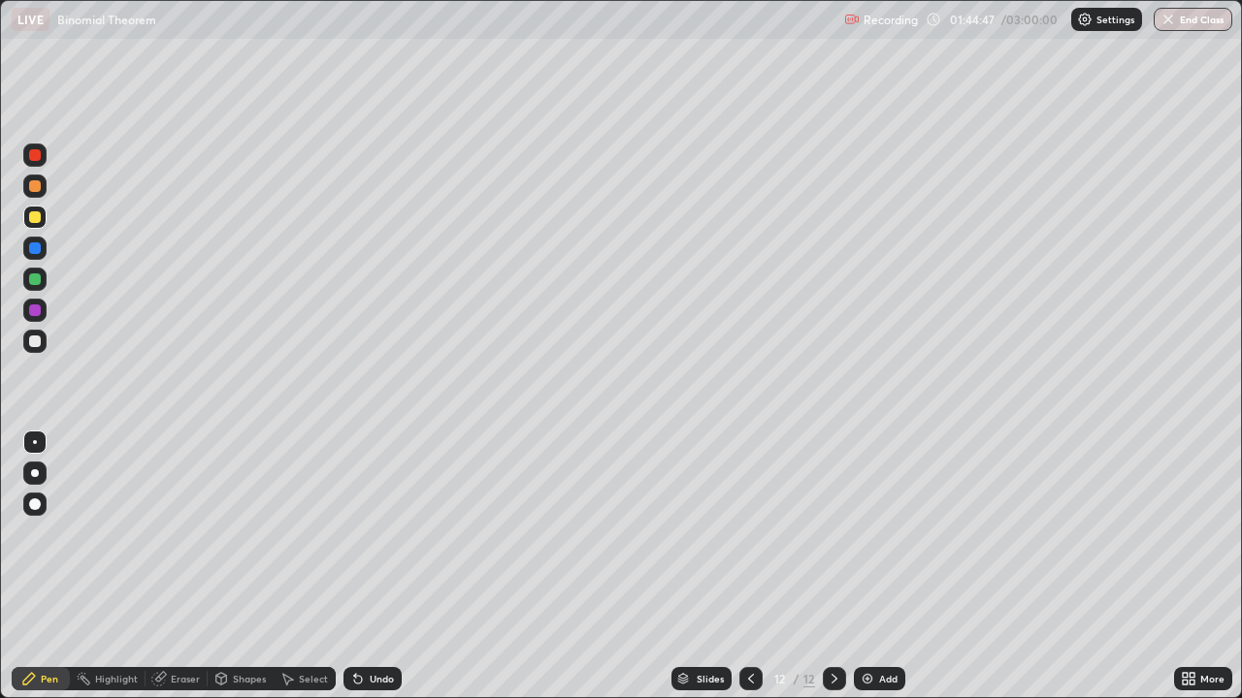
click at [32, 282] on div at bounding box center [35, 280] width 12 height 12
click at [371, 567] on div "Undo" at bounding box center [382, 679] width 24 height 10
click at [373, 567] on div "Undo" at bounding box center [382, 679] width 24 height 10
click at [36, 339] on div at bounding box center [35, 342] width 12 height 12
click at [362, 567] on icon at bounding box center [358, 679] width 16 height 16
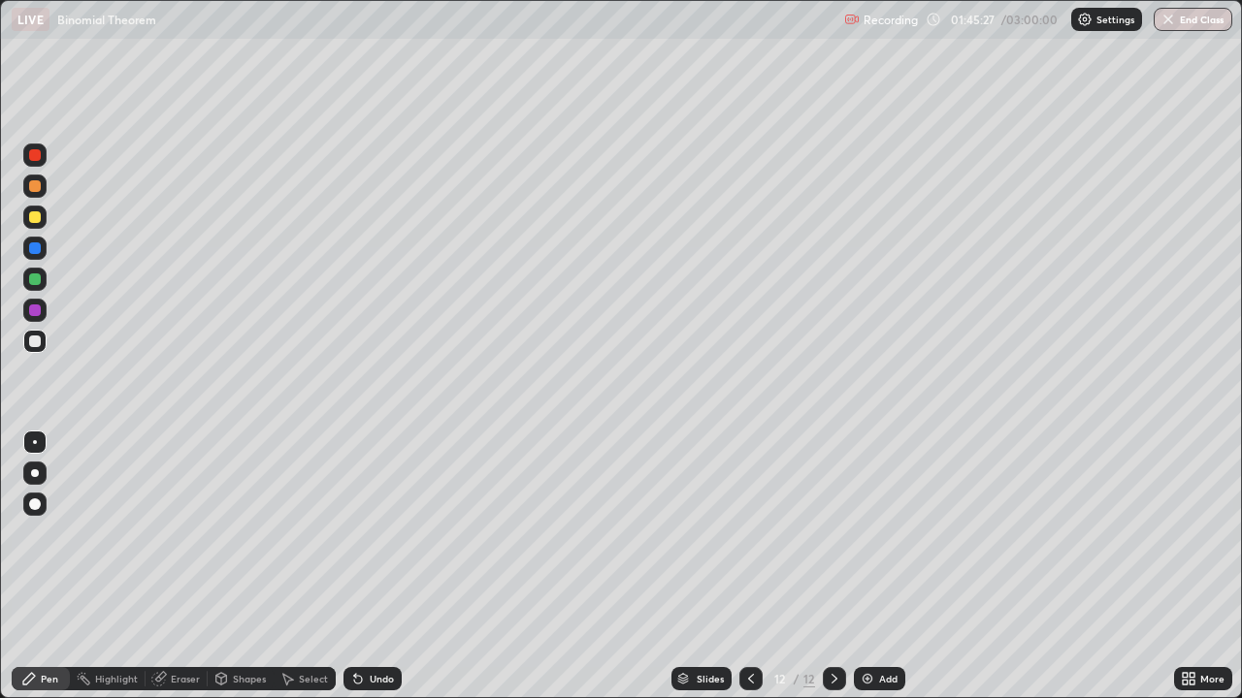
click at [31, 315] on div at bounding box center [35, 311] width 12 height 12
click at [40, 281] on div at bounding box center [35, 280] width 12 height 12
click at [370, 567] on div "Undo" at bounding box center [382, 679] width 24 height 10
click at [384, 567] on div "Undo" at bounding box center [372, 678] width 58 height 23
click at [373, 567] on div "Undo" at bounding box center [372, 678] width 58 height 23
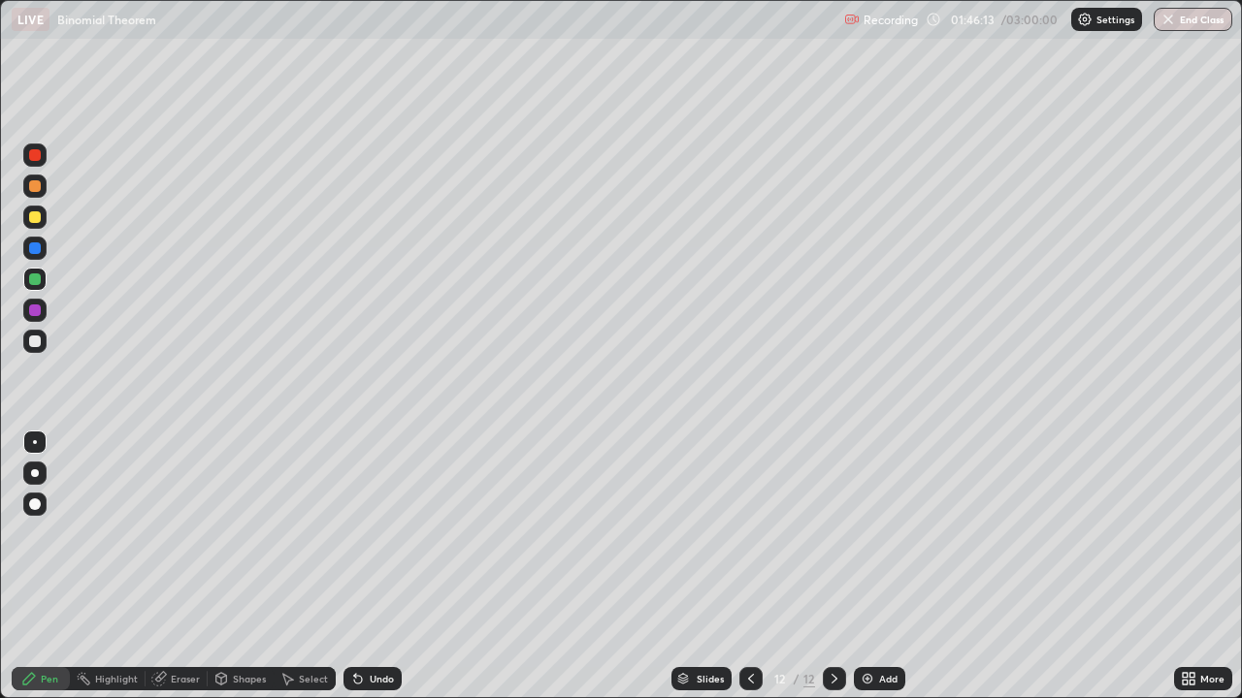
click at [165, 567] on icon at bounding box center [159, 679] width 16 height 16
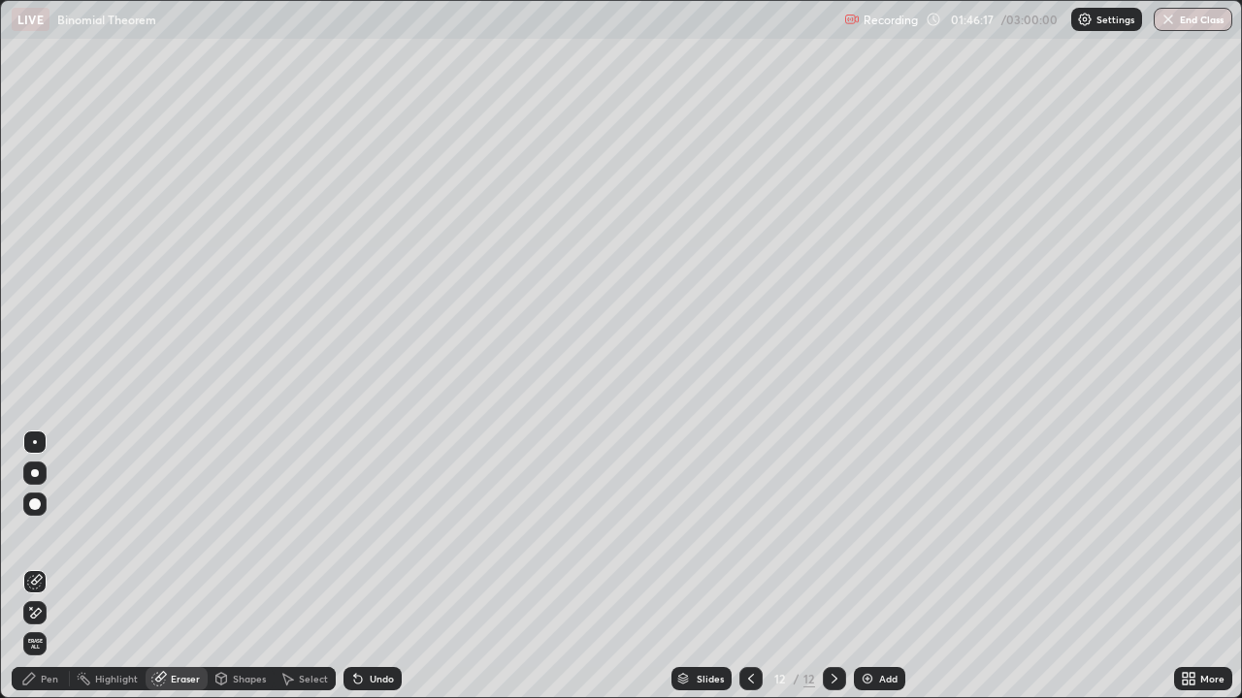
click at [35, 567] on icon at bounding box center [29, 679] width 16 height 16
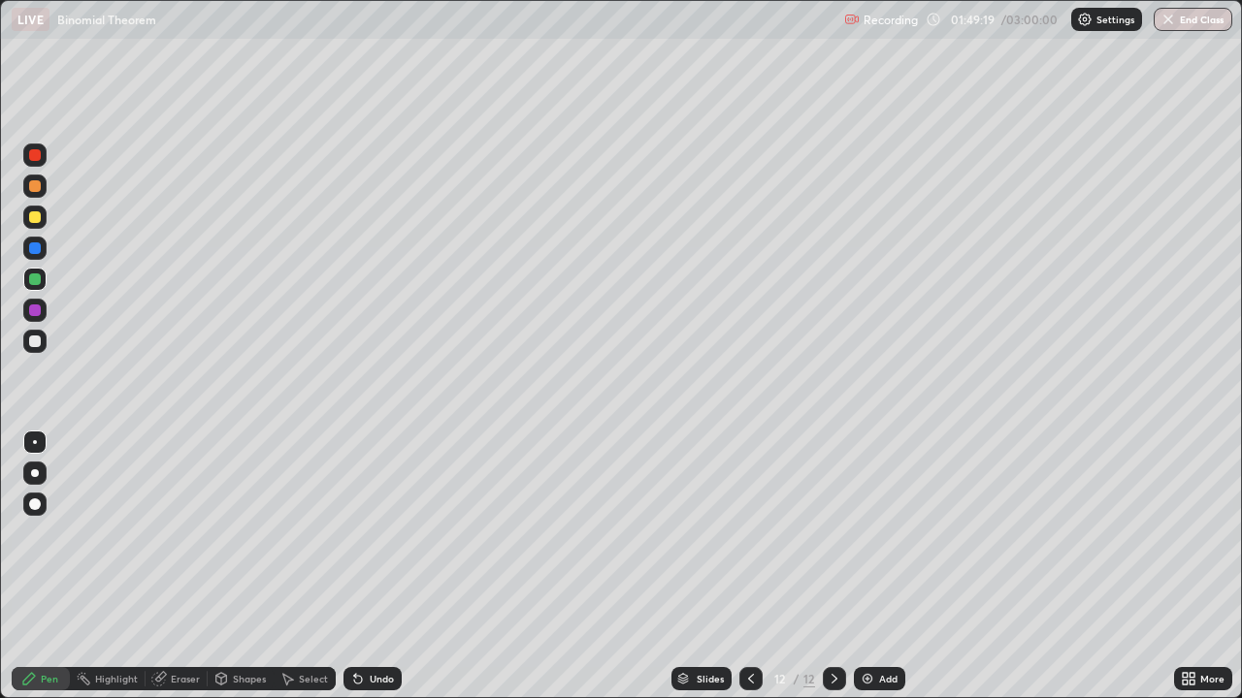
click at [876, 567] on div "Add" at bounding box center [879, 678] width 51 height 23
click at [751, 567] on icon at bounding box center [751, 679] width 6 height 10
click at [832, 567] on icon at bounding box center [835, 679] width 16 height 16
click at [747, 567] on icon at bounding box center [751, 679] width 16 height 16
click at [825, 567] on div at bounding box center [834, 678] width 23 height 23
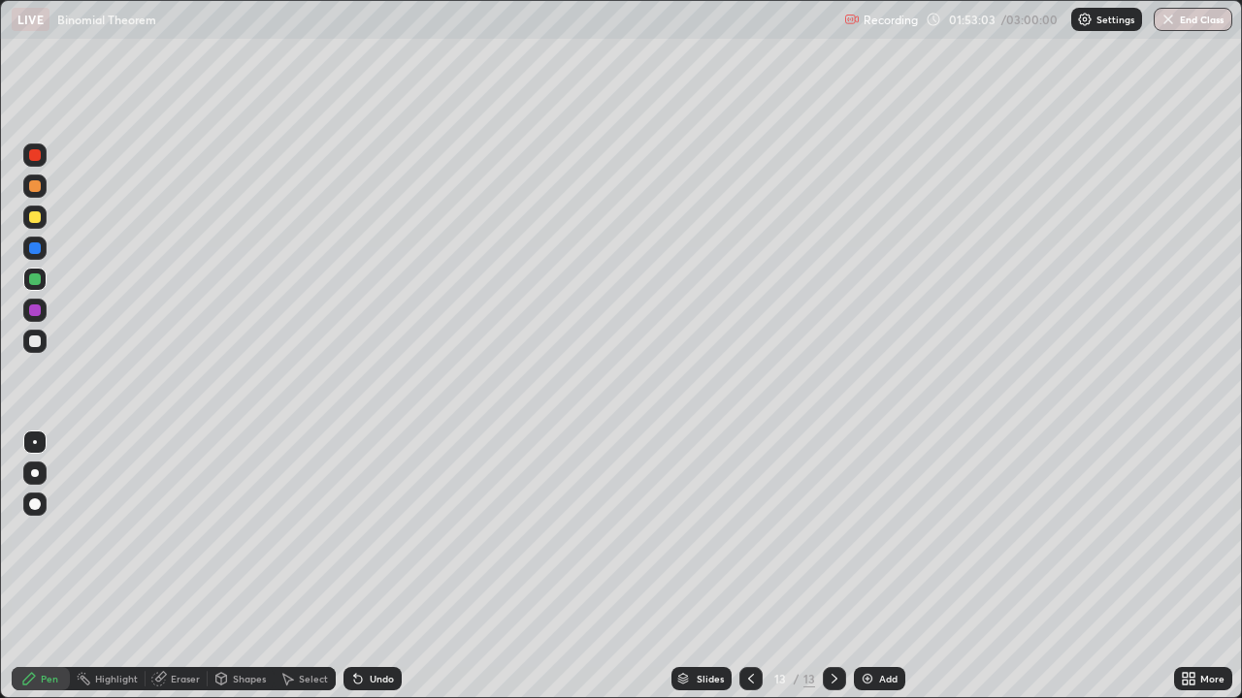
click at [749, 567] on icon at bounding box center [751, 679] width 16 height 16
click at [832, 567] on icon at bounding box center [835, 679] width 16 height 16
click at [34, 224] on div at bounding box center [34, 217] width 23 height 23
click at [42, 281] on div at bounding box center [34, 279] width 23 height 23
click at [31, 348] on div at bounding box center [34, 341] width 23 height 23
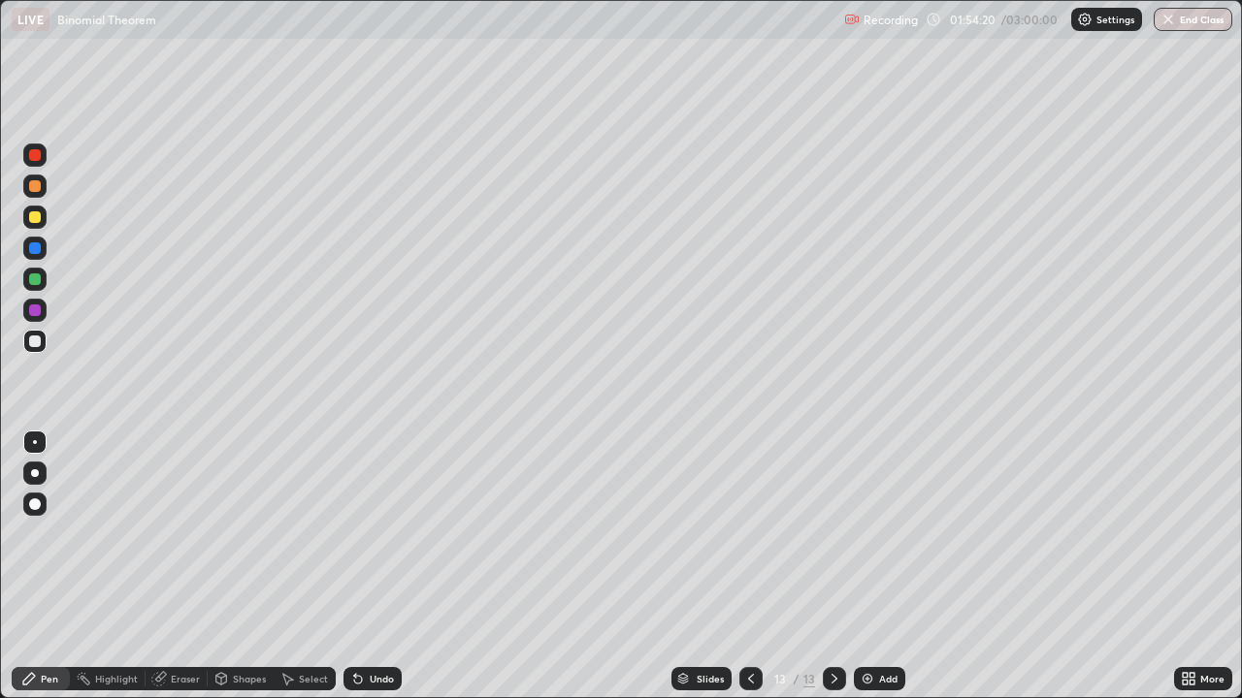
click at [30, 190] on div at bounding box center [35, 186] width 12 height 12
click at [883, 567] on div "Add" at bounding box center [888, 679] width 18 height 10
click at [27, 347] on div at bounding box center [34, 341] width 23 height 23
click at [378, 567] on div "Undo" at bounding box center [382, 679] width 24 height 10
click at [27, 215] on div at bounding box center [34, 217] width 23 height 23
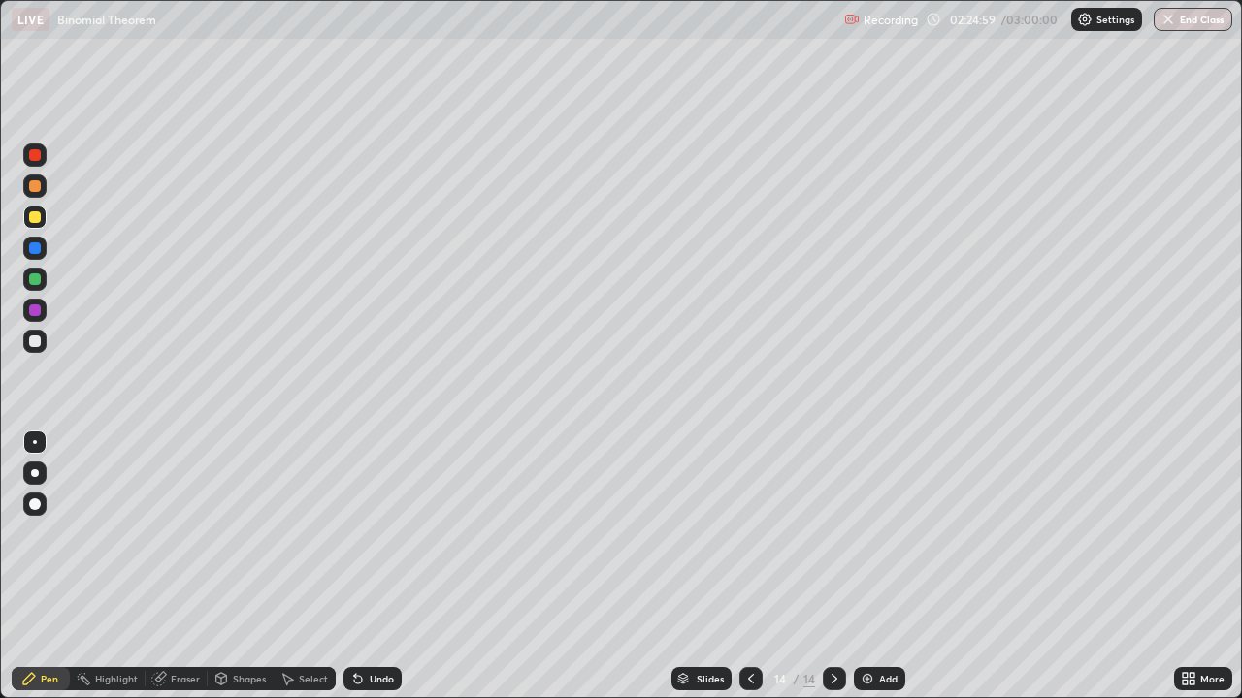
click at [38, 187] on div at bounding box center [35, 186] width 12 height 12
click at [35, 281] on div at bounding box center [35, 280] width 12 height 12
click at [27, 341] on div at bounding box center [34, 341] width 23 height 23
click at [760, 567] on div at bounding box center [750, 679] width 23 height 39
click at [749, 567] on icon at bounding box center [751, 679] width 16 height 16
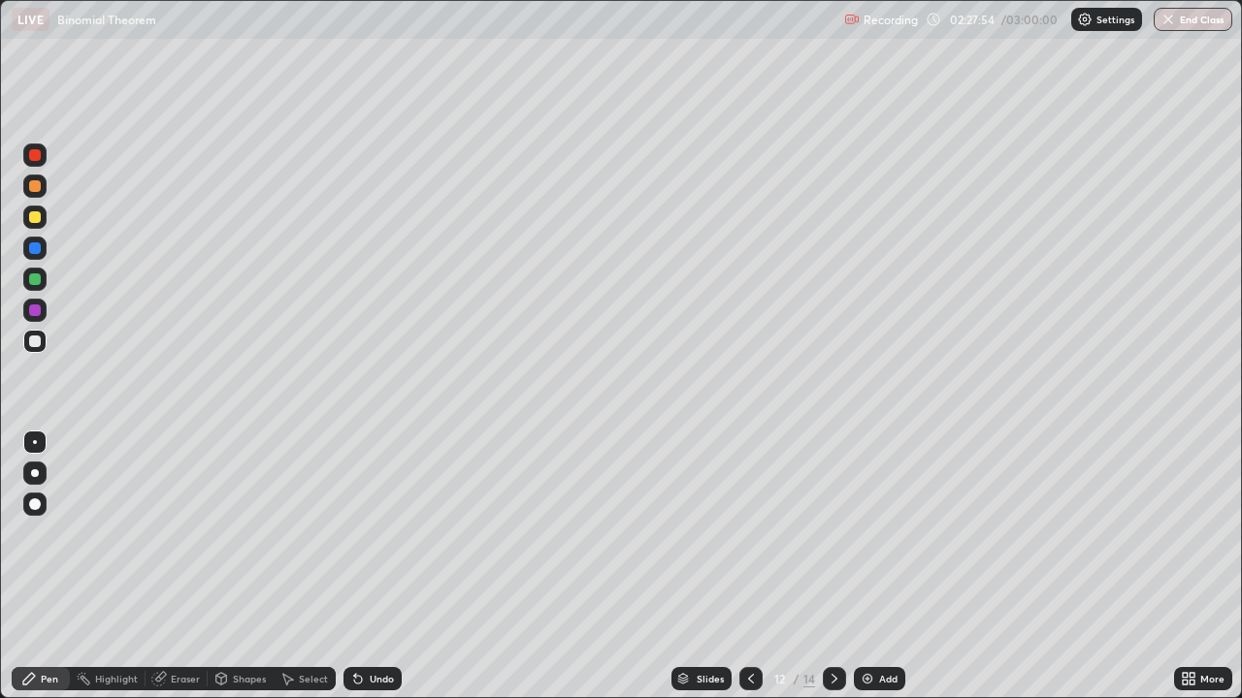
click at [825, 567] on div at bounding box center [834, 678] width 23 height 23
click at [832, 567] on icon at bounding box center [835, 679] width 16 height 16
click at [831, 567] on icon at bounding box center [834, 679] width 6 height 10
click at [374, 567] on div "Undo" at bounding box center [382, 679] width 24 height 10
click at [382, 567] on div "Undo" at bounding box center [372, 678] width 58 height 23
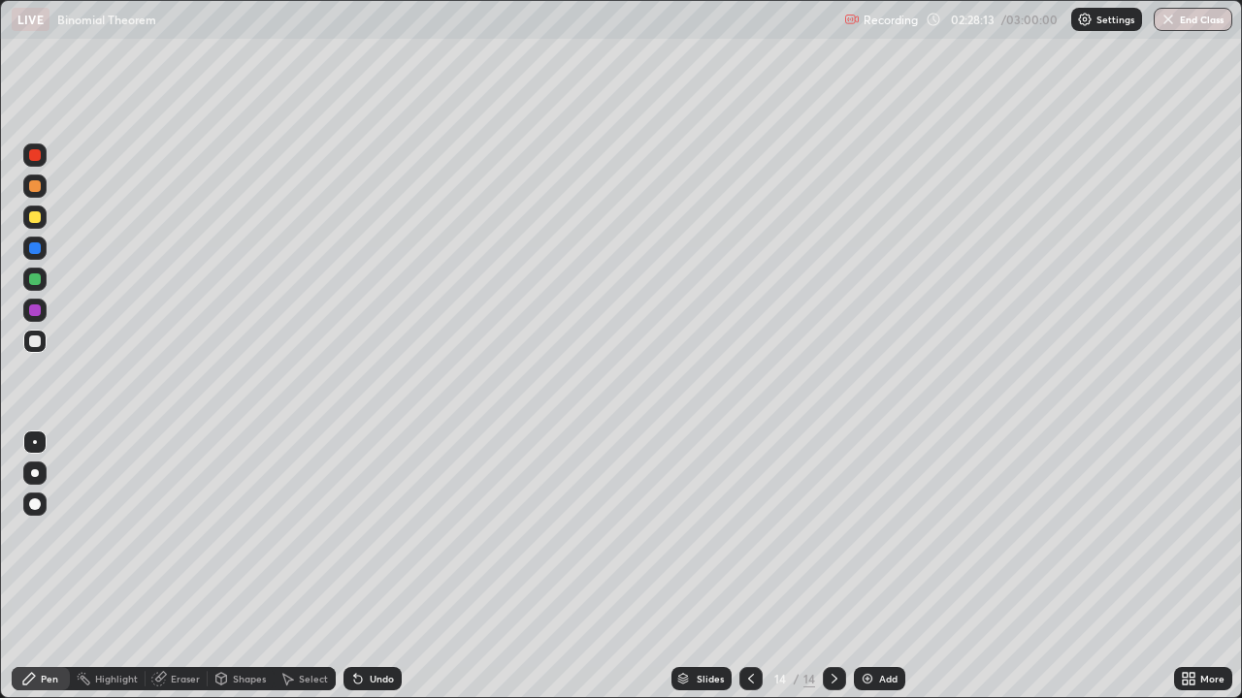
click at [385, 567] on div "Undo" at bounding box center [372, 678] width 58 height 23
click at [370, 567] on div "Undo" at bounding box center [382, 679] width 24 height 10
click at [756, 567] on div at bounding box center [750, 679] width 23 height 39
click at [749, 567] on icon at bounding box center [751, 679] width 16 height 16
click at [834, 567] on icon at bounding box center [835, 679] width 16 height 16
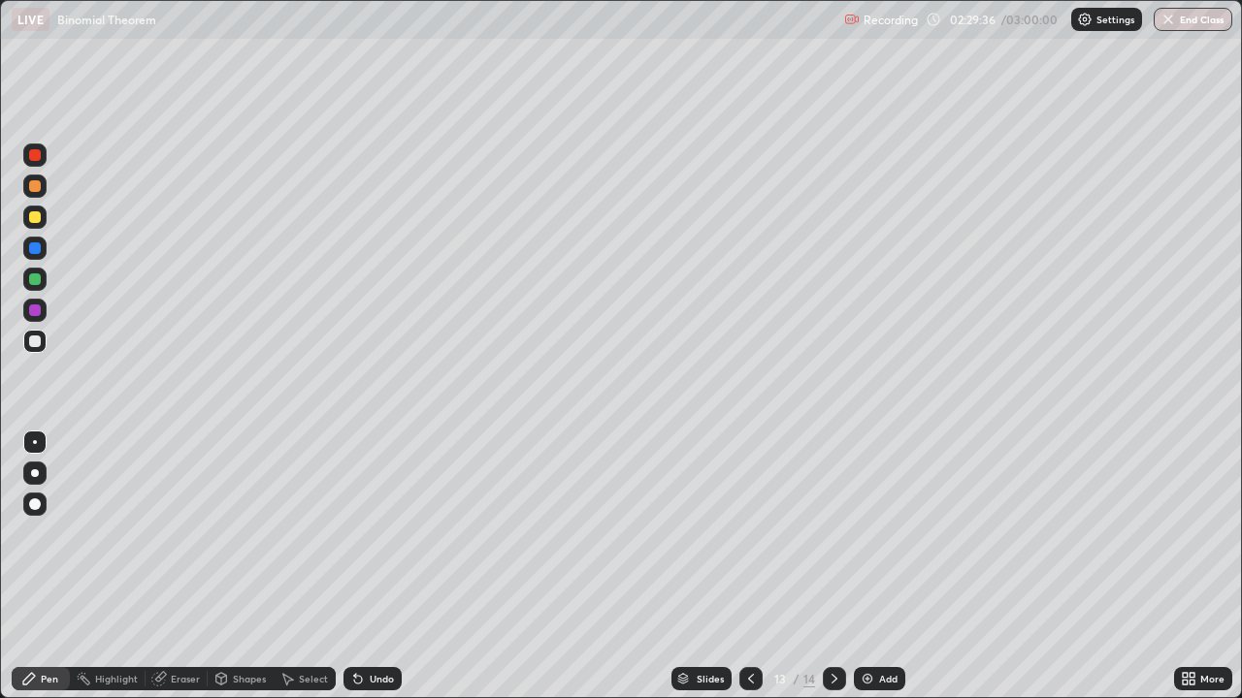
click at [834, 567] on icon at bounding box center [835, 679] width 16 height 16
click at [375, 567] on div "Undo" at bounding box center [382, 679] width 24 height 10
click at [865, 567] on img at bounding box center [868, 679] width 16 height 16
click at [38, 217] on div at bounding box center [35, 217] width 12 height 12
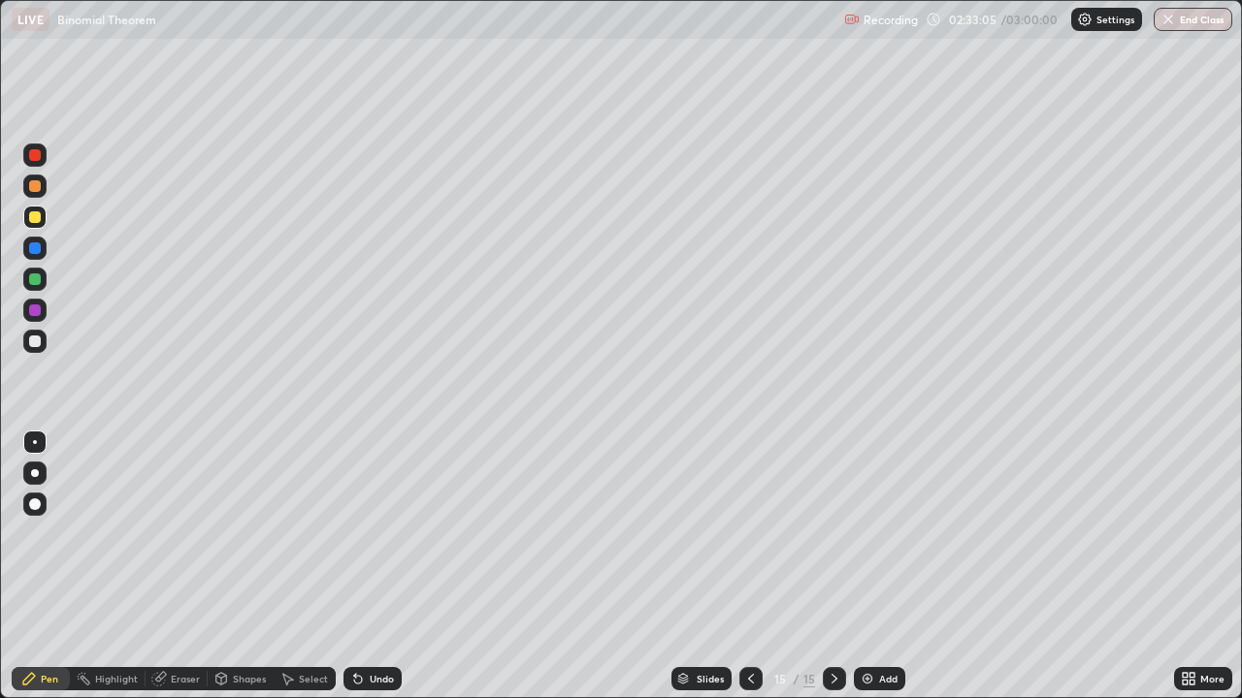
click at [42, 343] on div at bounding box center [34, 341] width 23 height 23
click at [749, 567] on icon at bounding box center [751, 679] width 16 height 16
click at [748, 567] on icon at bounding box center [751, 679] width 16 height 16
click at [749, 567] on icon at bounding box center [751, 679] width 16 height 16
click at [828, 567] on icon at bounding box center [835, 679] width 16 height 16
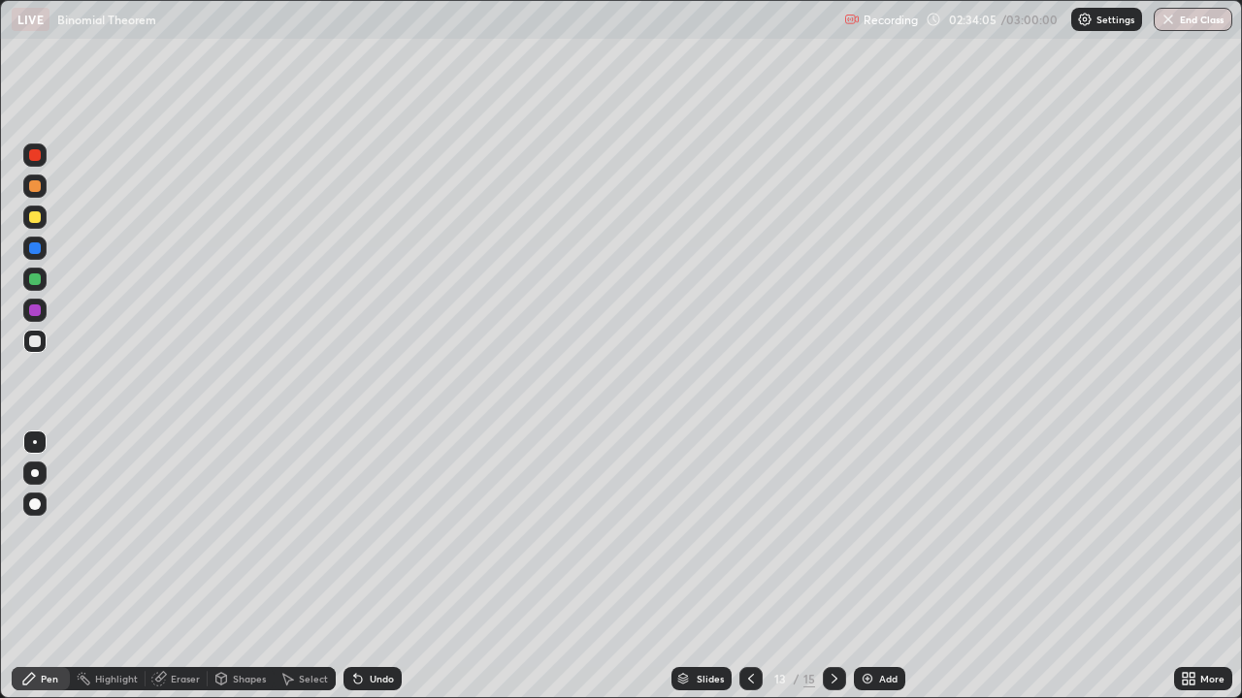
click at [828, 567] on icon at bounding box center [835, 679] width 16 height 16
click at [832, 567] on div at bounding box center [834, 679] width 23 height 39
click at [35, 309] on div at bounding box center [35, 311] width 12 height 12
click at [184, 567] on div "Eraser" at bounding box center [177, 678] width 62 height 23
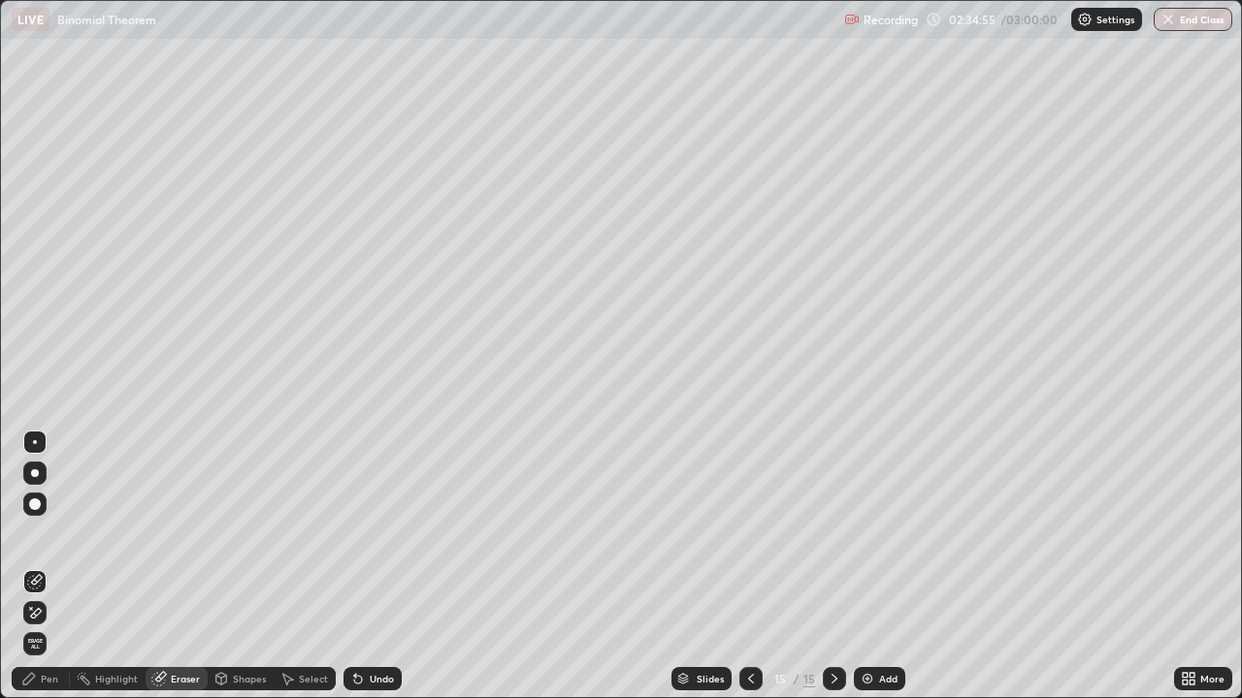
click at [46, 567] on div "Pen" at bounding box center [49, 679] width 17 height 10
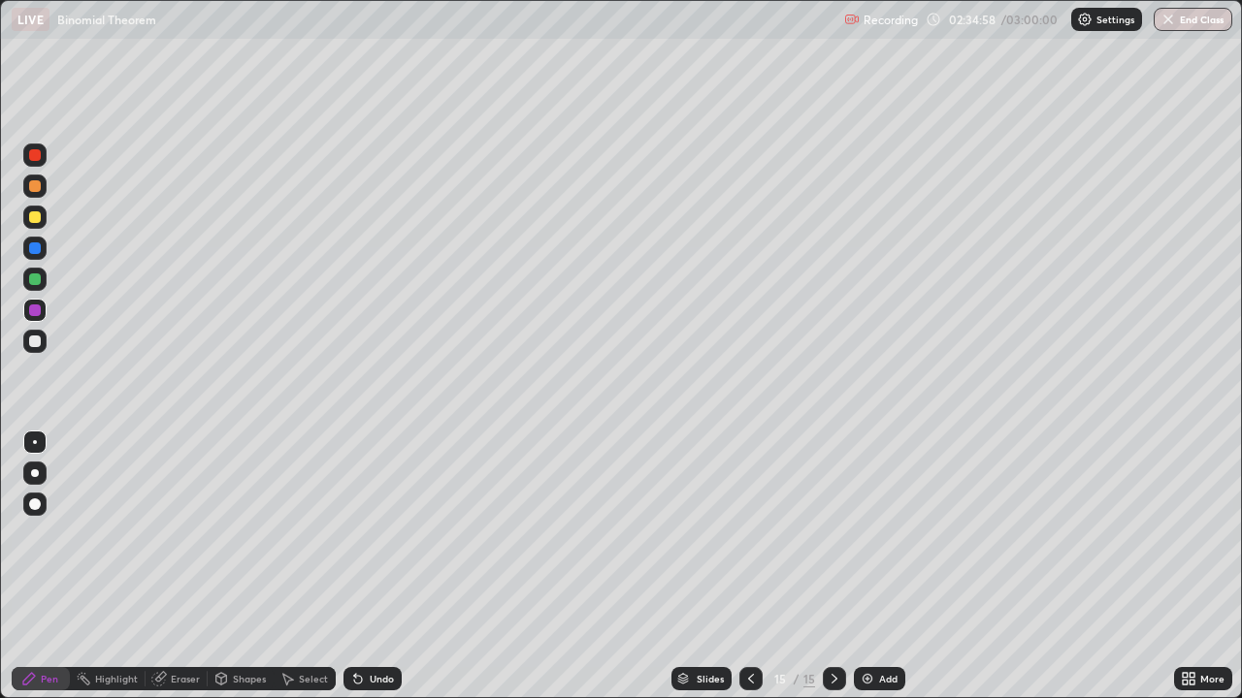
click at [40, 352] on div at bounding box center [34, 341] width 23 height 23
click at [749, 567] on icon at bounding box center [751, 679] width 16 height 16
click at [748, 567] on icon at bounding box center [751, 679] width 16 height 16
click at [750, 567] on icon at bounding box center [751, 679] width 16 height 16
click at [823, 567] on div at bounding box center [834, 678] width 23 height 23
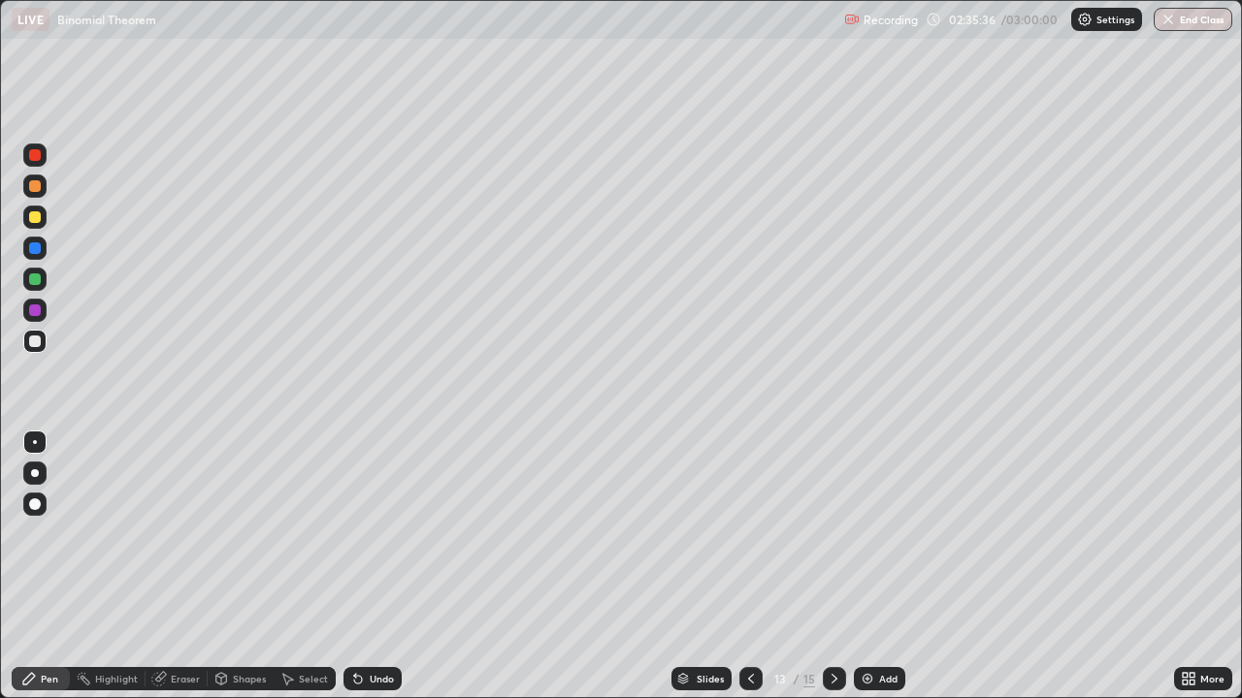
click at [823, 567] on div at bounding box center [834, 679] width 23 height 39
click at [827, 567] on div at bounding box center [834, 679] width 23 height 39
click at [370, 567] on div "Undo" at bounding box center [382, 679] width 24 height 10
click at [34, 222] on div at bounding box center [35, 217] width 12 height 12
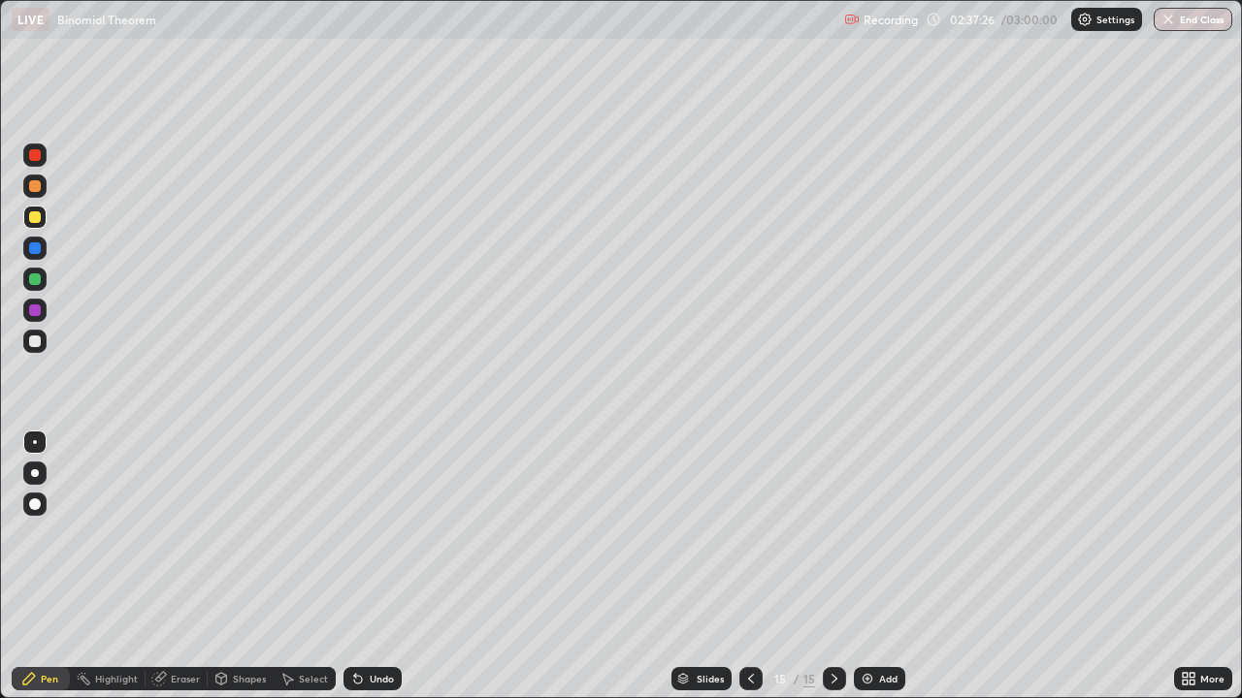
click at [175, 567] on div "Eraser" at bounding box center [185, 679] width 29 height 10
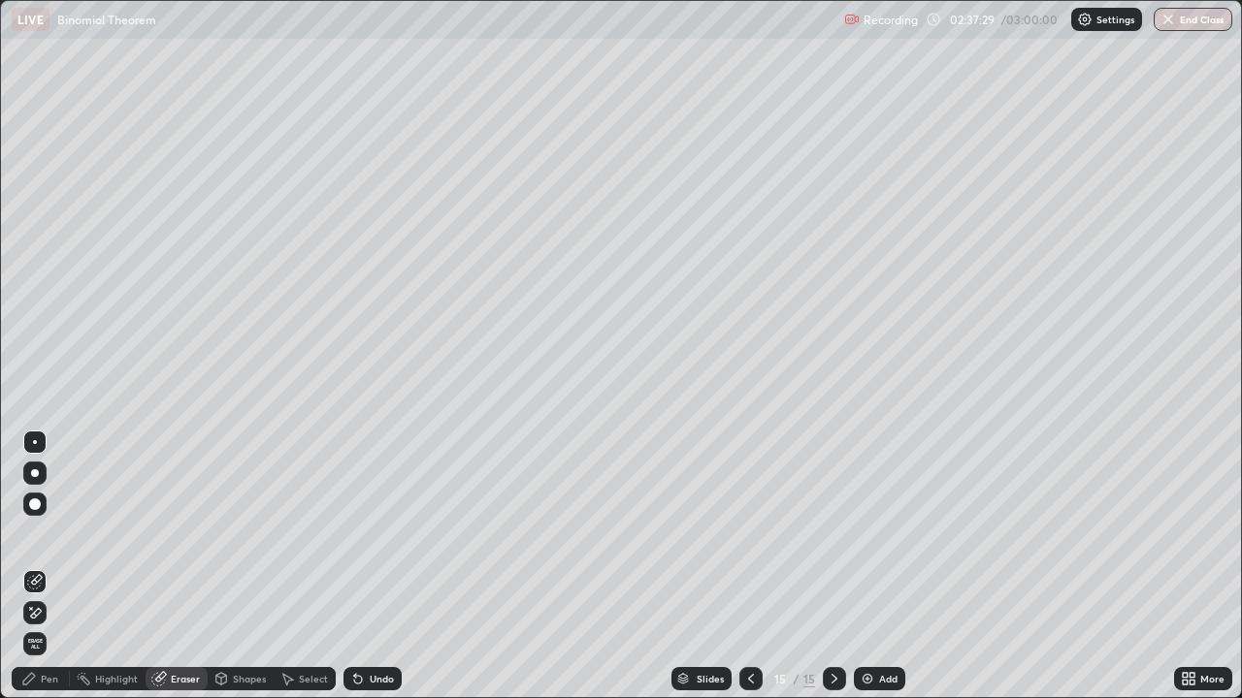
click at [46, 567] on div "Pen" at bounding box center [49, 679] width 17 height 10
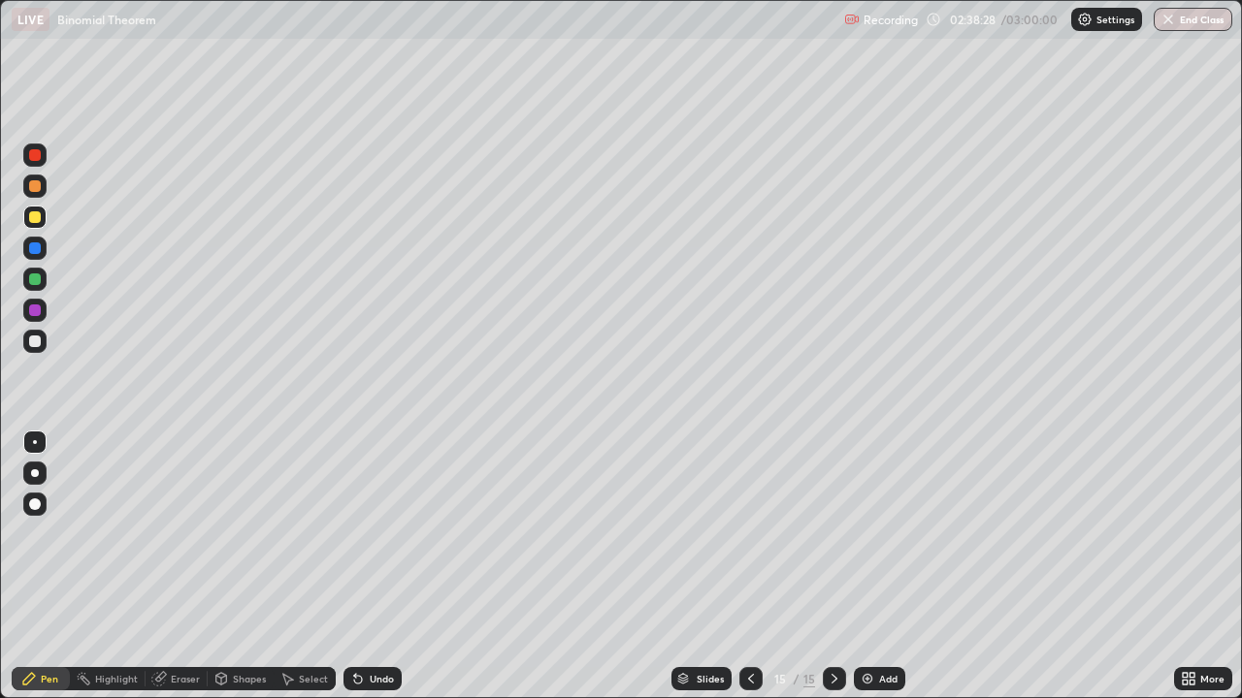
click at [34, 184] on div at bounding box center [35, 186] width 12 height 12
click at [34, 220] on div at bounding box center [35, 217] width 12 height 12
click at [34, 249] on div at bounding box center [35, 249] width 12 height 12
click at [35, 280] on div at bounding box center [35, 280] width 12 height 12
click at [36, 331] on div at bounding box center [34, 341] width 23 height 23
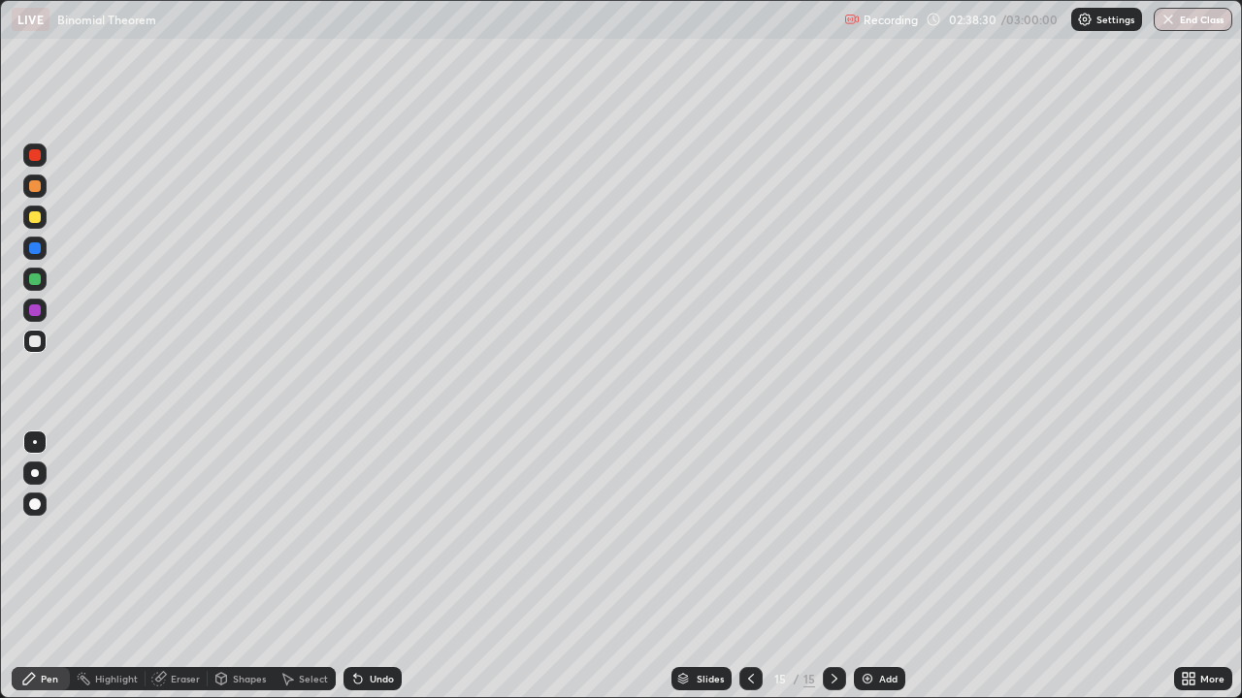
click at [30, 302] on div at bounding box center [34, 310] width 23 height 23
click at [35, 249] on div at bounding box center [35, 249] width 12 height 12
click at [35, 218] on div at bounding box center [35, 217] width 12 height 12
click at [32, 216] on div at bounding box center [35, 217] width 12 height 12
click at [34, 211] on div at bounding box center [35, 217] width 12 height 12
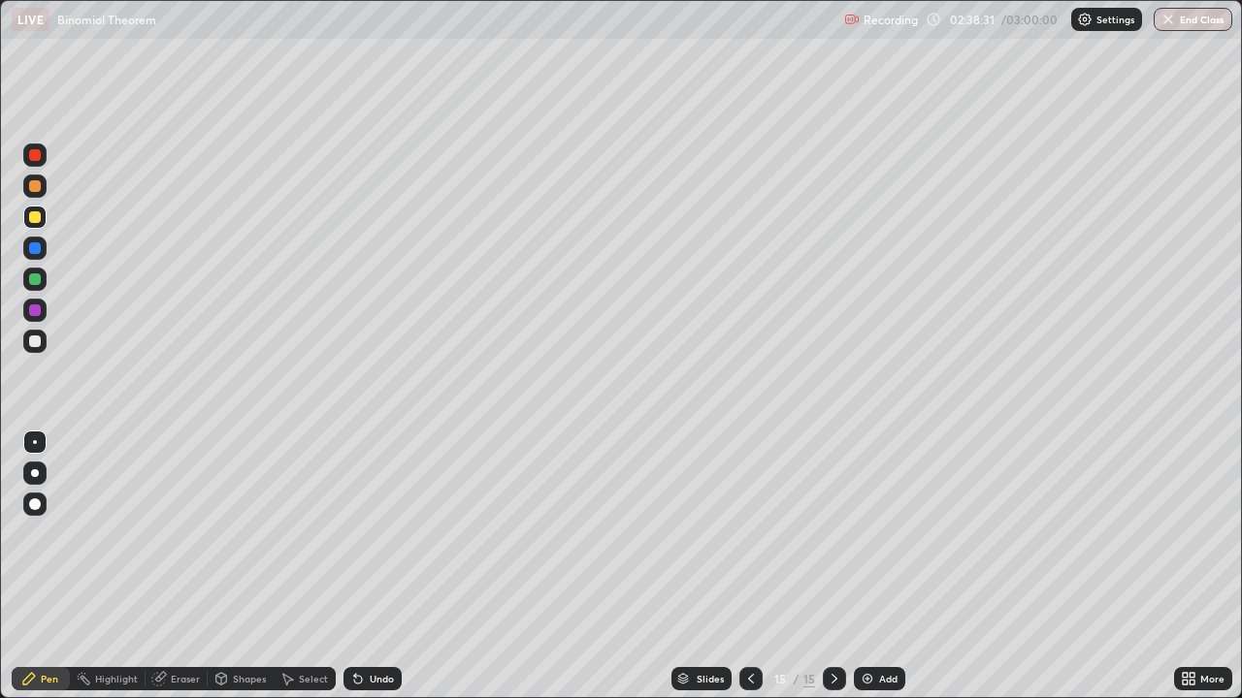
click at [33, 186] on div at bounding box center [35, 186] width 12 height 12
click at [31, 349] on div at bounding box center [34, 341] width 23 height 23
click at [843, 567] on div at bounding box center [834, 678] width 23 height 23
click at [872, 567] on img at bounding box center [868, 679] width 16 height 16
click at [31, 222] on div at bounding box center [35, 217] width 12 height 12
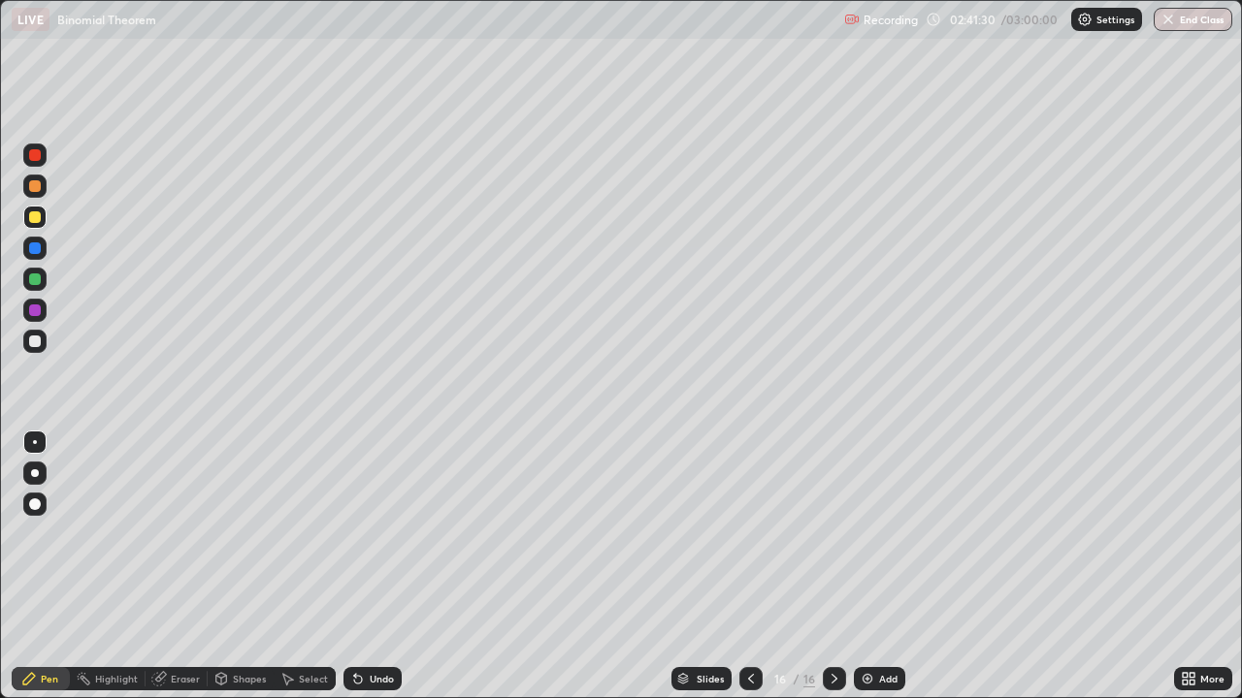
click at [35, 342] on div at bounding box center [35, 342] width 12 height 12
click at [43, 313] on div at bounding box center [34, 310] width 23 height 23
click at [370, 567] on div "Undo" at bounding box center [382, 679] width 24 height 10
click at [361, 567] on icon at bounding box center [358, 679] width 16 height 16
click at [354, 567] on icon at bounding box center [358, 680] width 8 height 8
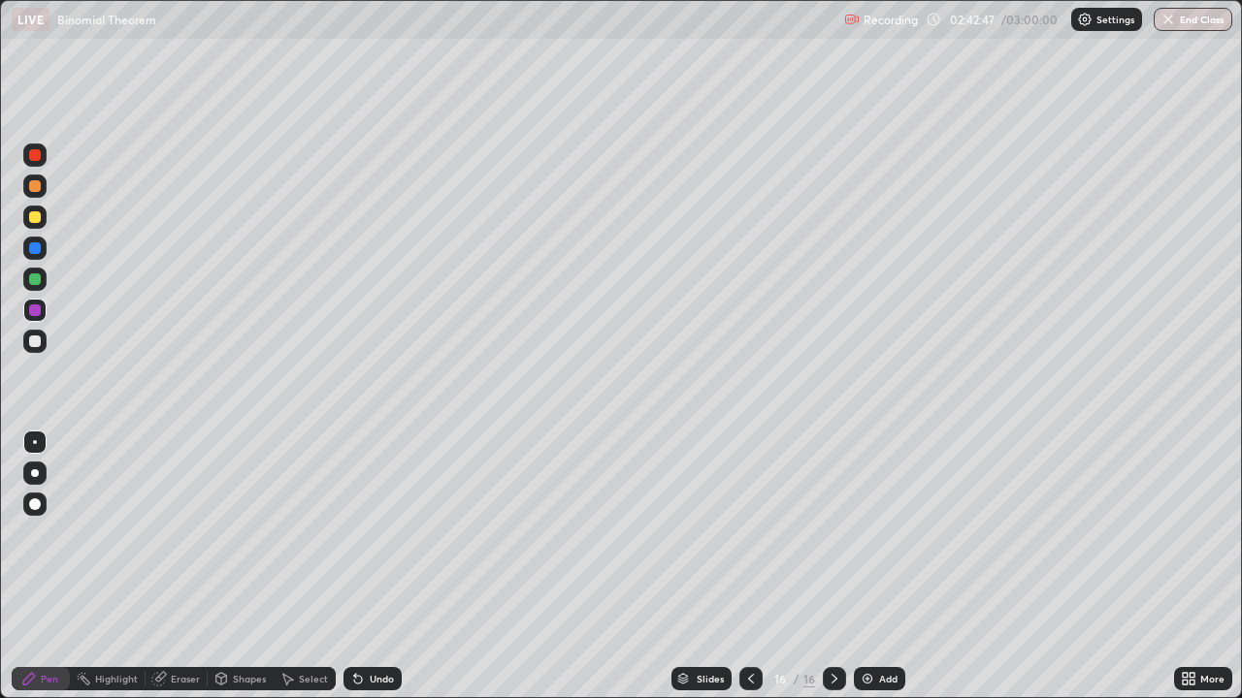
click at [354, 567] on icon at bounding box center [358, 680] width 8 height 8
click at [355, 567] on icon at bounding box center [358, 680] width 8 height 8
click at [356, 567] on icon at bounding box center [358, 680] width 8 height 8
click at [355, 567] on icon at bounding box center [358, 680] width 8 height 8
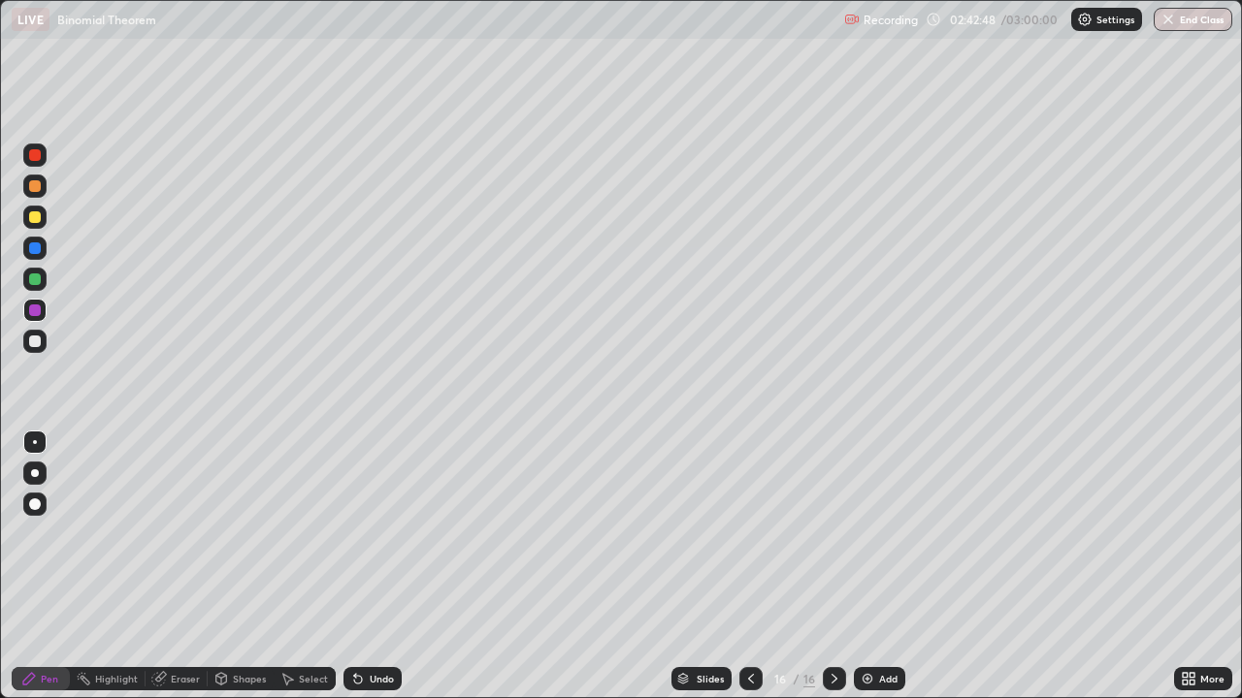
click at [355, 567] on icon at bounding box center [358, 680] width 8 height 8
click at [350, 567] on icon at bounding box center [358, 679] width 16 height 16
click at [354, 567] on icon at bounding box center [358, 680] width 8 height 8
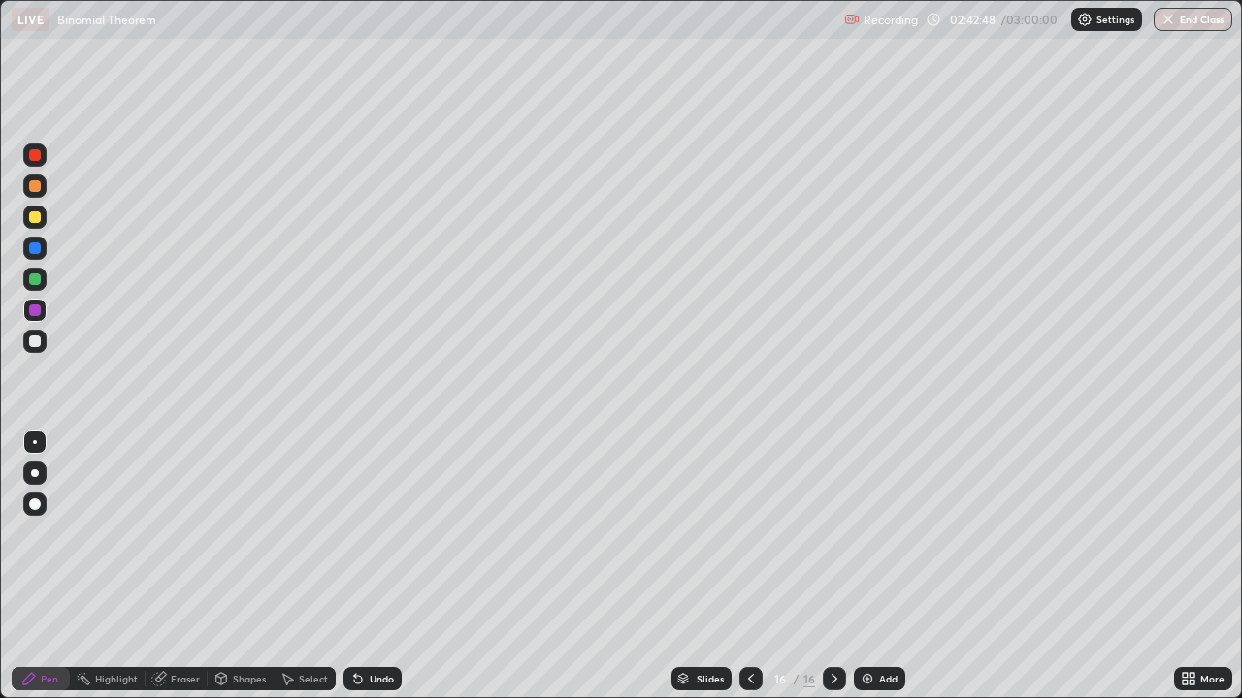
click at [354, 567] on icon at bounding box center [358, 680] width 8 height 8
click at [363, 567] on icon at bounding box center [358, 679] width 16 height 16
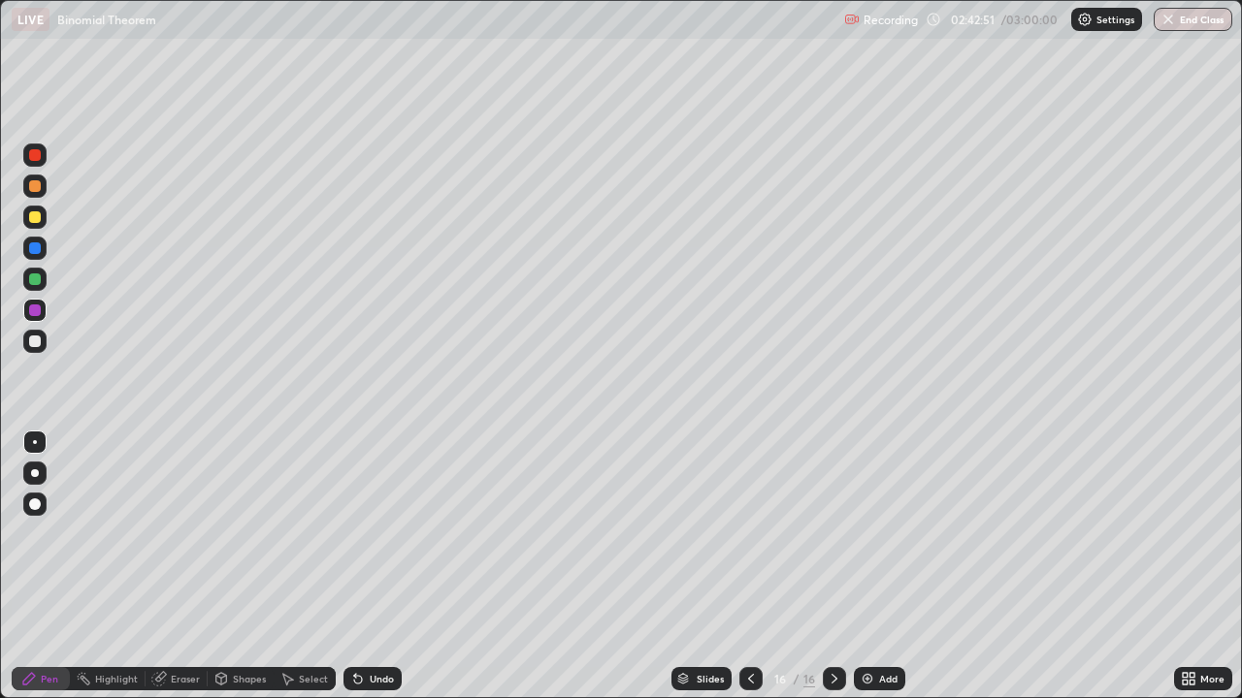
click at [370, 567] on div "Undo" at bounding box center [382, 679] width 24 height 10
click at [368, 567] on div "Undo" at bounding box center [372, 678] width 58 height 23
click at [363, 567] on div "Undo" at bounding box center [372, 678] width 58 height 23
click at [36, 343] on div at bounding box center [35, 342] width 12 height 12
click at [177, 567] on div "Eraser" at bounding box center [177, 678] width 62 height 23
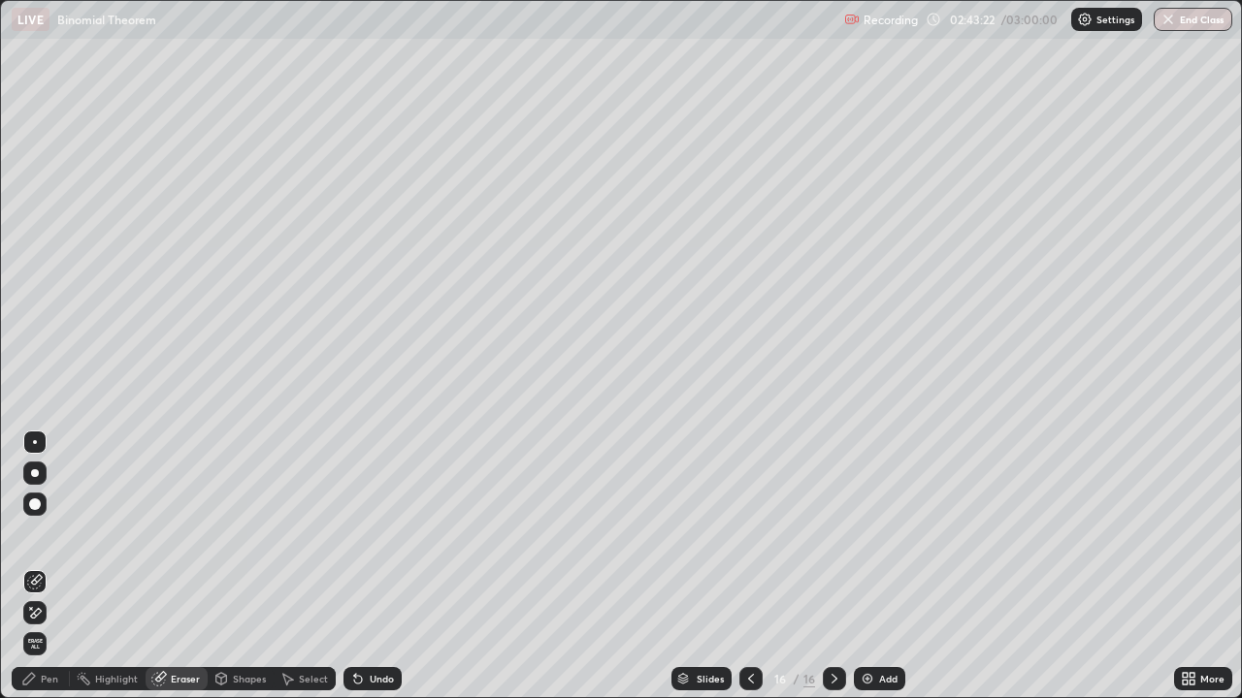
click at [46, 567] on div "Pen" at bounding box center [49, 679] width 17 height 10
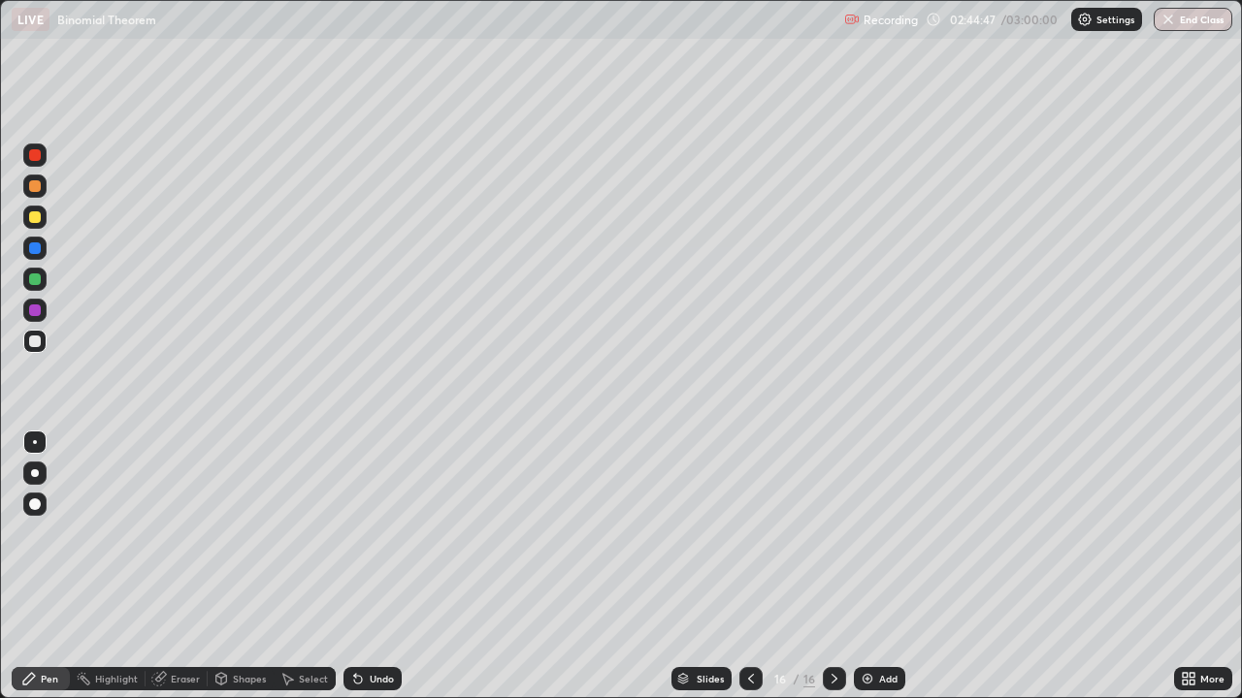
click at [185, 567] on div "Eraser" at bounding box center [185, 679] width 29 height 10
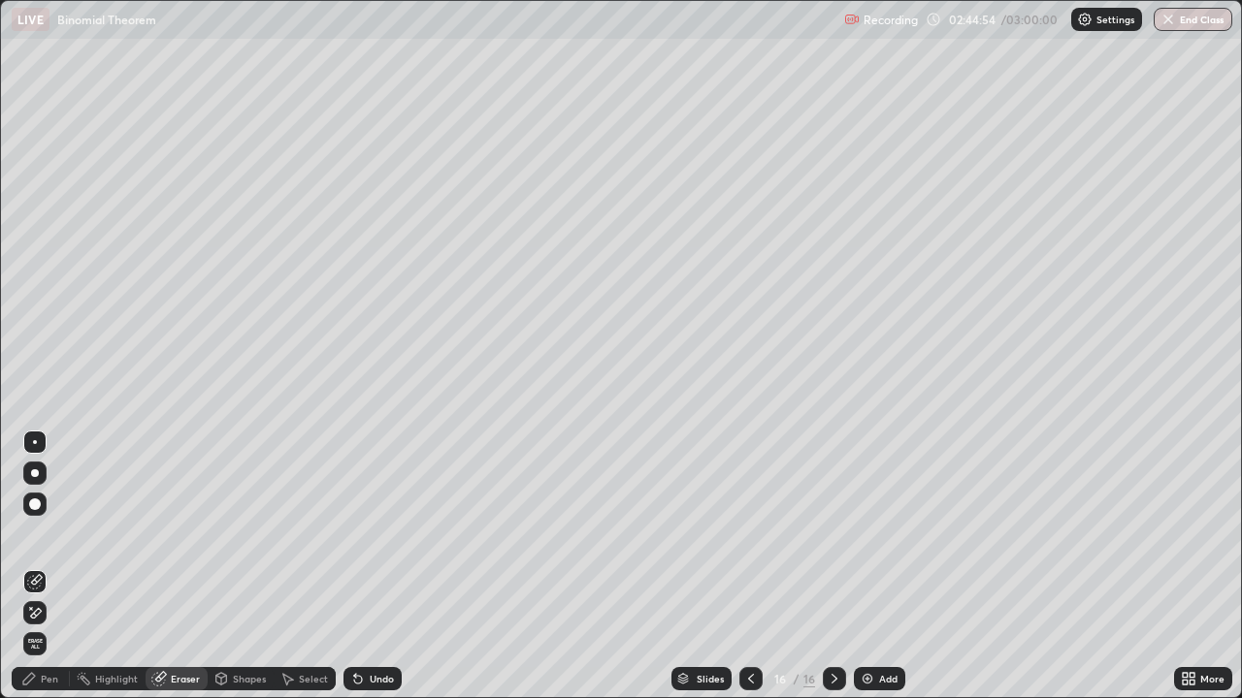
click at [179, 567] on div "Eraser" at bounding box center [177, 678] width 62 height 23
click at [42, 503] on div at bounding box center [34, 504] width 23 height 23
click at [30, 567] on icon at bounding box center [29, 679] width 16 height 16
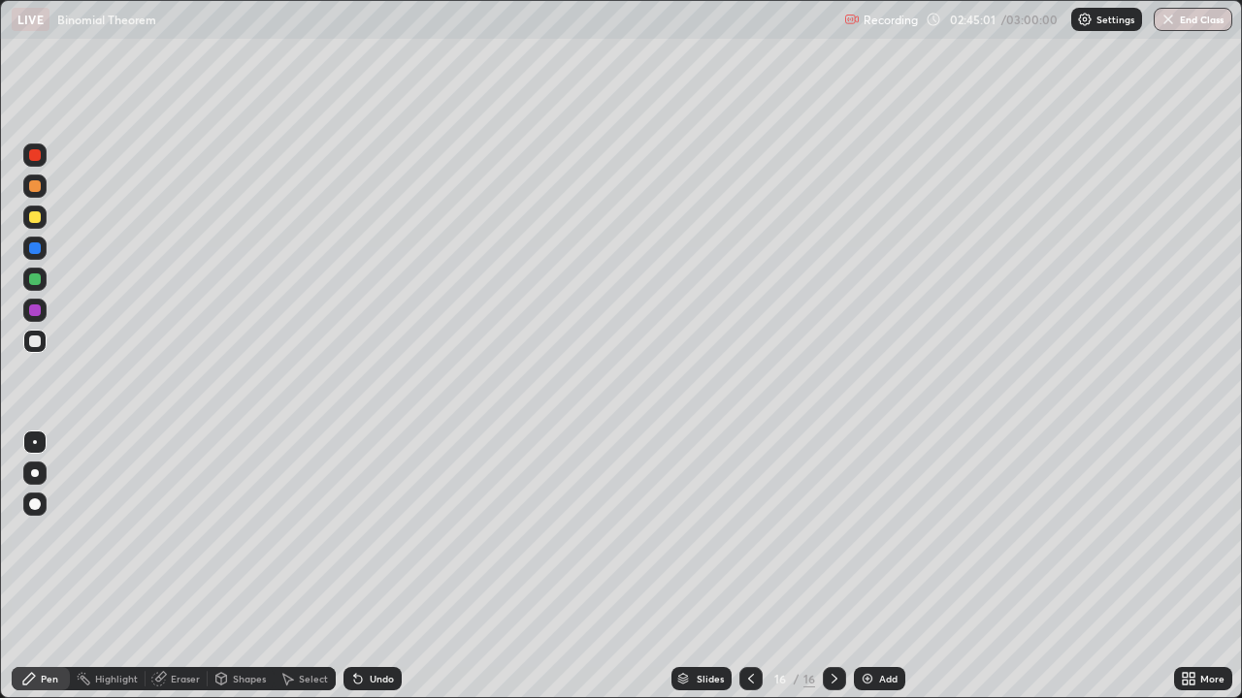
click at [45, 567] on div "Pen" at bounding box center [49, 679] width 17 height 10
click at [33, 217] on div at bounding box center [35, 217] width 12 height 12
click at [186, 567] on div "Eraser" at bounding box center [185, 679] width 29 height 10
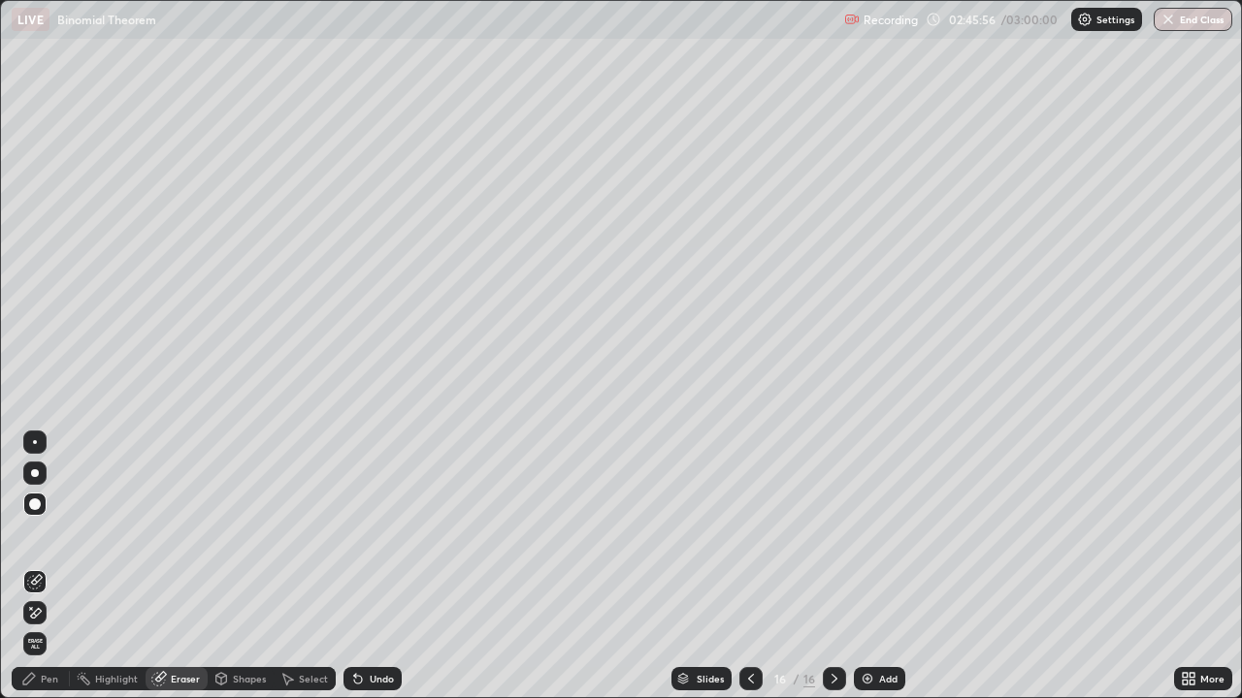
click at [38, 567] on div "Pen" at bounding box center [41, 678] width 58 height 23
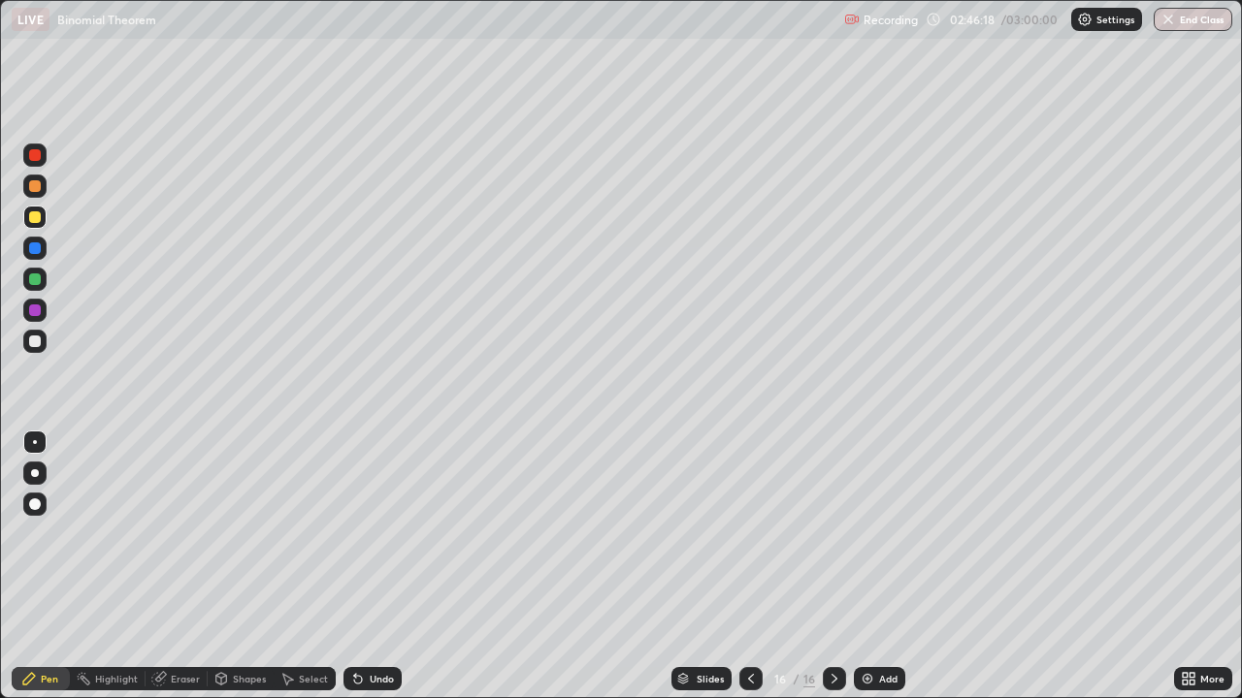
click at [371, 567] on div "Undo" at bounding box center [382, 679] width 24 height 10
click at [373, 567] on div "Undo" at bounding box center [372, 678] width 58 height 23
click at [365, 567] on div "Undo" at bounding box center [372, 678] width 58 height 23
click at [879, 567] on div "Add" at bounding box center [888, 679] width 18 height 10
click at [36, 338] on div at bounding box center [35, 342] width 12 height 12
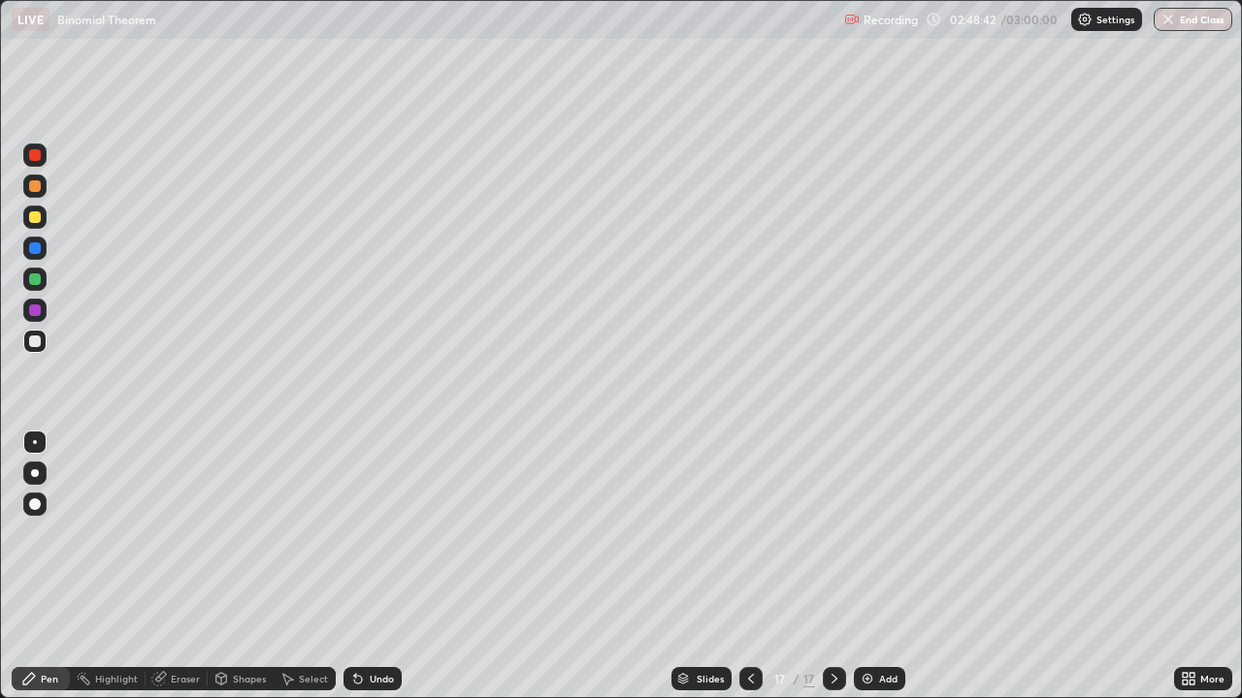
click at [34, 182] on div at bounding box center [35, 186] width 12 height 12
click at [354, 567] on icon at bounding box center [358, 680] width 8 height 8
click at [361, 567] on icon at bounding box center [358, 679] width 16 height 16
click at [33, 341] on div at bounding box center [35, 342] width 12 height 12
click at [372, 567] on div "Undo" at bounding box center [372, 678] width 58 height 23
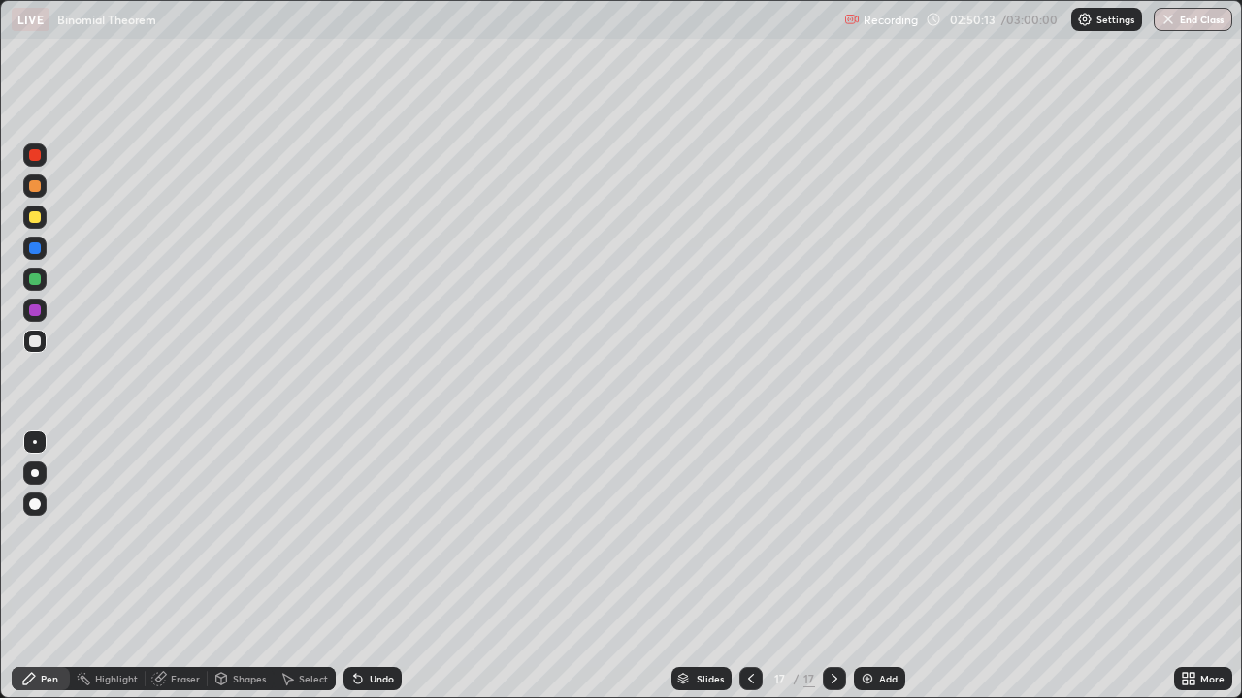
click at [36, 279] on div at bounding box center [35, 280] width 12 height 12
click at [176, 567] on div "Eraser" at bounding box center [185, 679] width 29 height 10
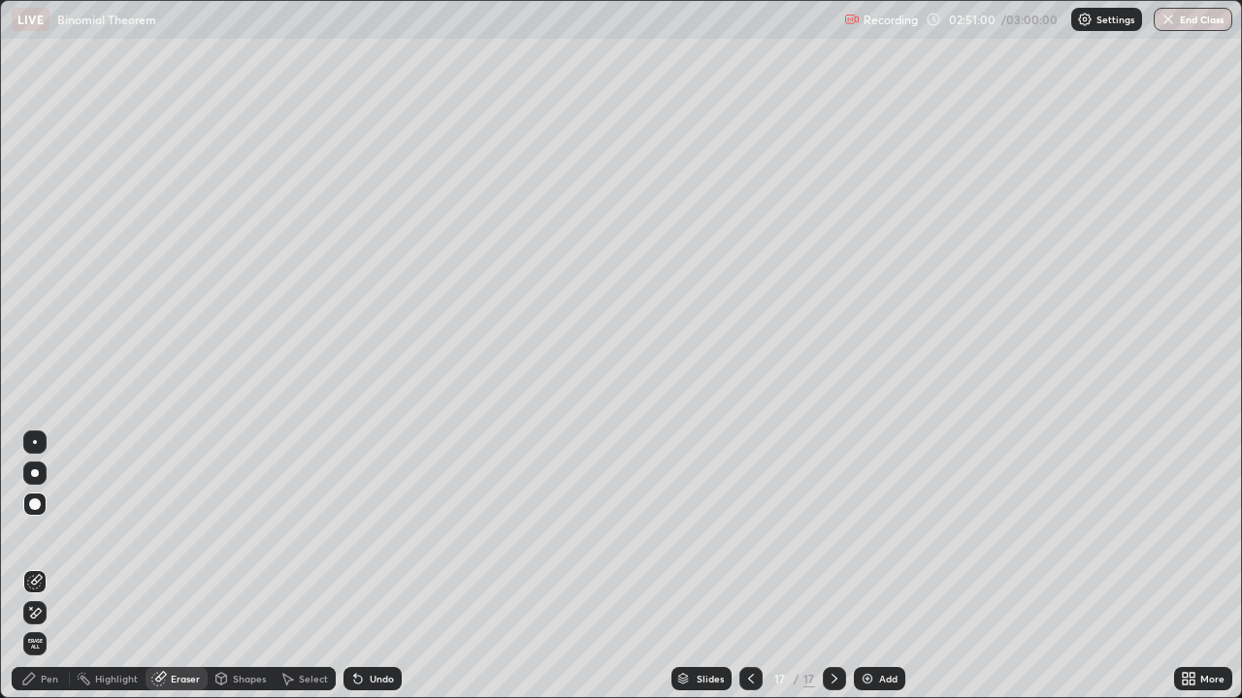
click at [35, 567] on div "Pen" at bounding box center [41, 678] width 58 height 23
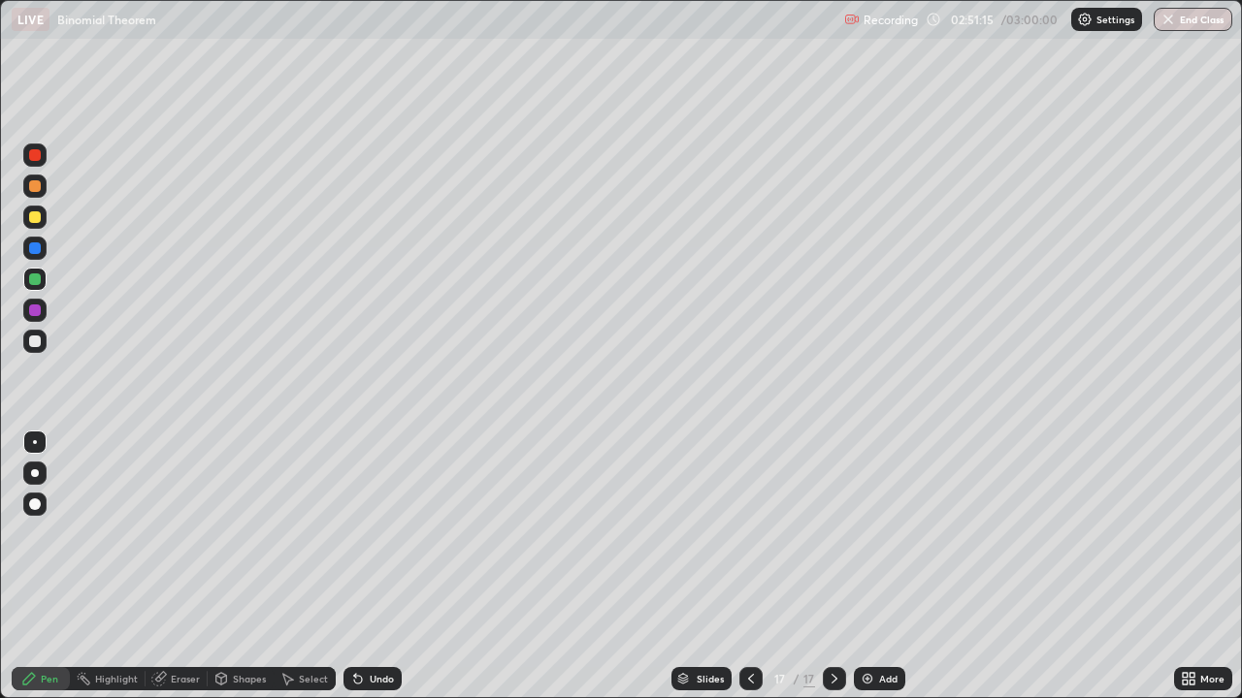
click at [160, 567] on icon at bounding box center [160, 677] width 11 height 10
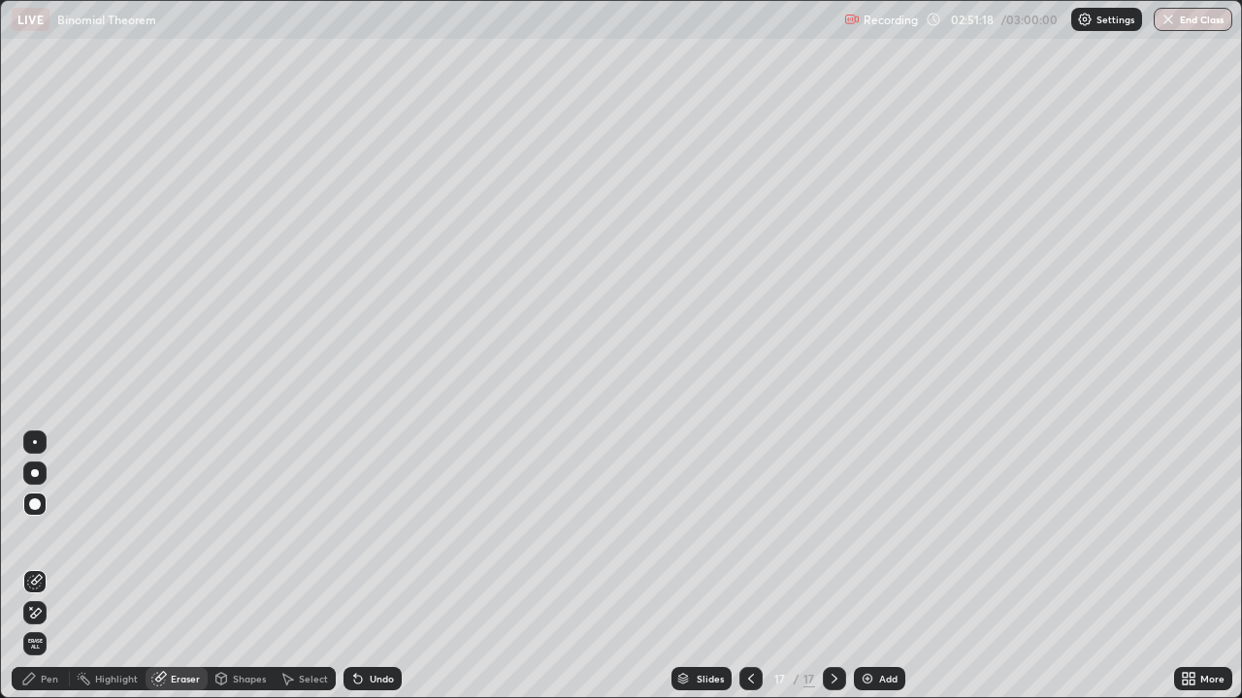
click at [52, 567] on div "Pen" at bounding box center [49, 679] width 17 height 10
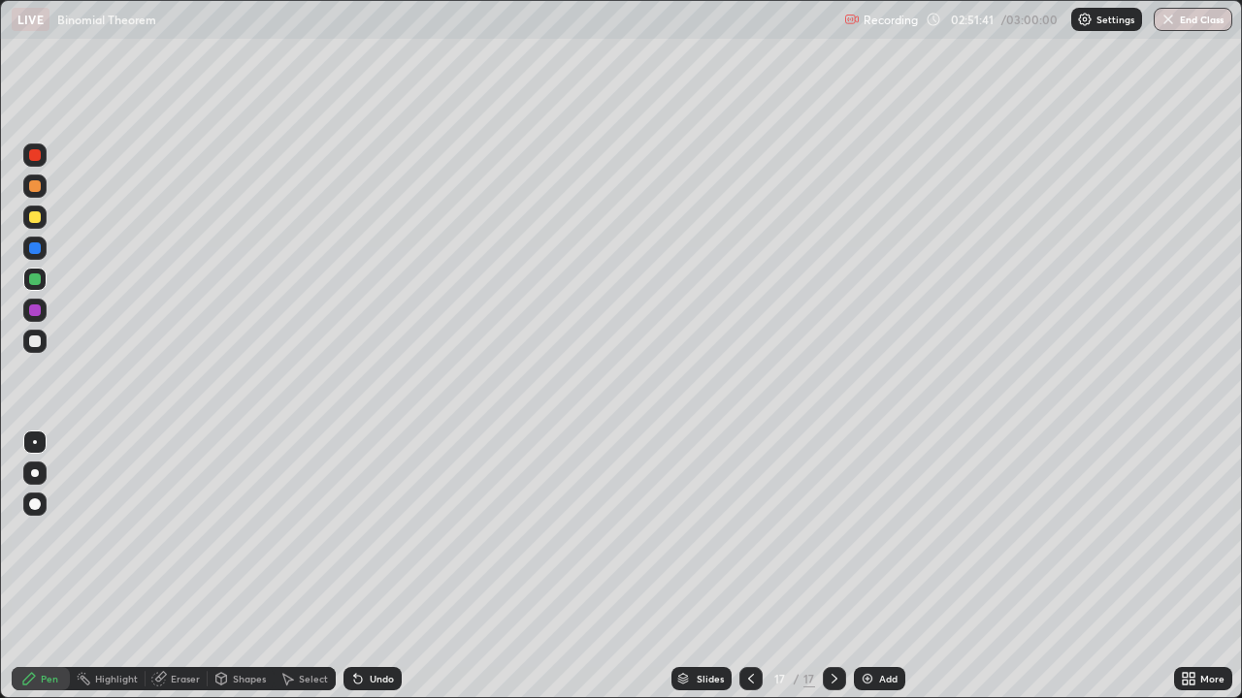
click at [36, 342] on div at bounding box center [35, 342] width 12 height 12
click at [864, 567] on img at bounding box center [868, 679] width 16 height 16
click at [38, 219] on div at bounding box center [35, 217] width 12 height 12
click at [40, 286] on div at bounding box center [34, 279] width 23 height 23
click at [749, 567] on icon at bounding box center [751, 679] width 16 height 16
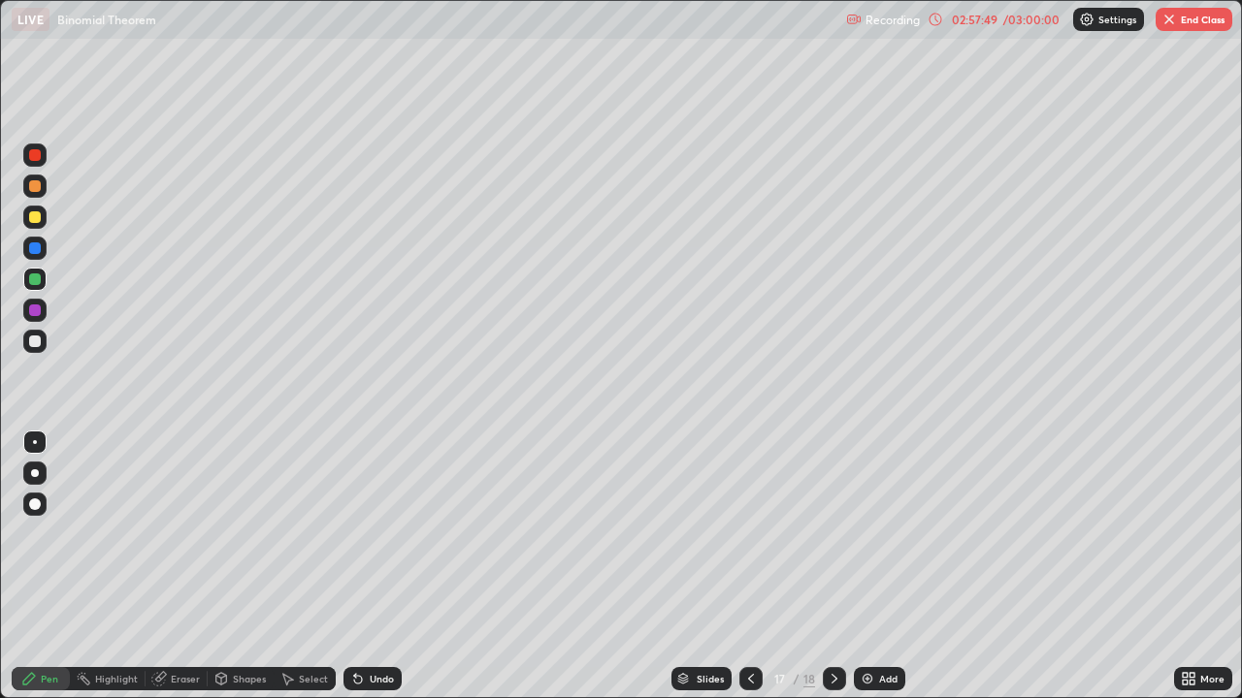
click at [830, 567] on icon at bounding box center [835, 679] width 16 height 16
click at [36, 342] on div at bounding box center [35, 342] width 12 height 12
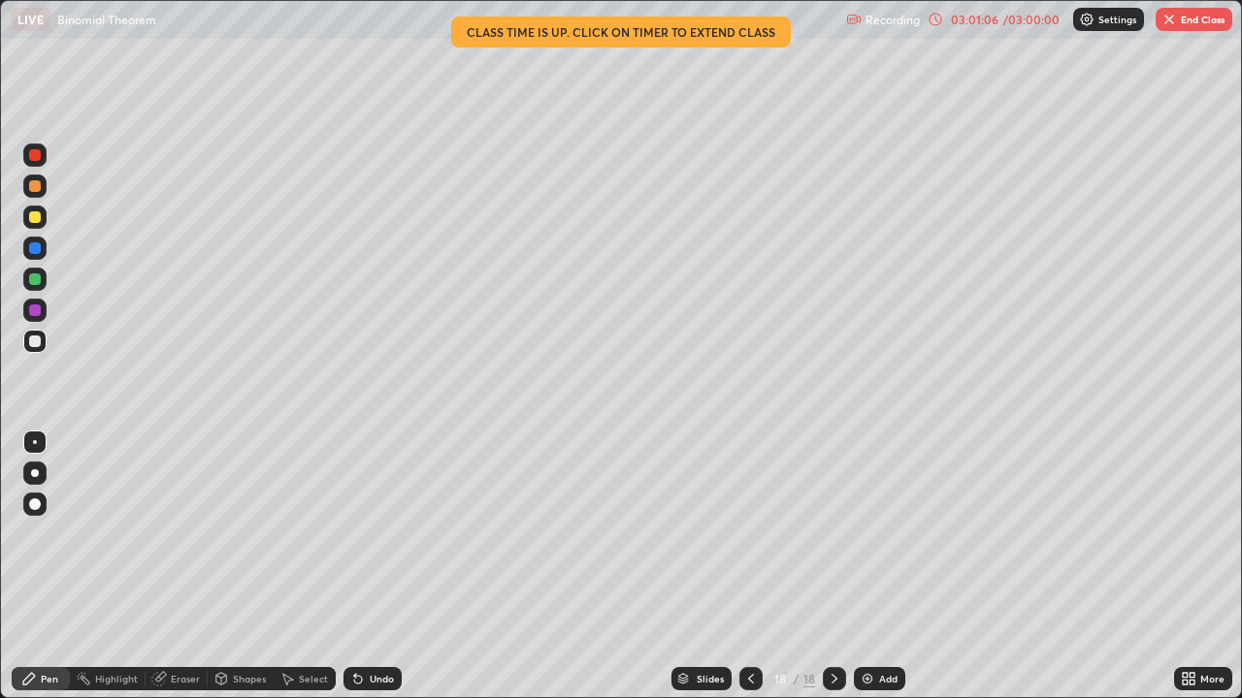
click at [40, 221] on div at bounding box center [34, 217] width 23 height 23
click at [31, 281] on div at bounding box center [35, 280] width 12 height 12
click at [1173, 14] on img "button" at bounding box center [1169, 20] width 16 height 16
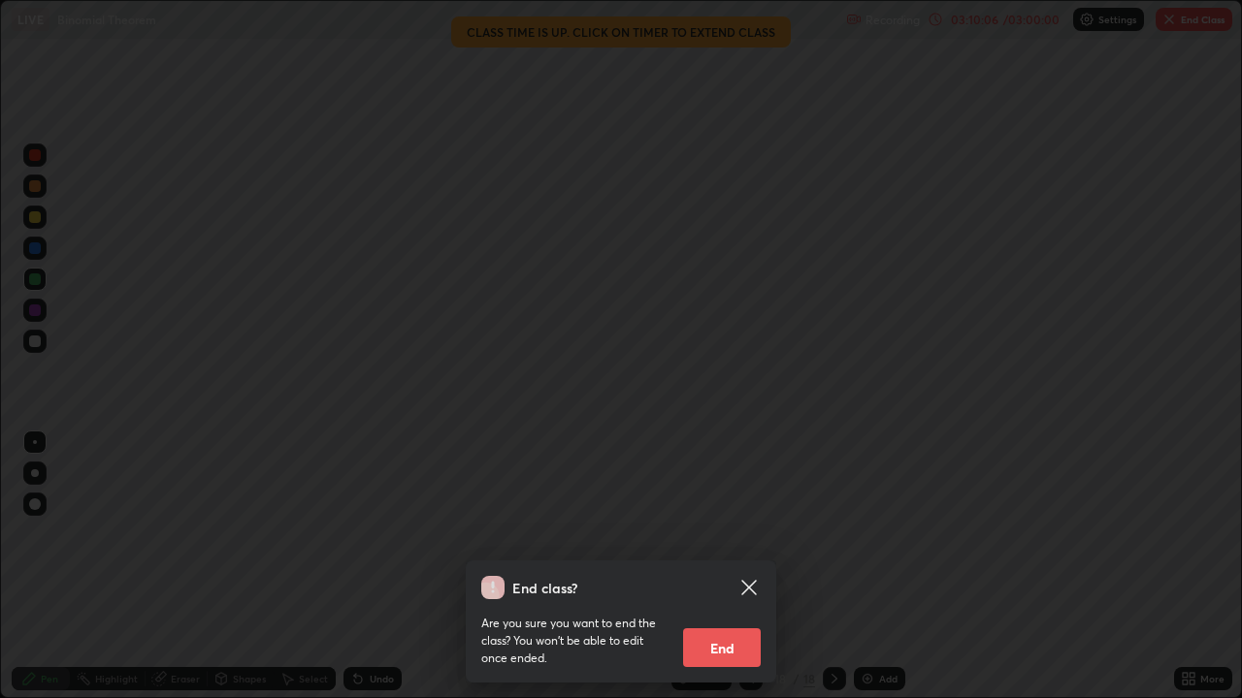
click at [709, 567] on button "End" at bounding box center [722, 648] width 78 height 39
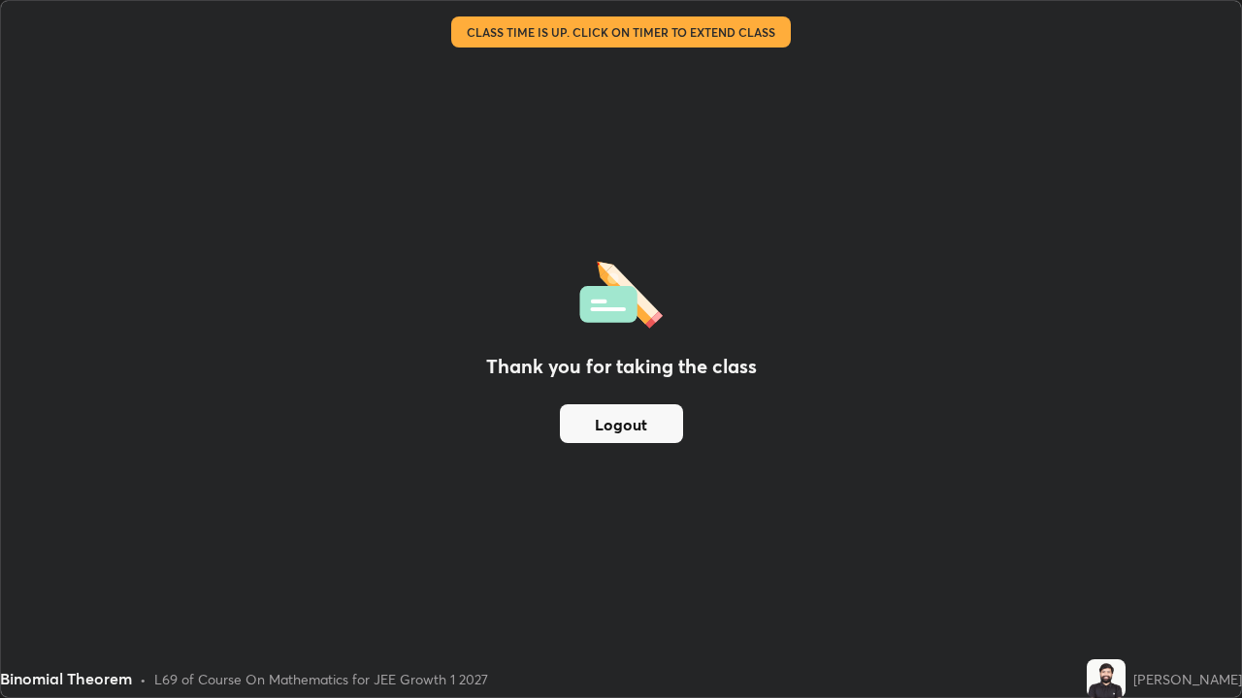
click at [610, 417] on button "Logout" at bounding box center [621, 424] width 123 height 39
